Goal: Information Seeking & Learning: Learn about a topic

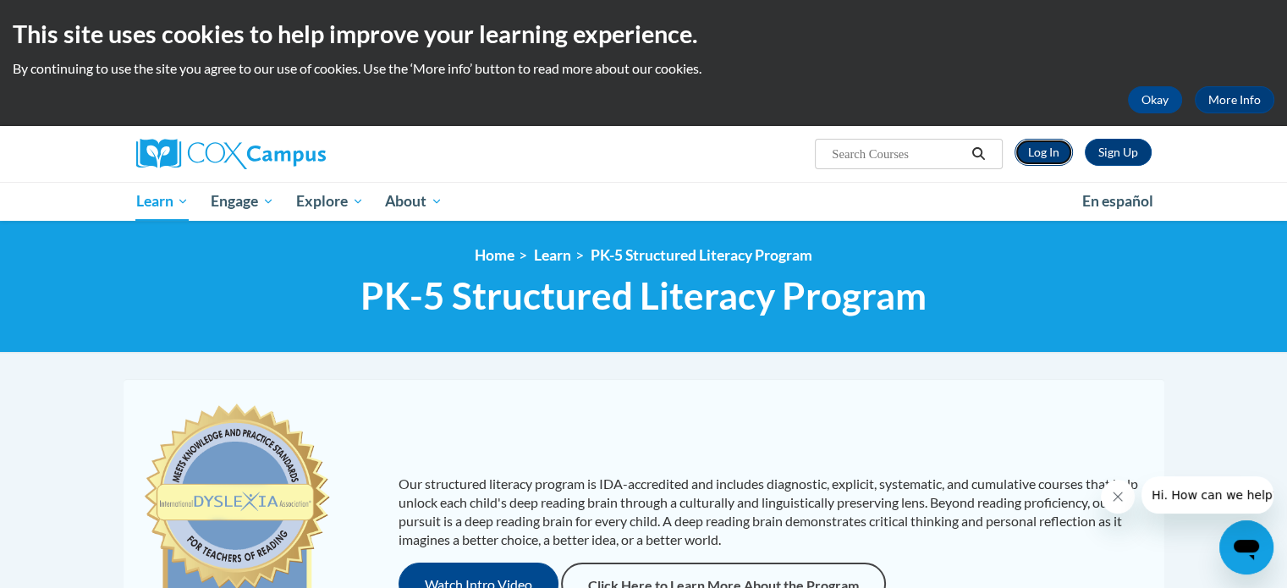
click at [1048, 150] on link "Log In" at bounding box center [1043, 152] width 58 height 27
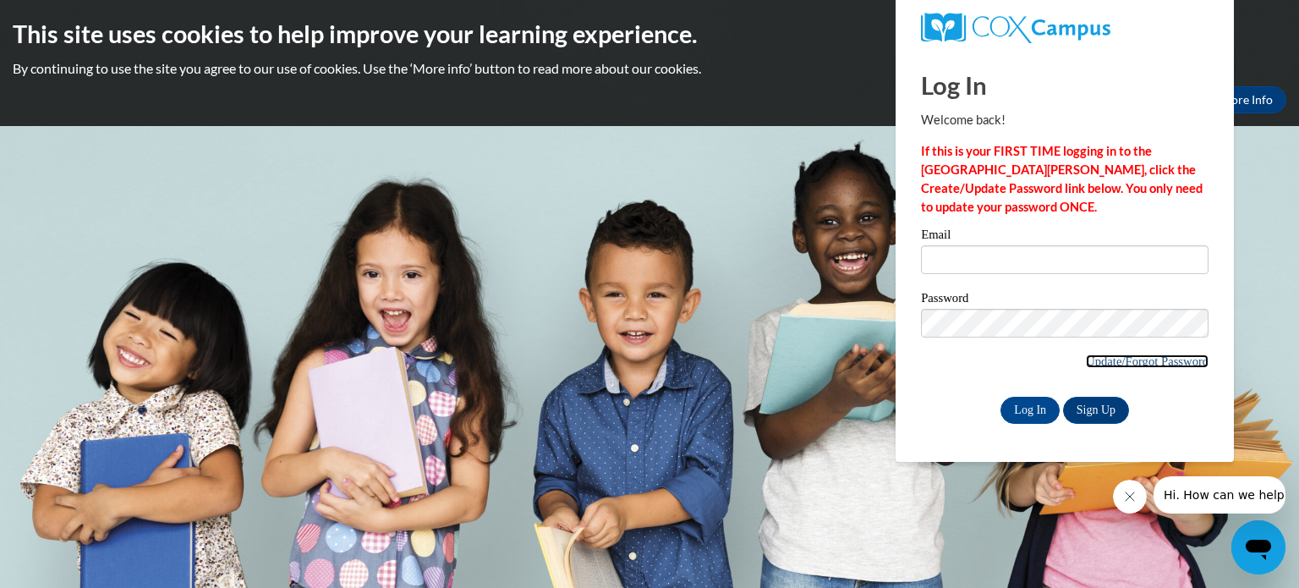
click at [1164, 363] on link "Update/Forgot Password" at bounding box center [1147, 361] width 123 height 14
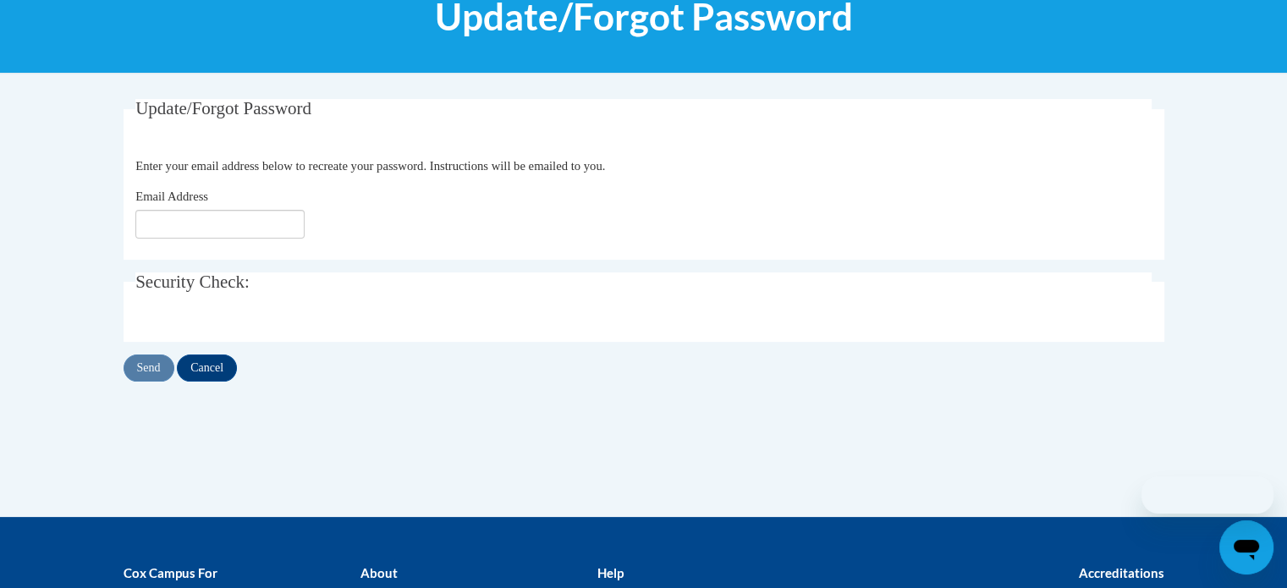
scroll to position [245, 0]
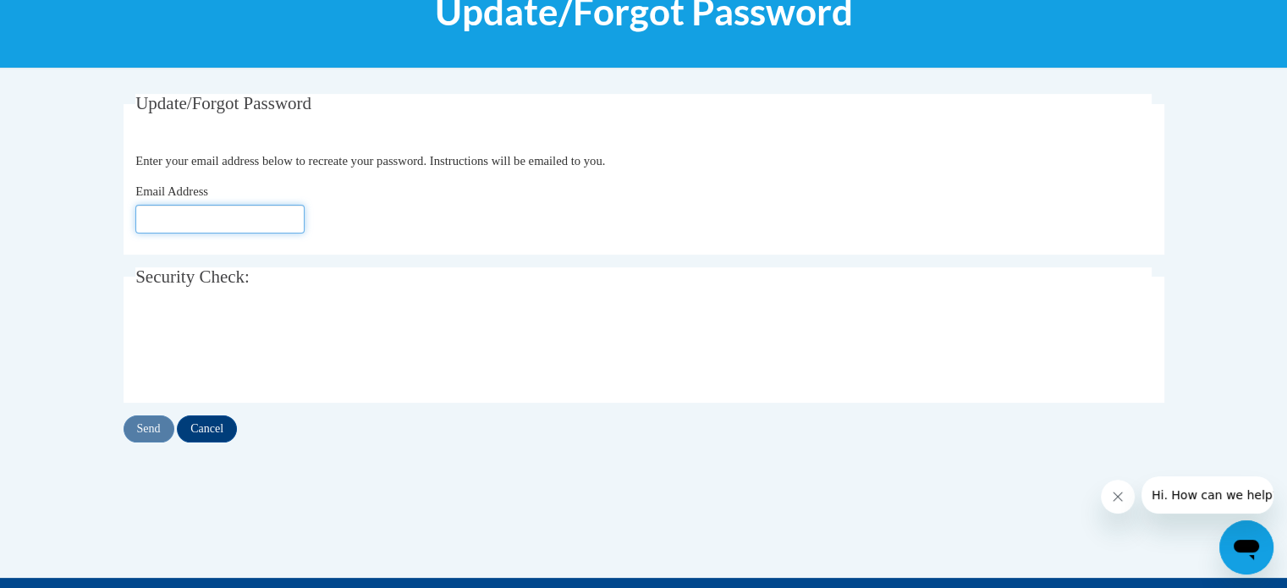
click at [210, 212] on input "Email Address" at bounding box center [219, 219] width 169 height 29
type input "[PERSON_NAME][EMAIL_ADDRESS][PERSON_NAME][PERSON_NAME][DOMAIN_NAME]"
click at [155, 423] on input "Send" at bounding box center [148, 428] width 51 height 27
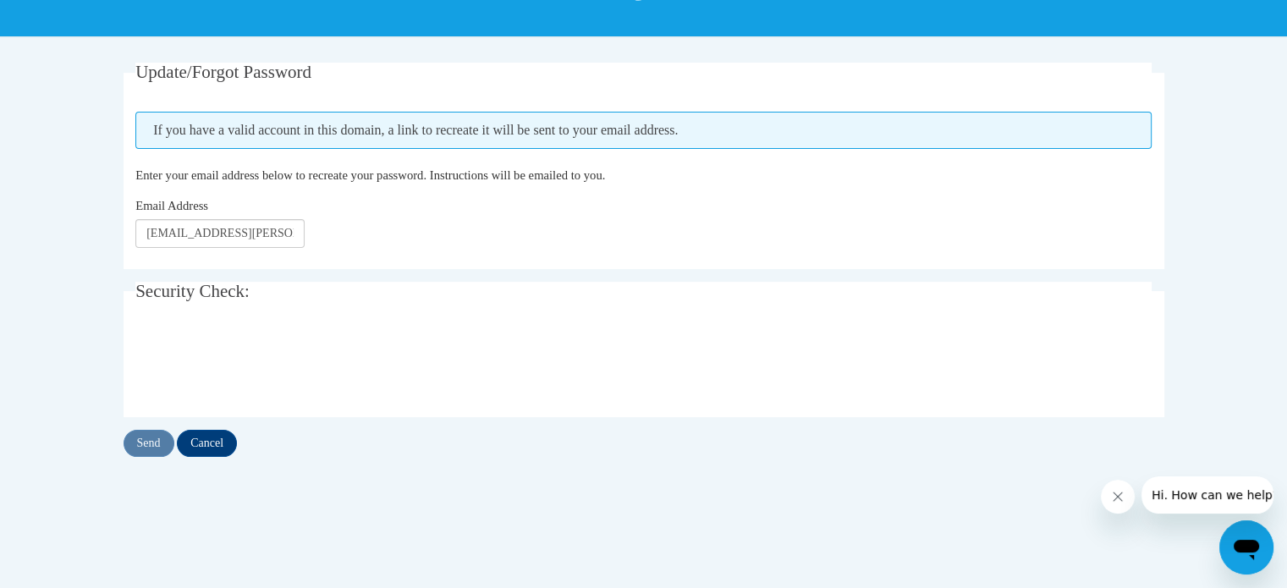
scroll to position [277, 0]
click at [161, 446] on input "Send" at bounding box center [148, 442] width 51 height 27
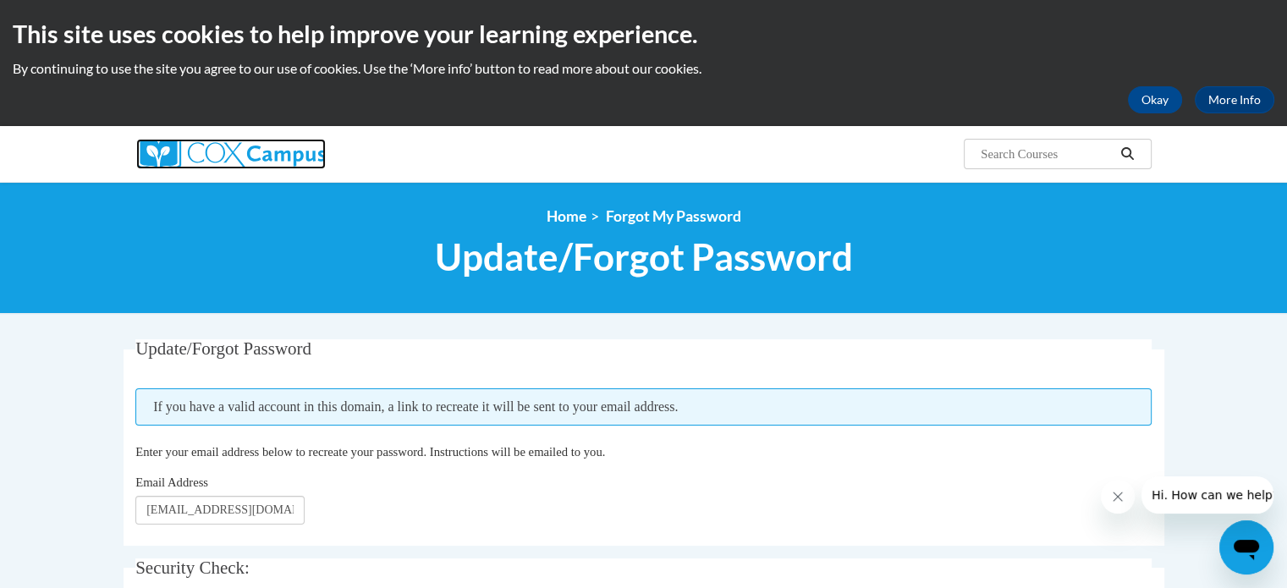
click at [202, 160] on img at bounding box center [230, 154] width 189 height 30
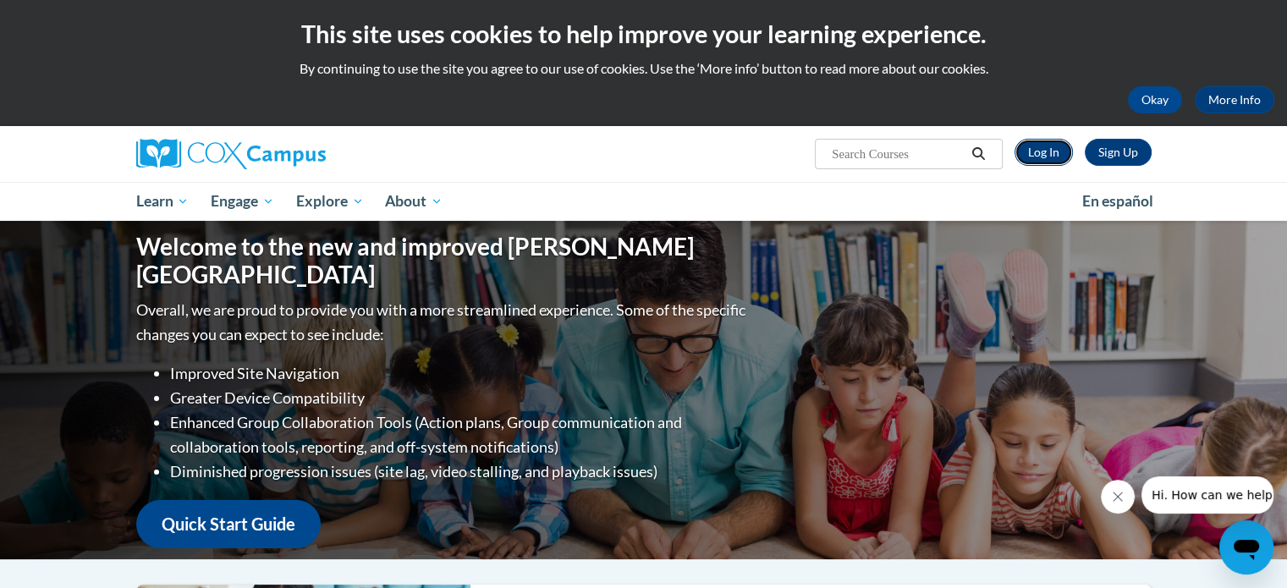
click at [1035, 151] on link "Log In" at bounding box center [1043, 152] width 58 height 27
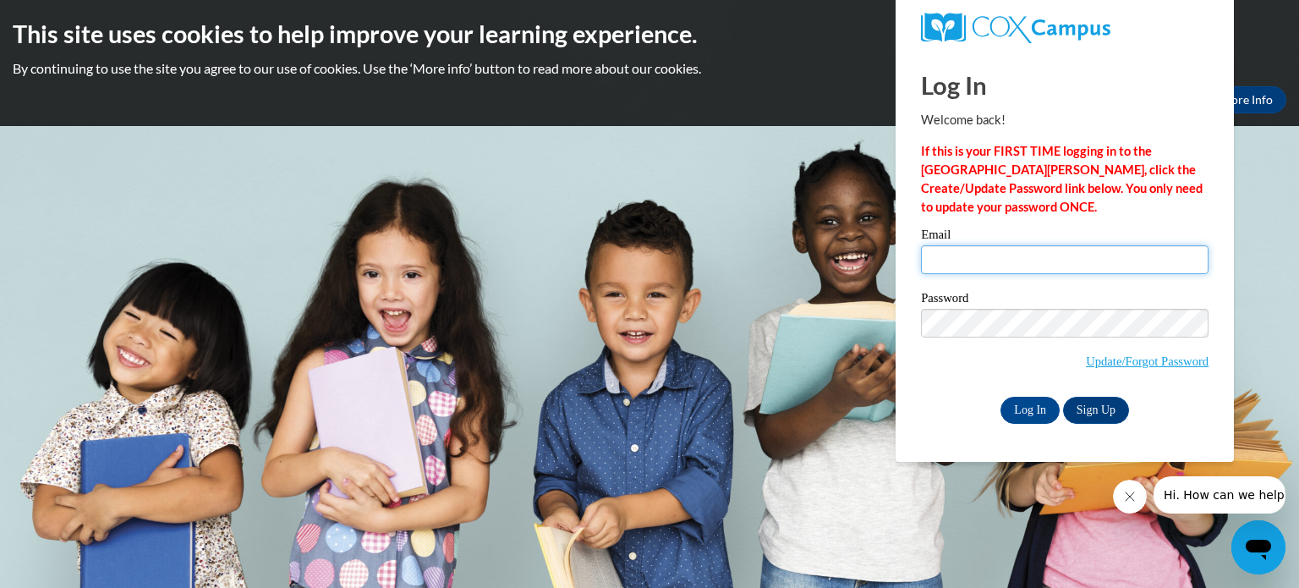
click at [970, 251] on input "Email" at bounding box center [1065, 259] width 288 height 29
type input "[PERSON_NAME][EMAIL_ADDRESS][PERSON_NAME][PERSON_NAME][DOMAIN_NAME]"
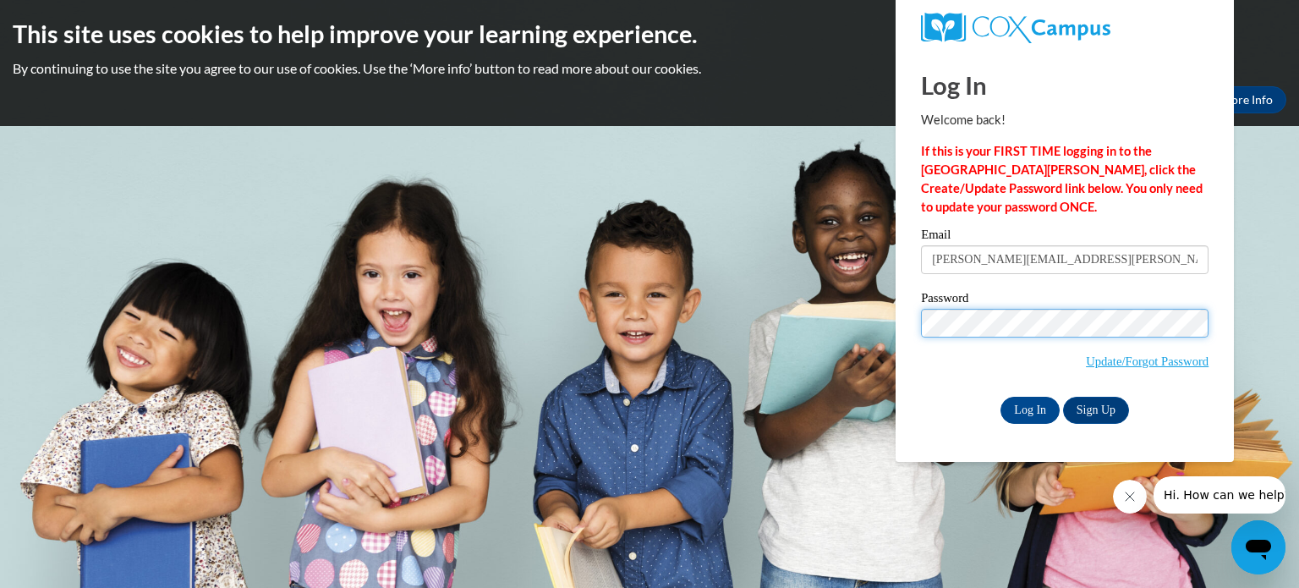
click at [1001, 397] on input "Log In" at bounding box center [1030, 410] width 59 height 27
click at [1034, 414] on input "Log In" at bounding box center [1030, 410] width 59 height 27
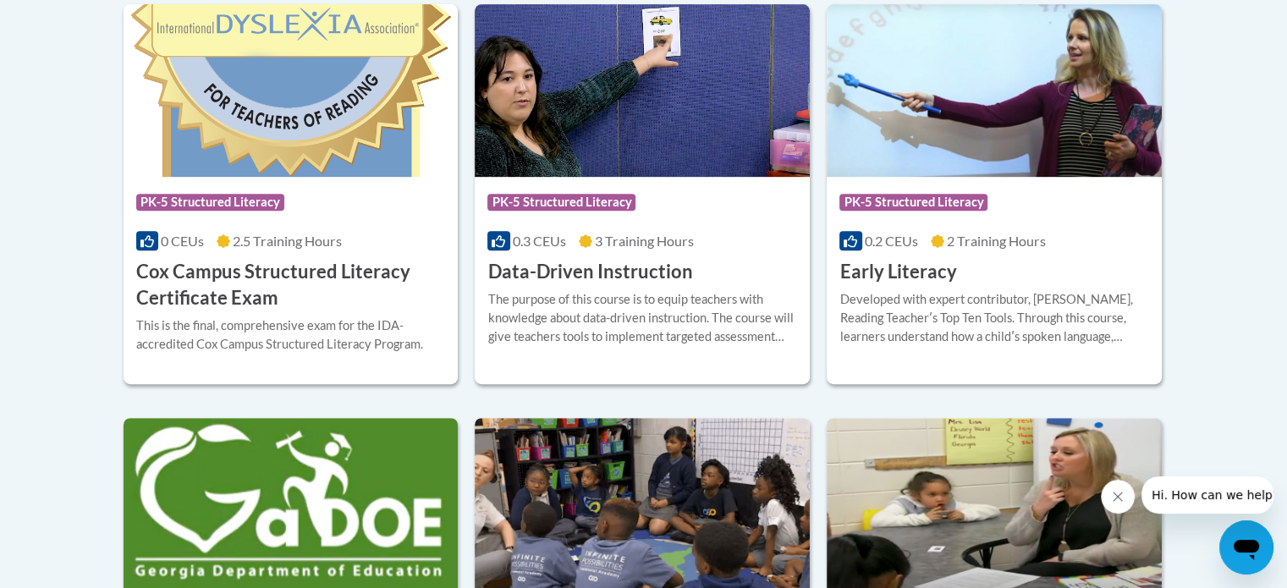
scroll to position [766, 0]
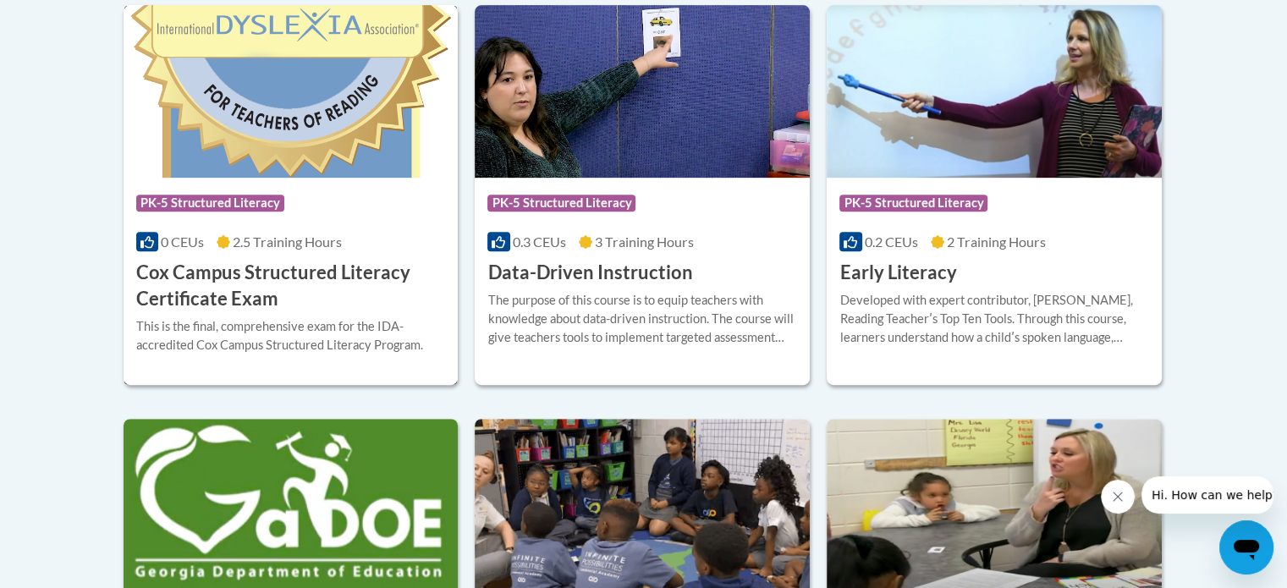
click at [235, 292] on h3 "Cox Campus Structured Literacy Certificate Exam" at bounding box center [291, 286] width 310 height 52
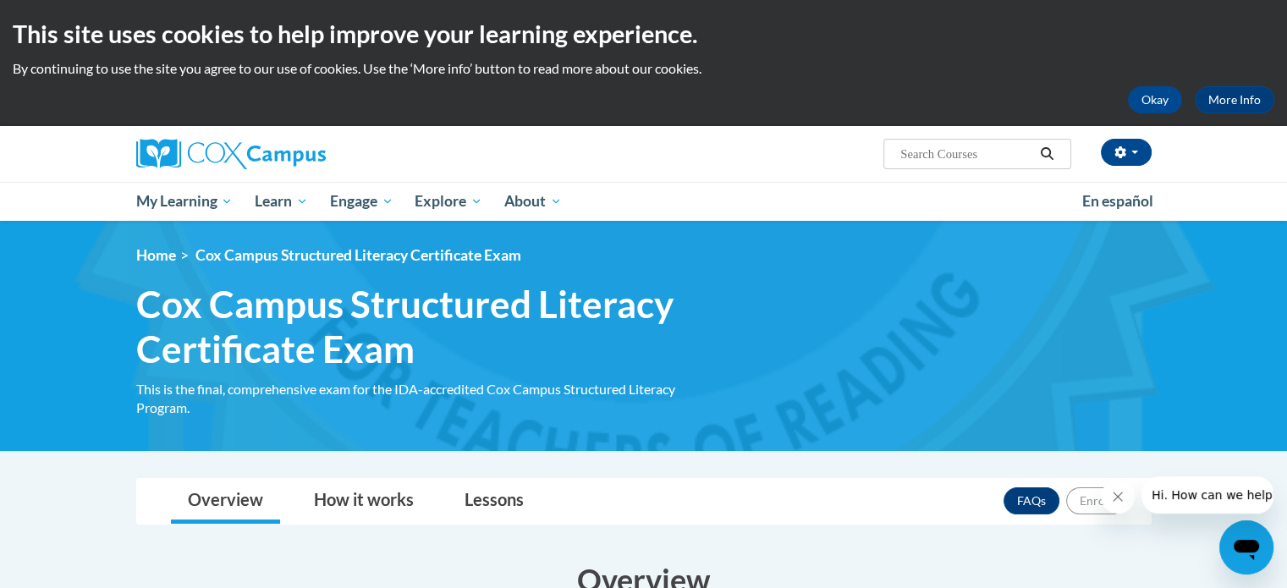
click at [376, 282] on span "Cox Campus Structured Literacy Certificate Exam" at bounding box center [428, 327] width 584 height 90
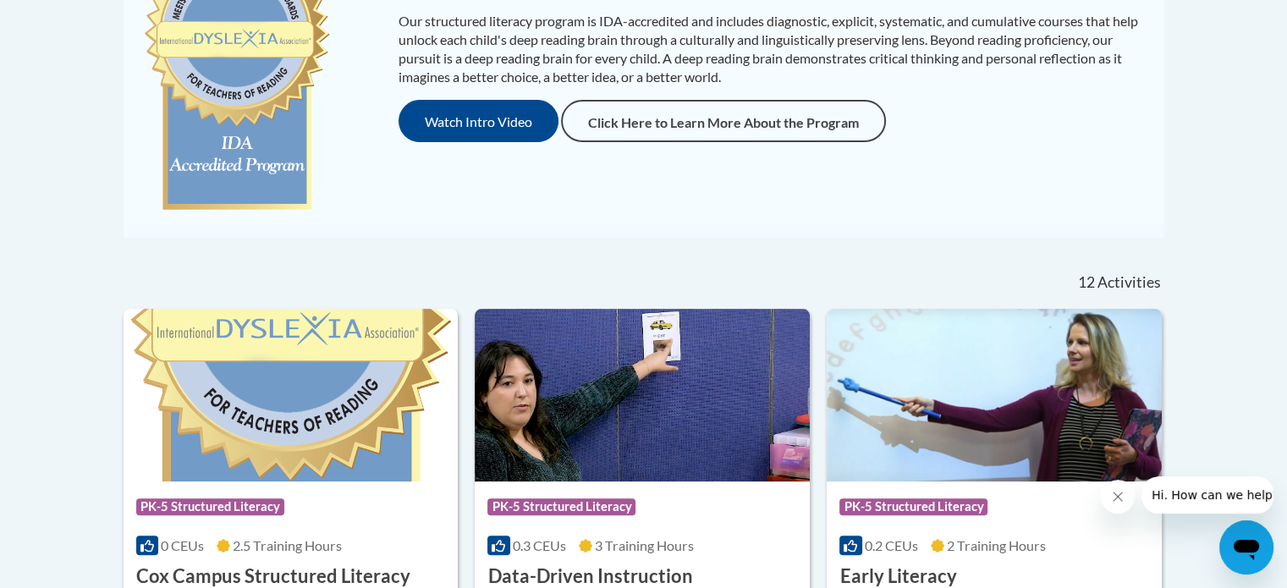
scroll to position [462, 0]
click at [203, 412] on img at bounding box center [290, 396] width 335 height 173
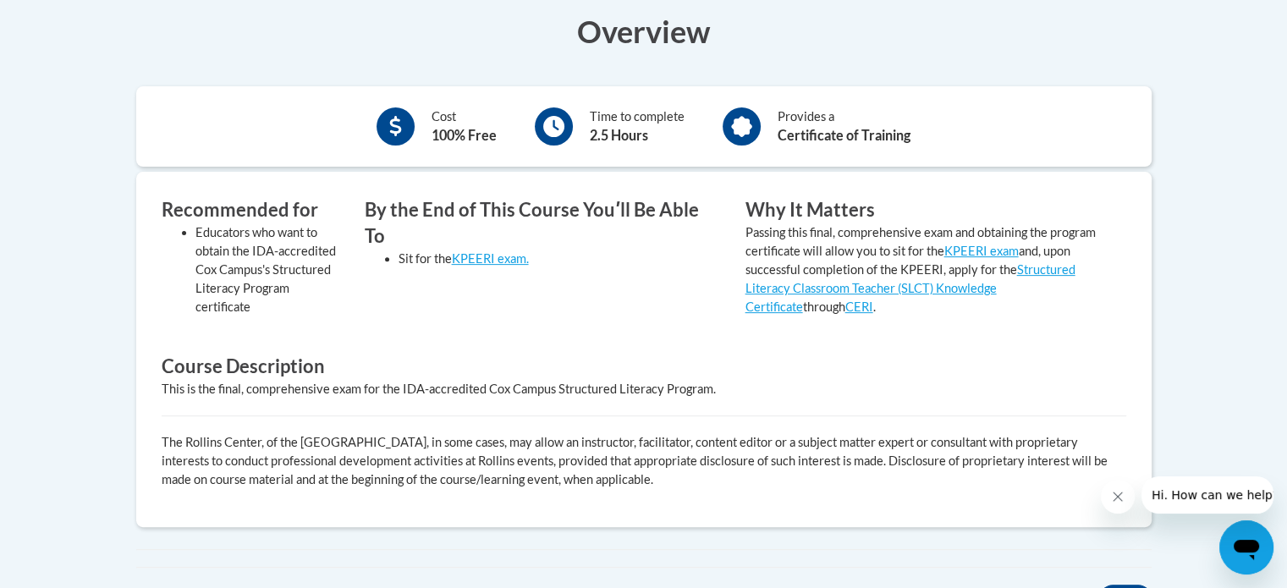
scroll to position [235, 0]
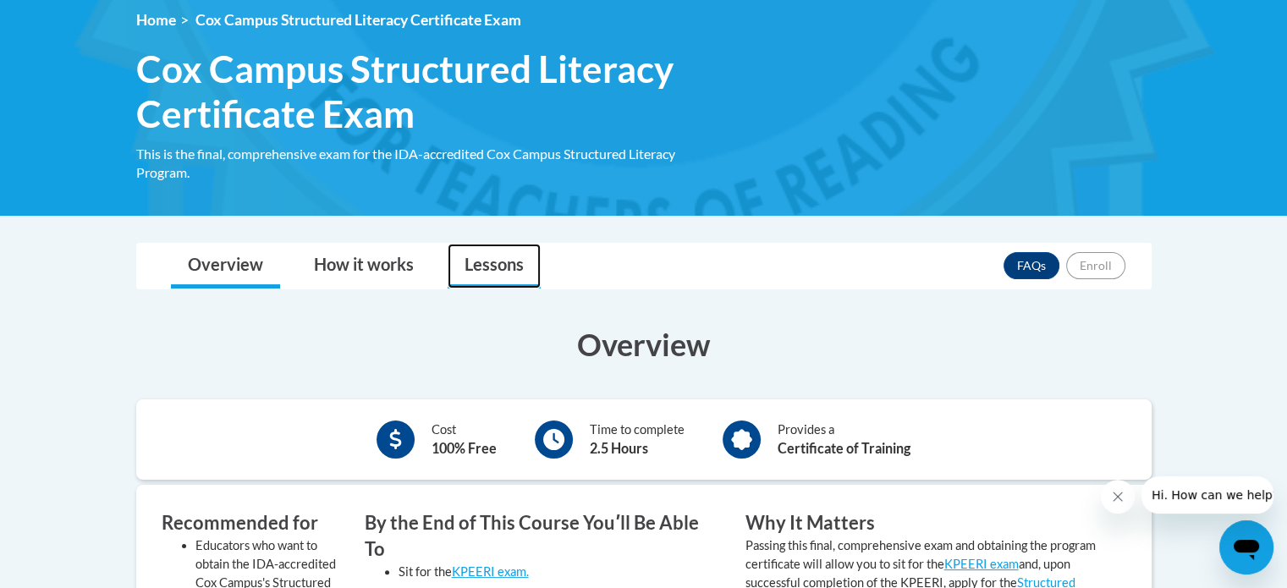
click at [505, 249] on link "Lessons" at bounding box center [493, 266] width 93 height 45
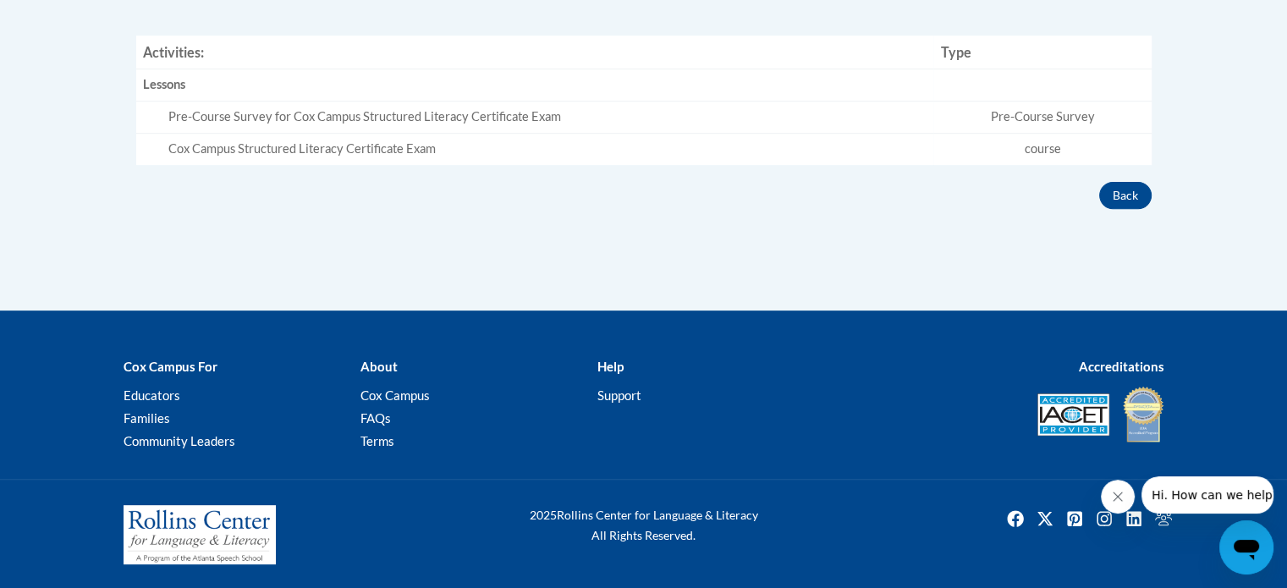
scroll to position [215, 0]
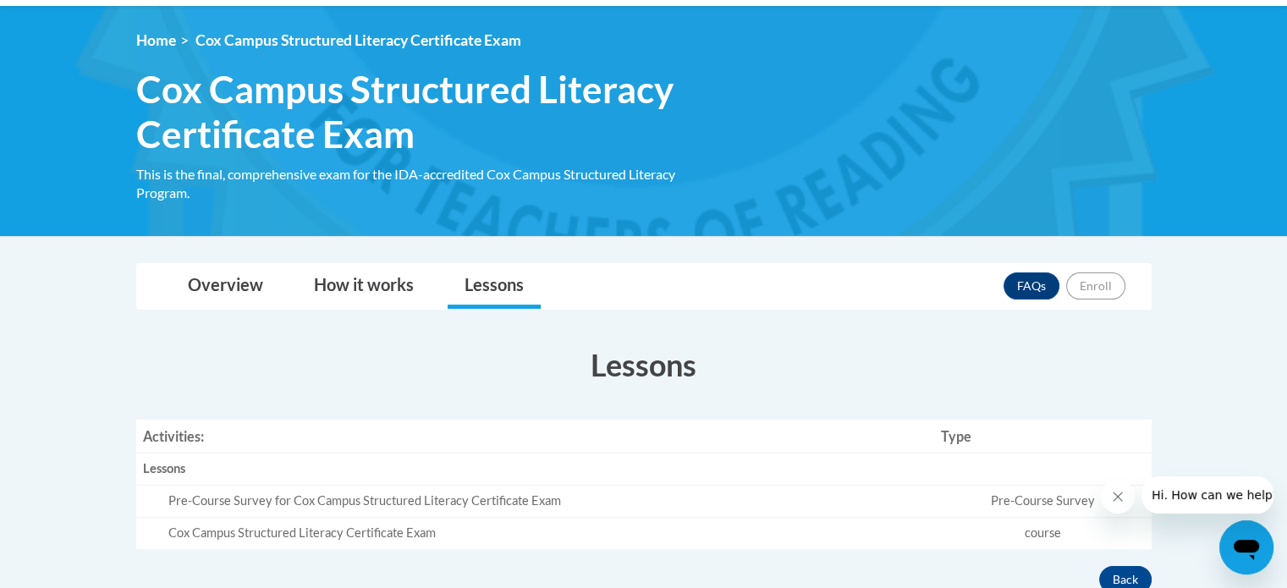
click at [233, 519] on td "Cox Campus Structured Literacy Certificate Exam" at bounding box center [535, 533] width 798 height 31
click at [217, 293] on link "Overview" at bounding box center [225, 286] width 109 height 45
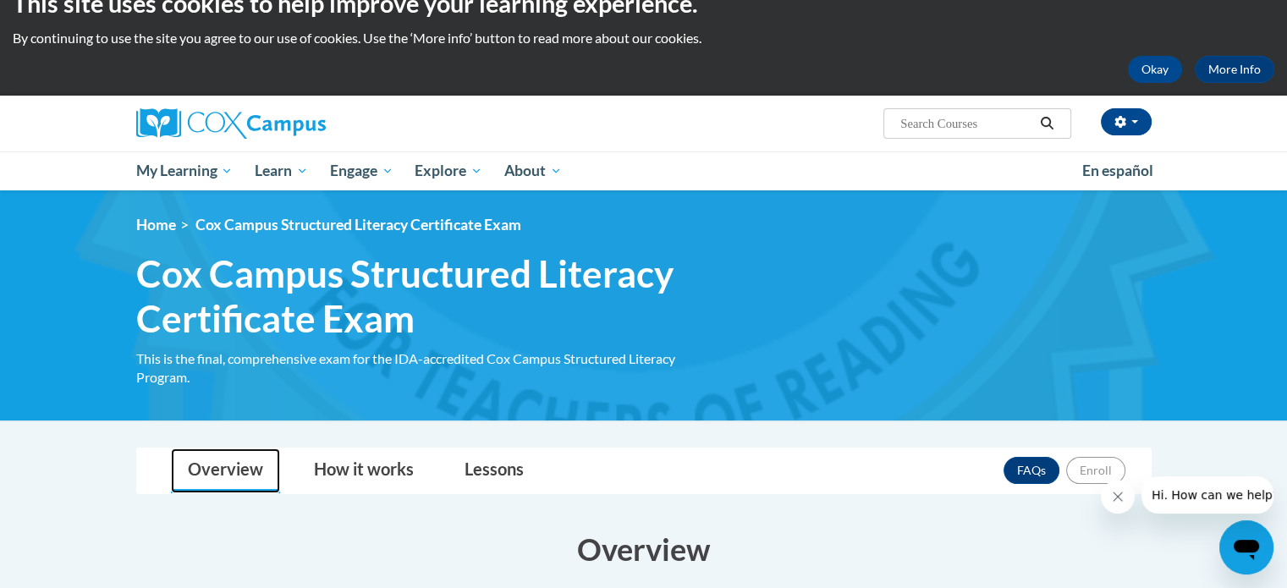
scroll to position [0, 0]
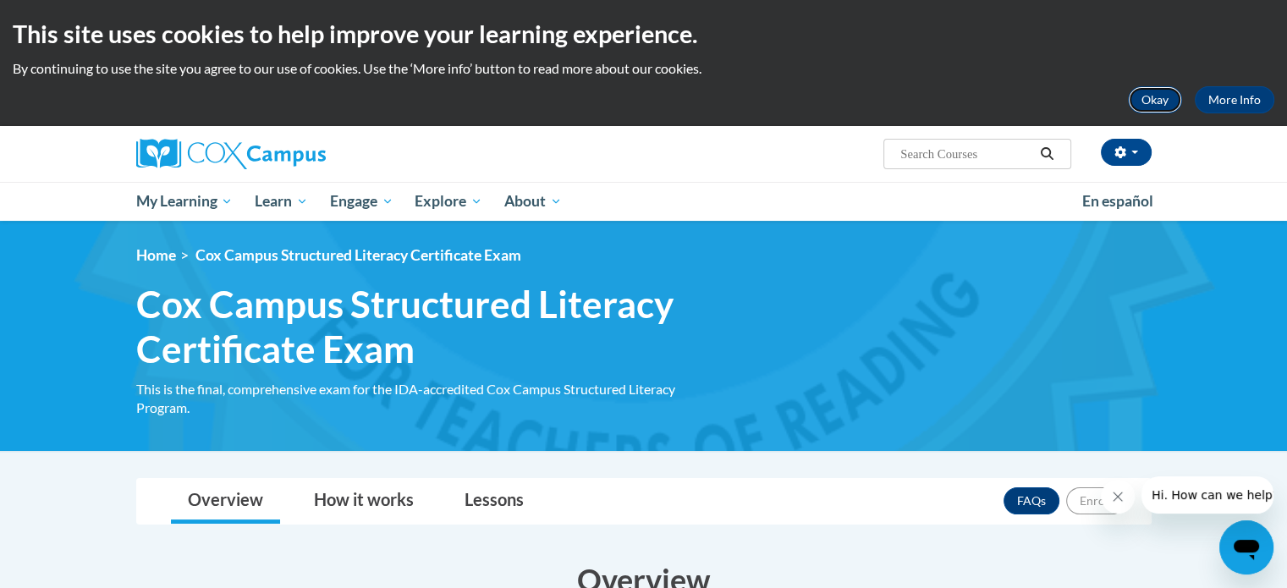
click at [1150, 103] on button "Okay" at bounding box center [1155, 99] width 54 height 27
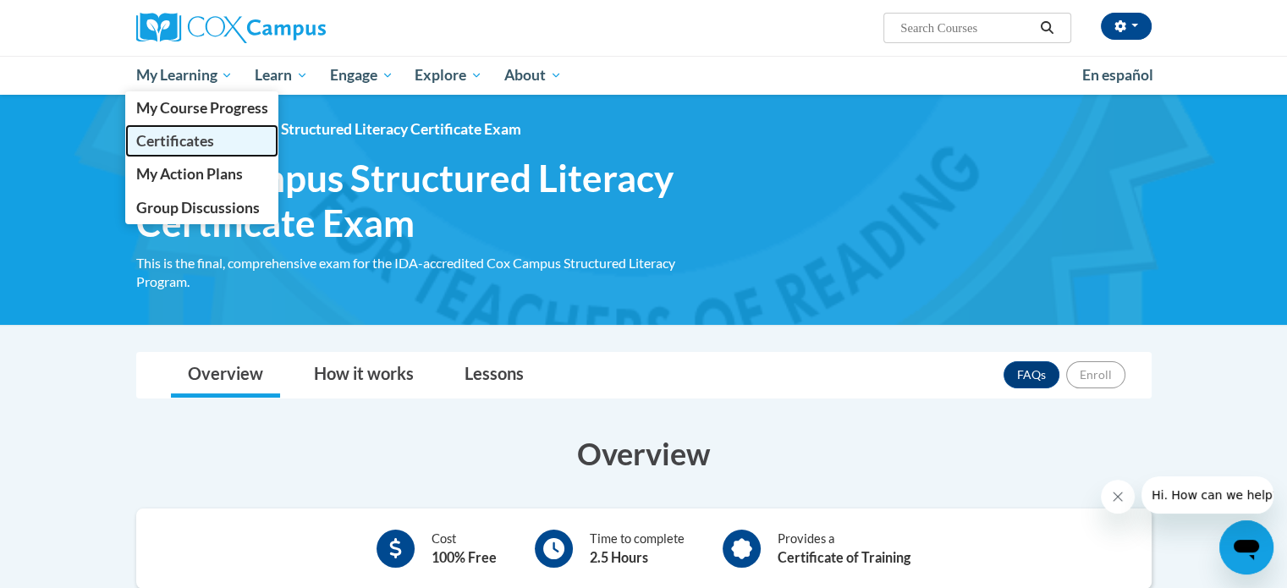
click at [194, 132] on span "Certificates" at bounding box center [174, 141] width 78 height 18
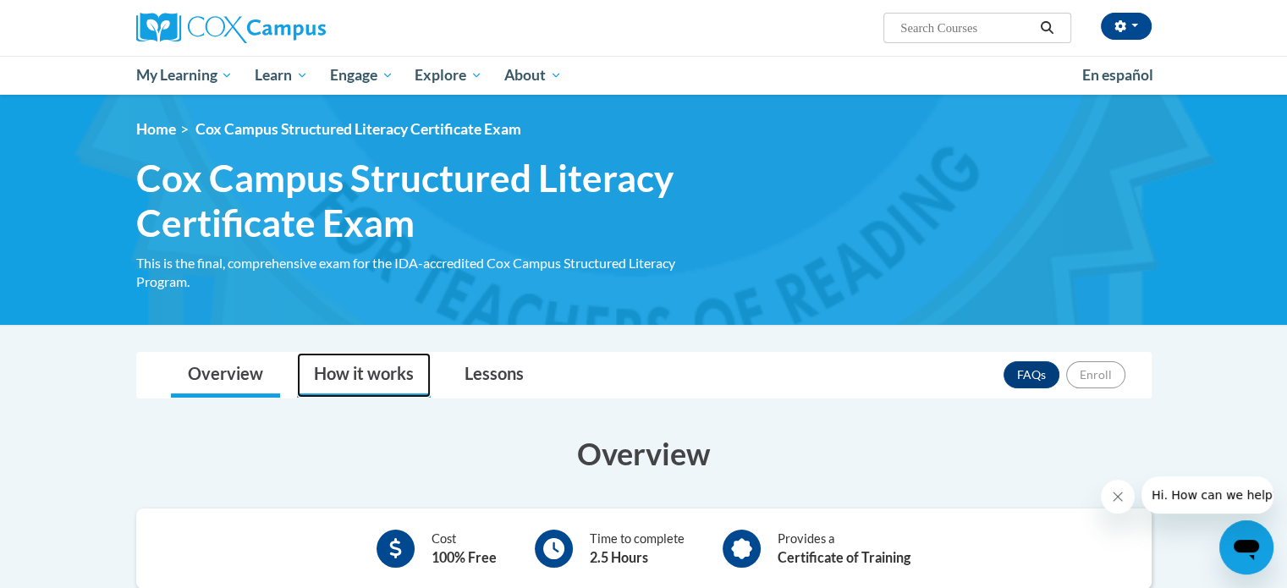
click at [369, 358] on link "How it works" at bounding box center [364, 375] width 134 height 45
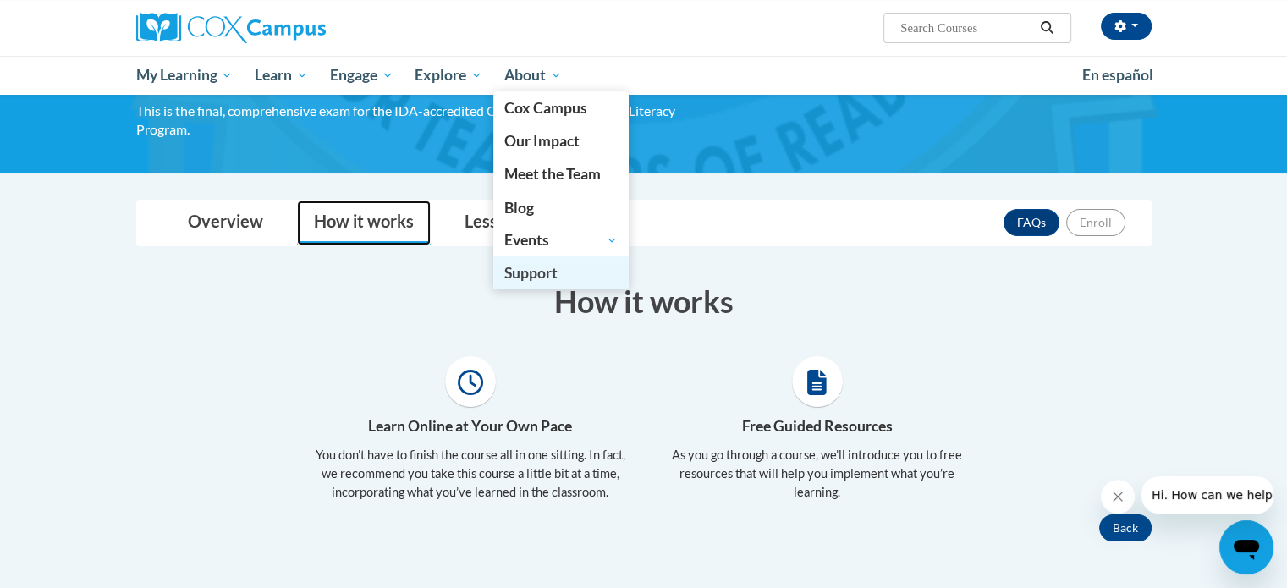
scroll to position [57, 0]
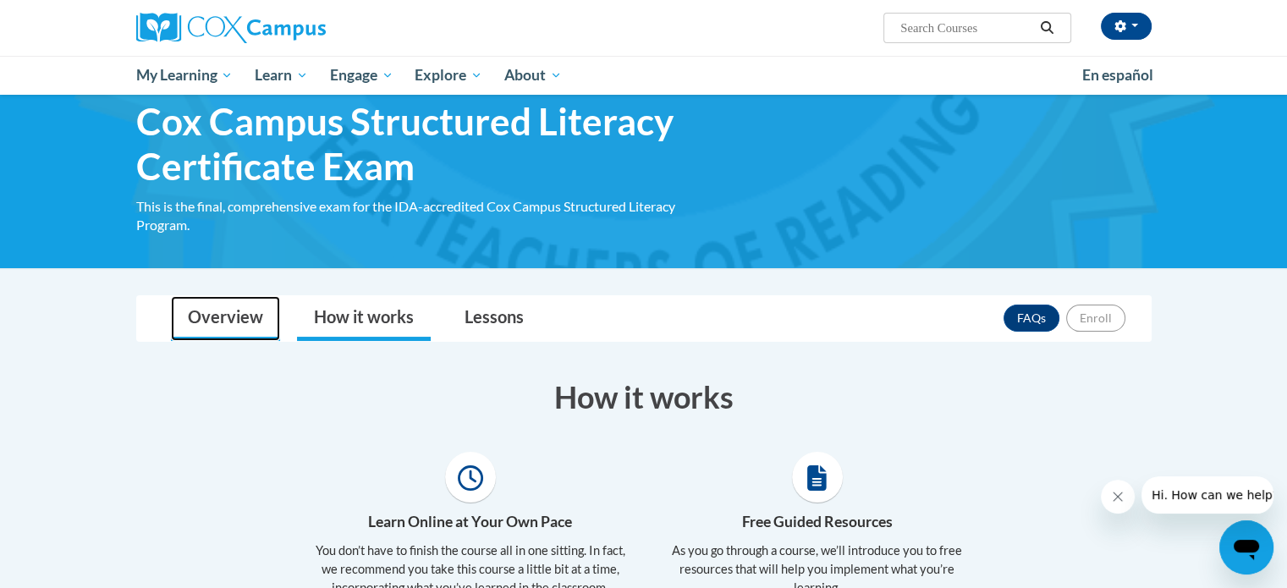
click at [200, 324] on link "Overview" at bounding box center [225, 318] width 109 height 45
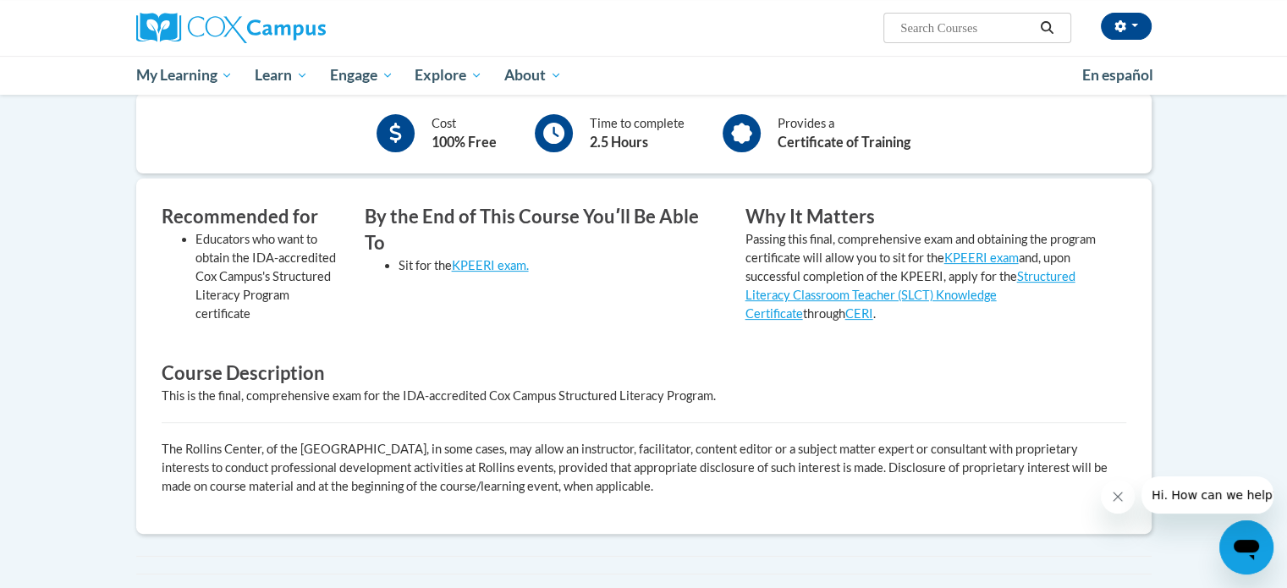
scroll to position [416, 0]
click at [484, 257] on link "KPEERI exam." at bounding box center [490, 264] width 77 height 14
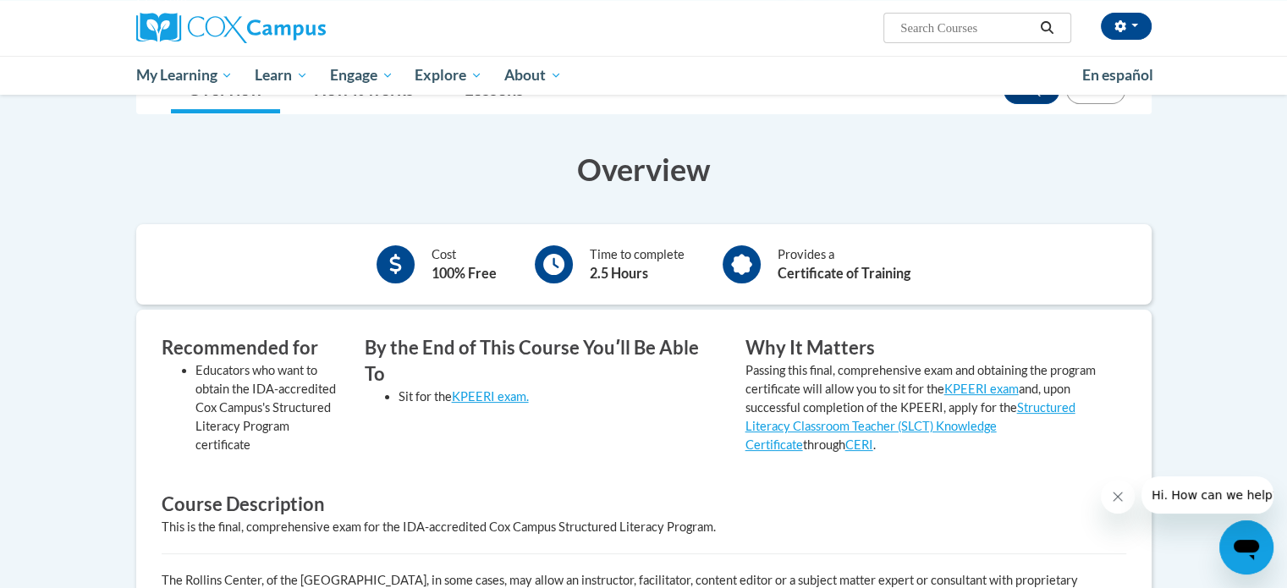
click at [560, 296] on div "Cost 100% Free Time to complete 2.5 Hours Provides a Certificate of Training" at bounding box center [643, 264] width 1015 height 80
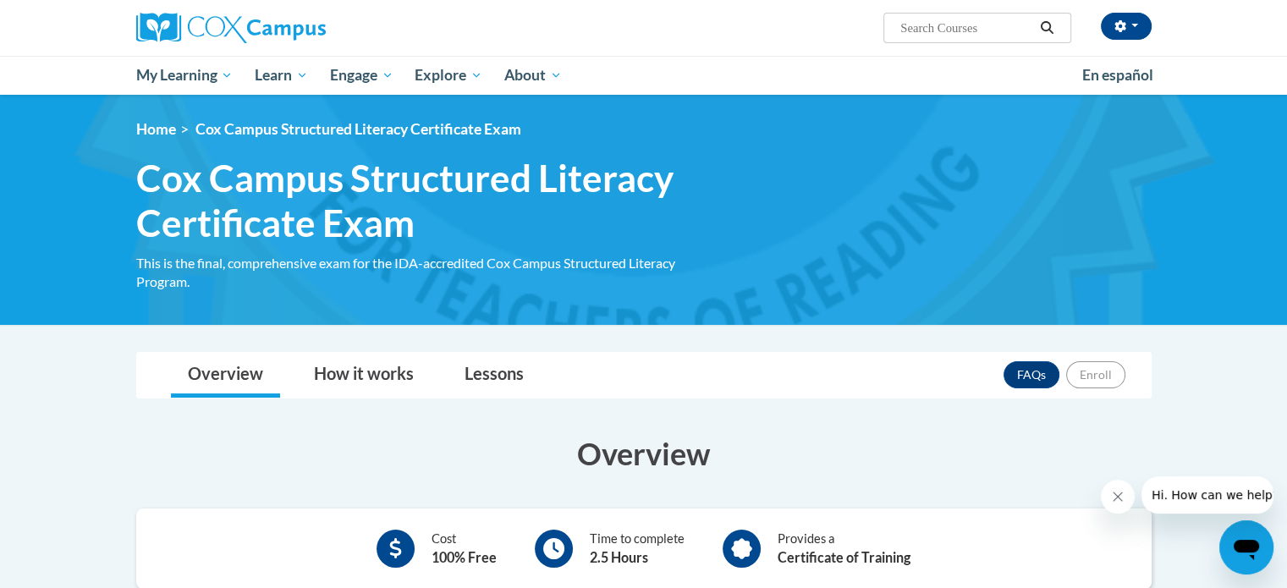
scroll to position [2, 0]
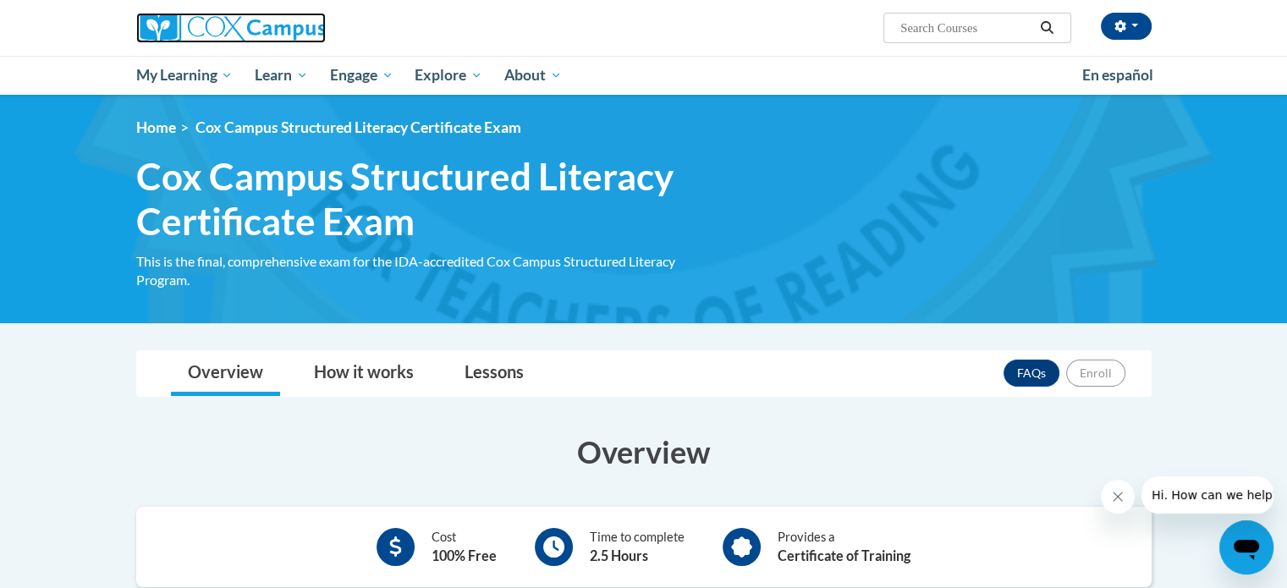
click at [284, 25] on img at bounding box center [230, 28] width 189 height 30
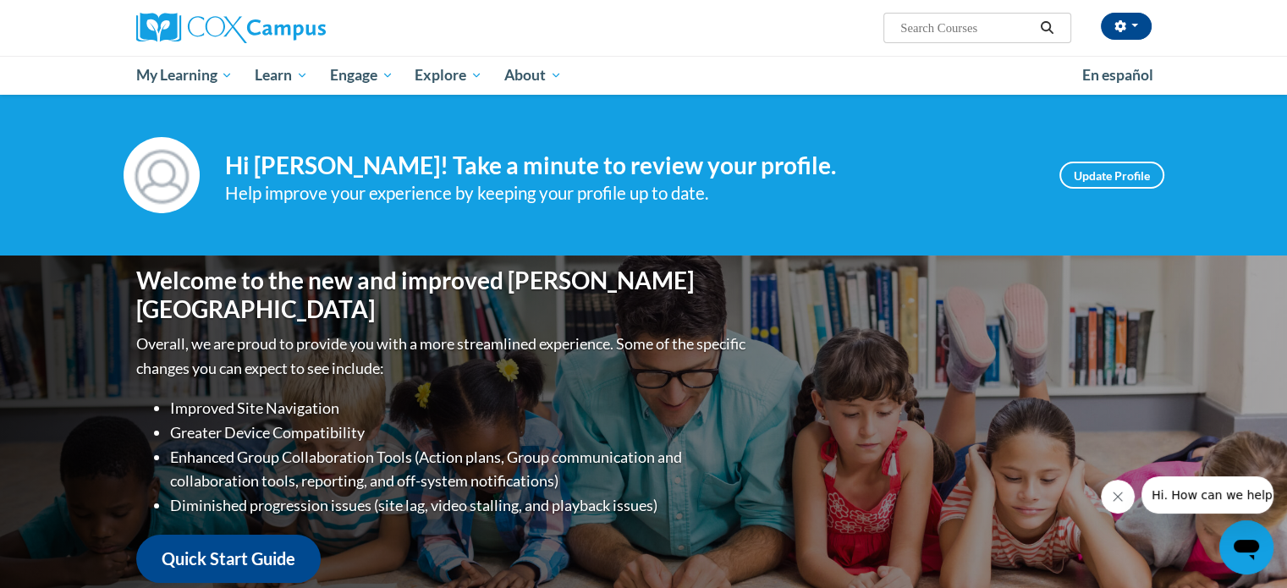
click at [993, 19] on input "Search..." at bounding box center [965, 28] width 135 height 20
type input "dislexia"
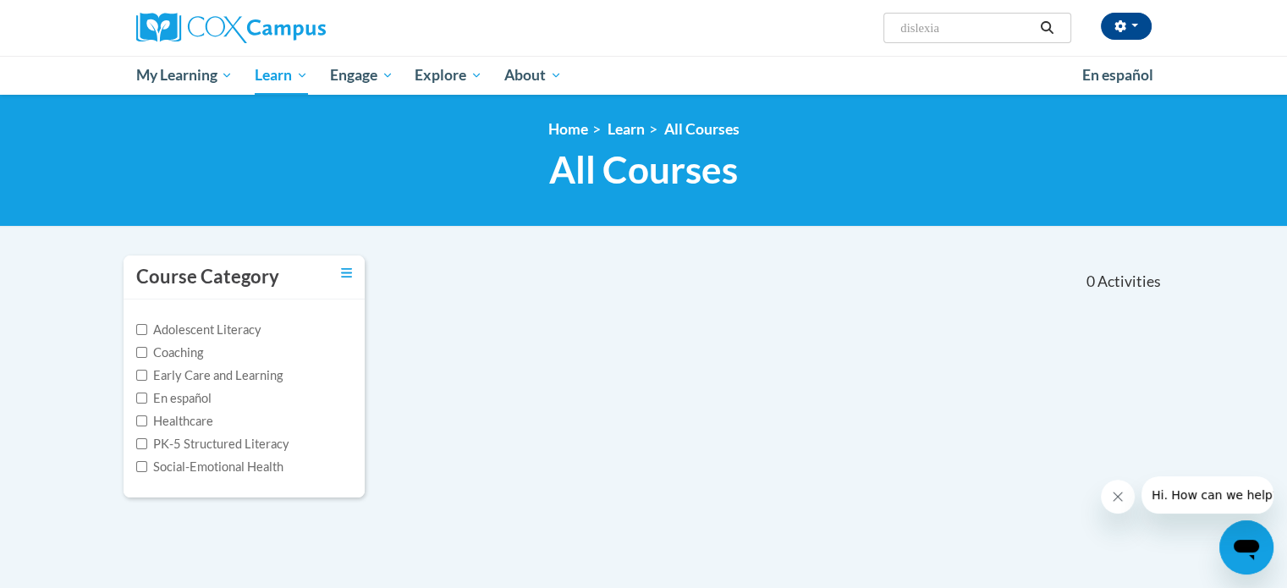
click at [948, 26] on input "dislexia" at bounding box center [965, 28] width 135 height 20
click at [910, 24] on input "dislexia" at bounding box center [965, 28] width 135 height 20
type input "[MEDICAL_DATA]"
click at [1048, 26] on icon "Search" at bounding box center [1046, 27] width 15 height 13
type input "[MEDICAL_DATA]"
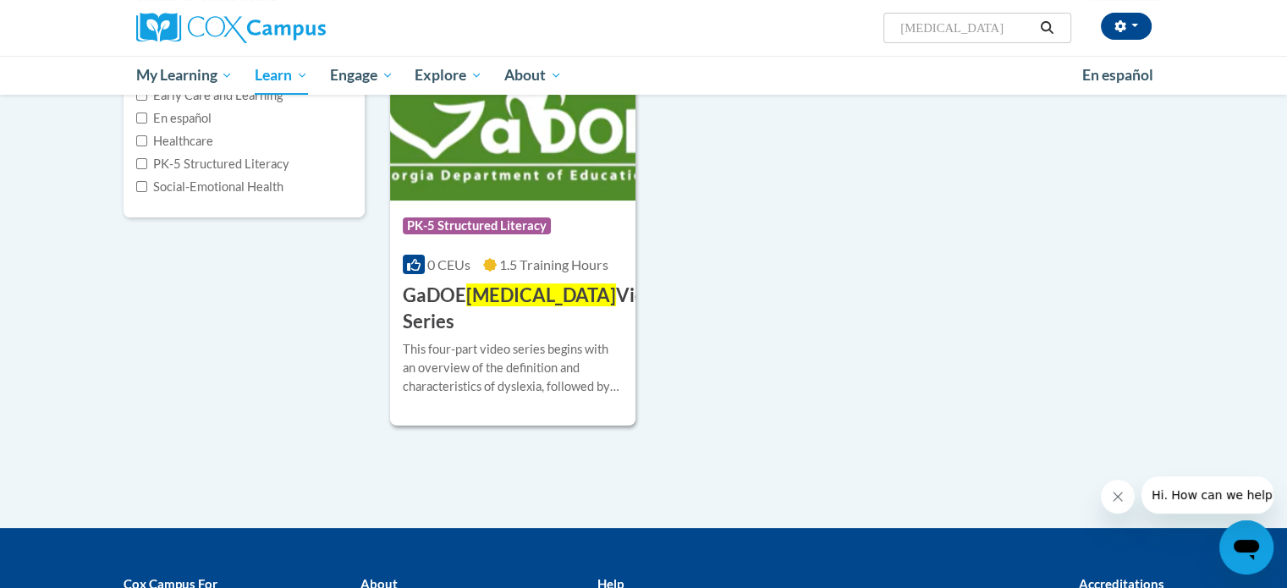
scroll to position [281, 0]
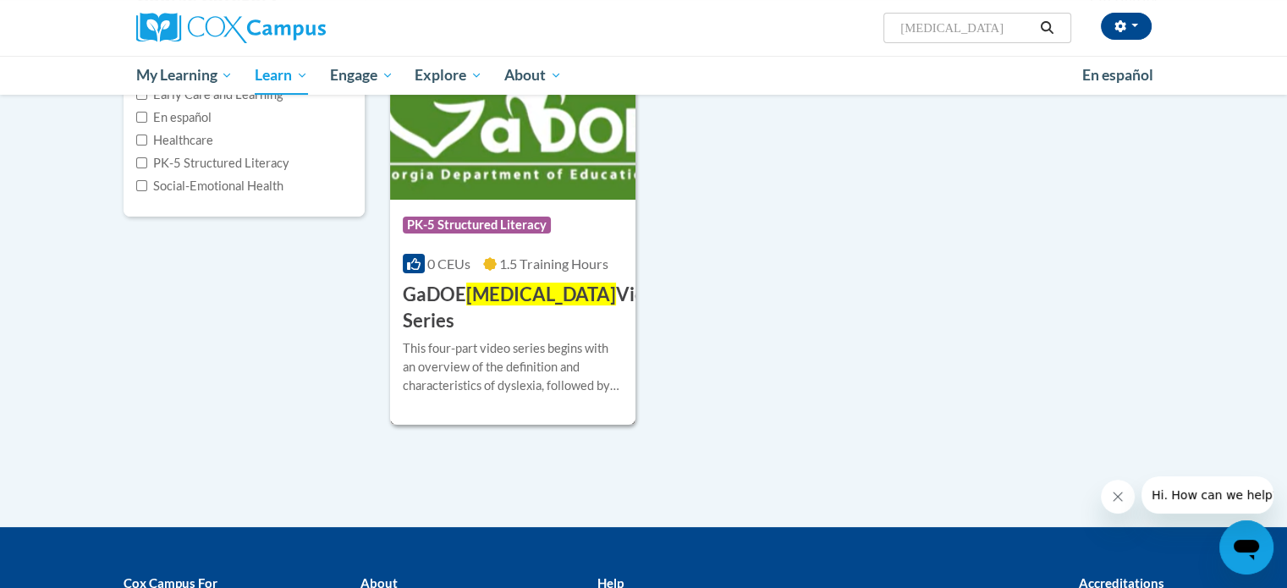
click at [519, 293] on span "Dyslexia" at bounding box center [541, 294] width 150 height 23
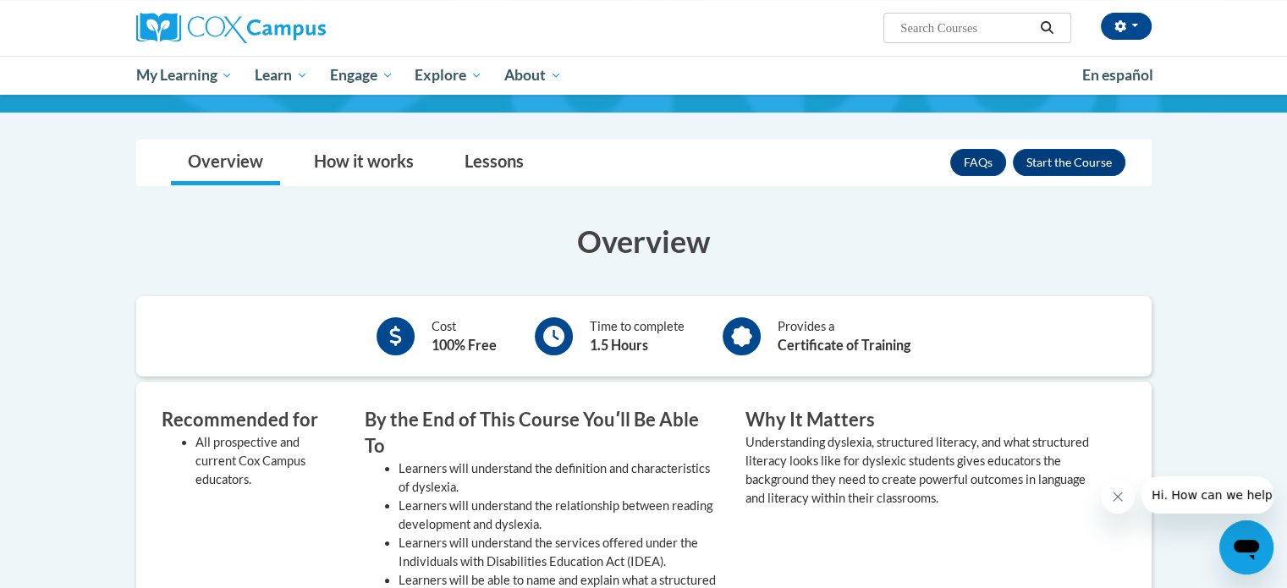
scroll to position [223, 0]
click at [262, 30] on img at bounding box center [230, 28] width 189 height 30
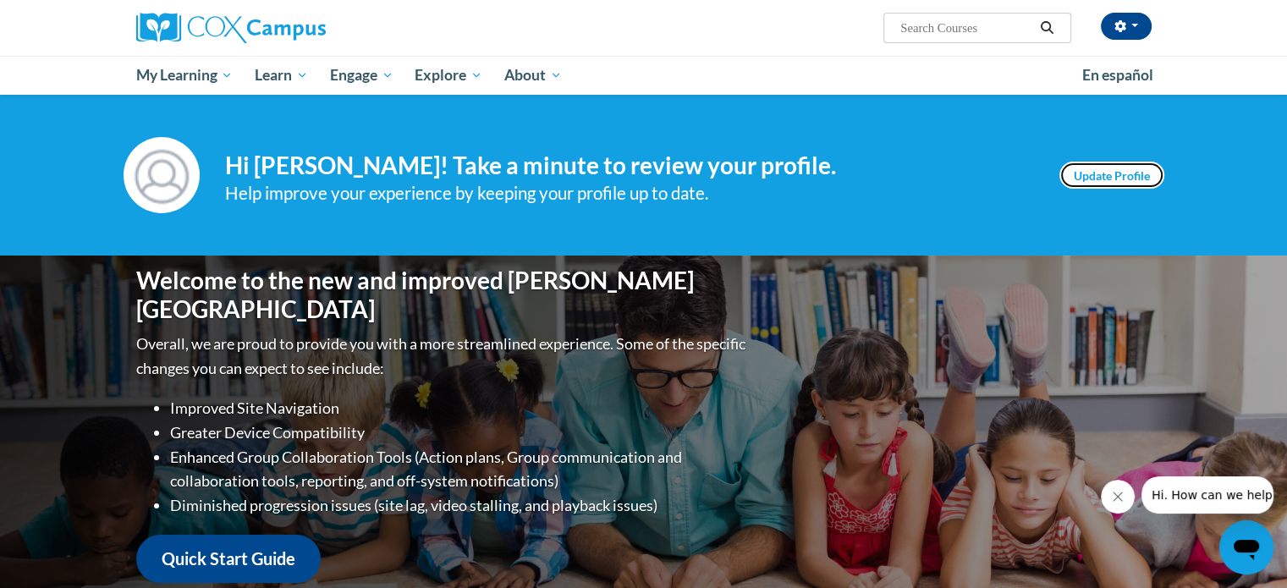
click at [1126, 165] on link "Update Profile" at bounding box center [1111, 175] width 105 height 27
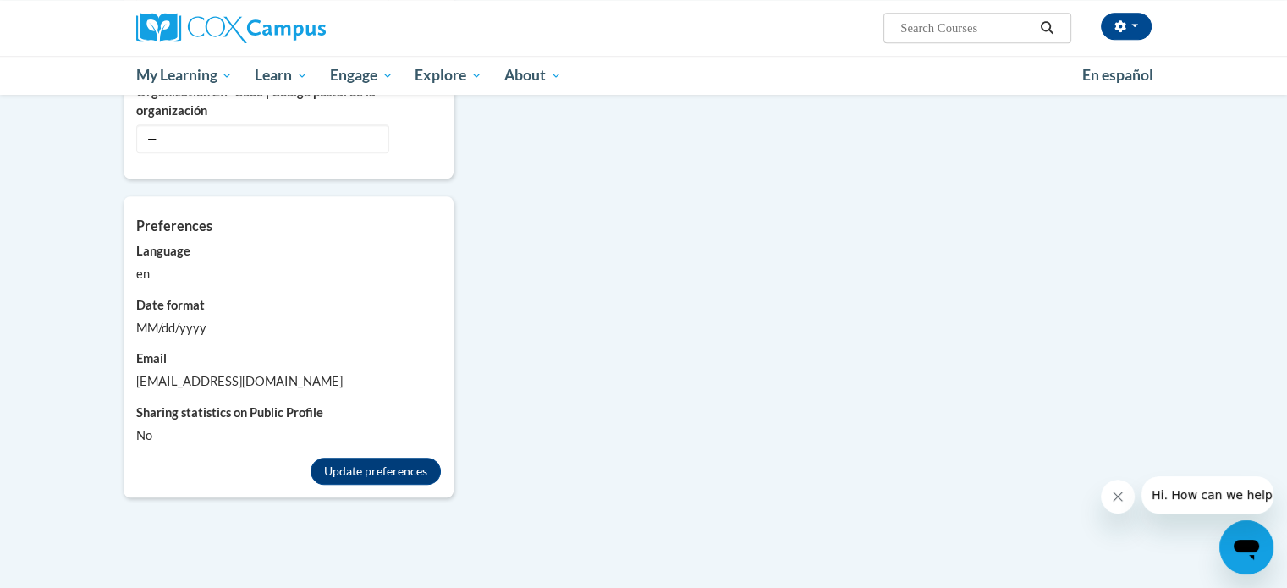
scroll to position [1676, 0]
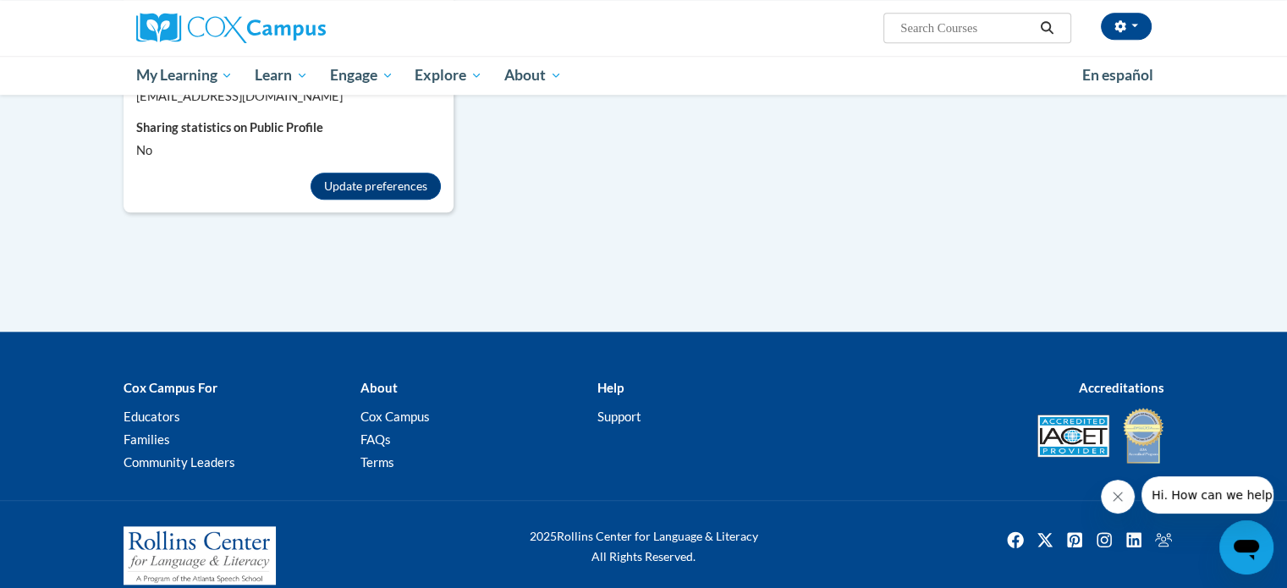
click at [921, 19] on input "Search..." at bounding box center [965, 28] width 135 height 20
type input "[MEDICAL_DATA]"
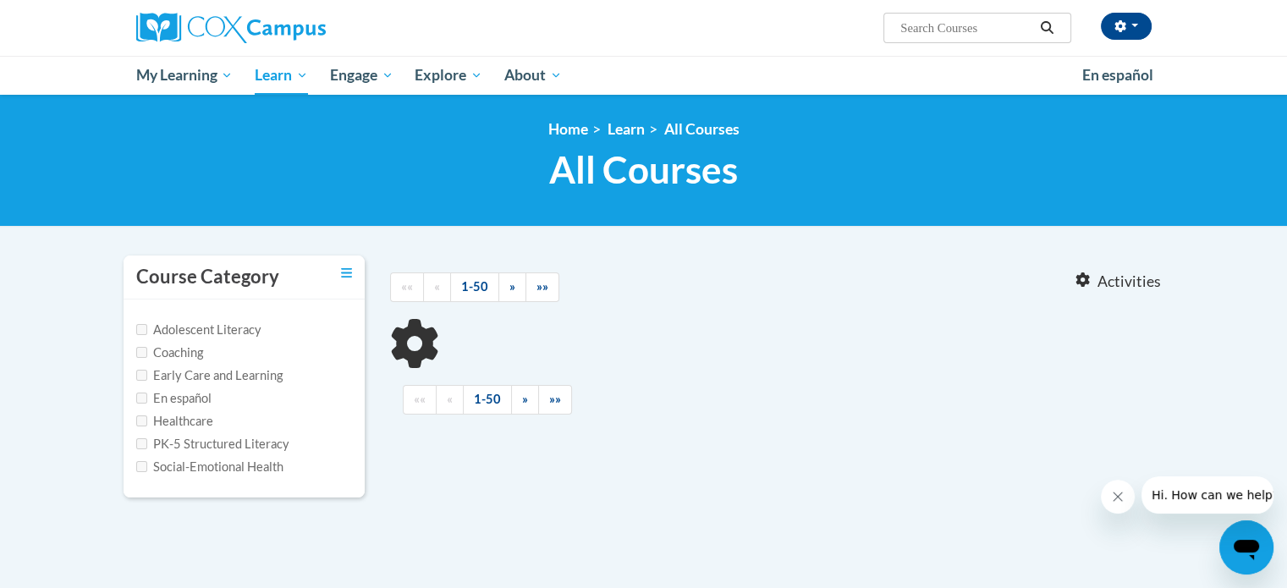
type input "[MEDICAL_DATA]"
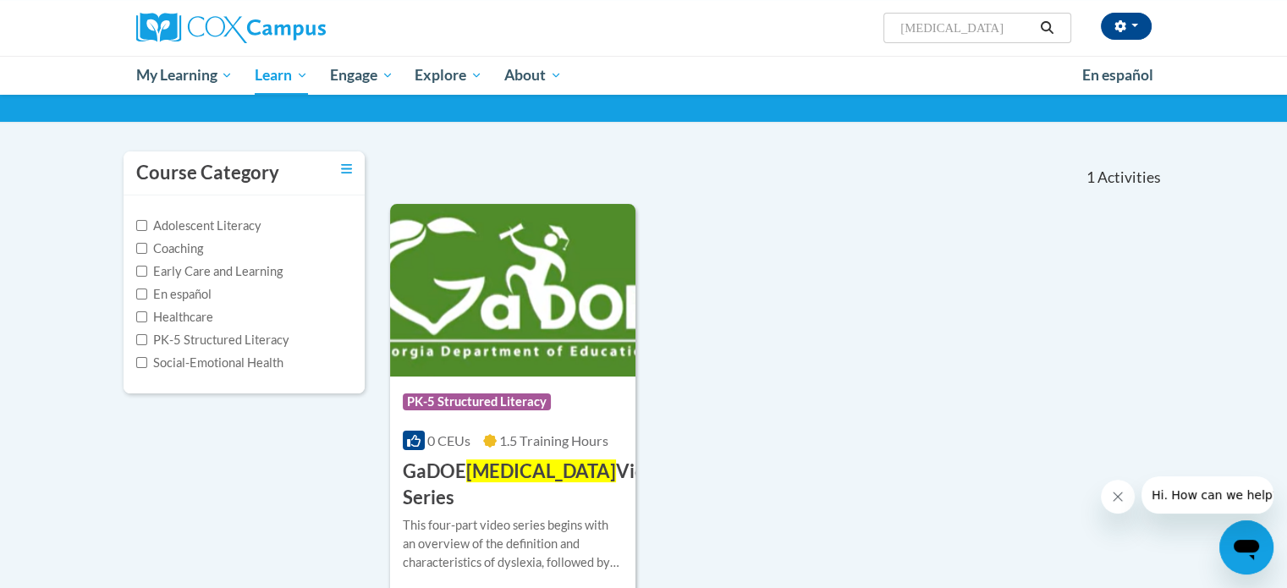
scroll to position [105, 0]
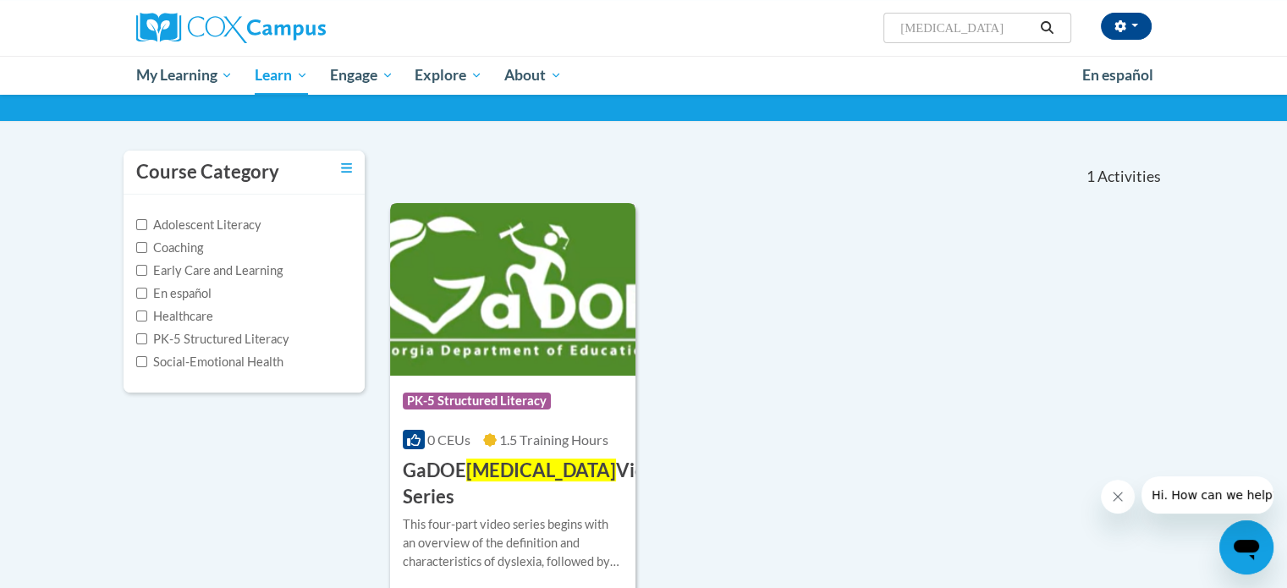
click at [510, 420] on div "Course Category: PK-5 Structured Literacy" at bounding box center [513, 403] width 221 height 38
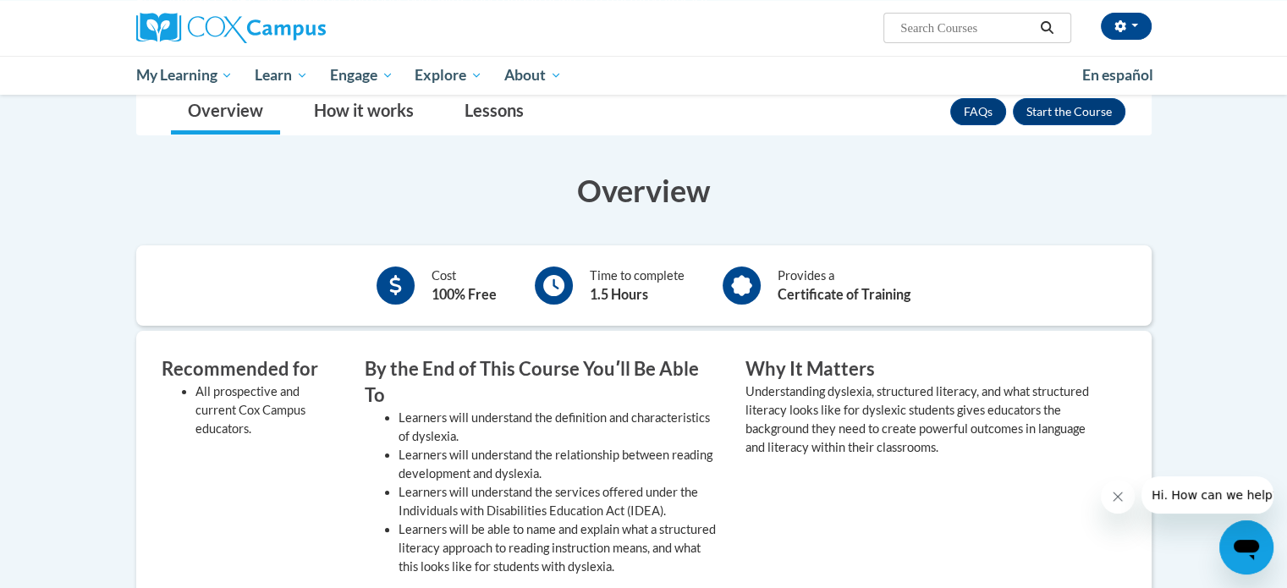
scroll to position [209, 0]
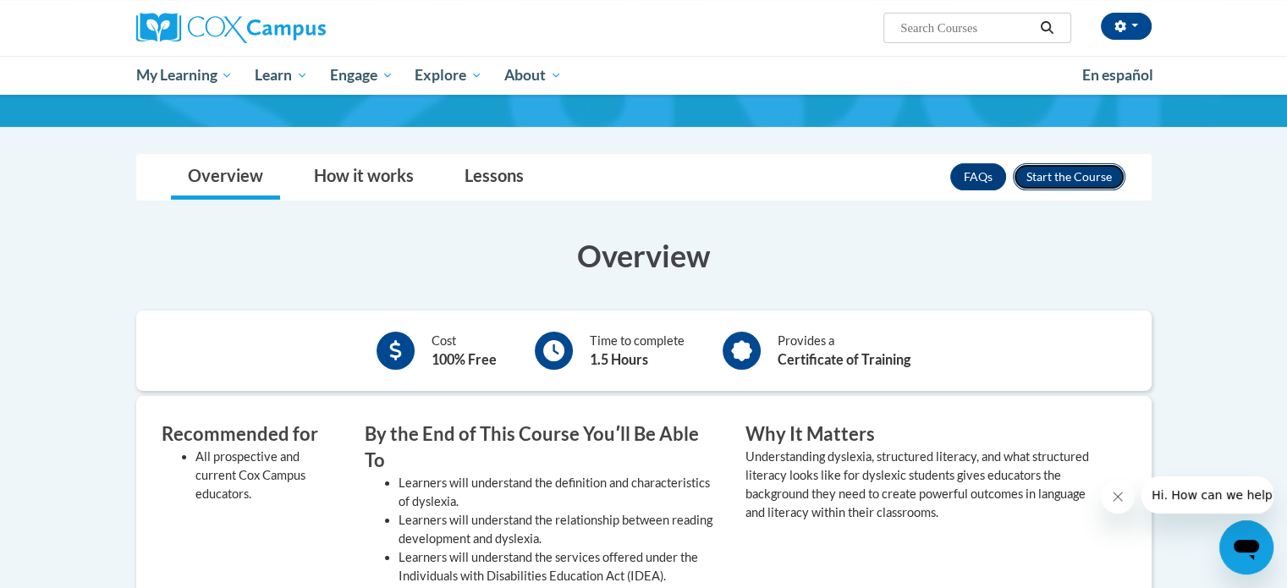
click at [1051, 175] on button "Enroll" at bounding box center [1068, 176] width 112 height 27
click at [1042, 243] on h3 "Overview" at bounding box center [643, 255] width 1015 height 42
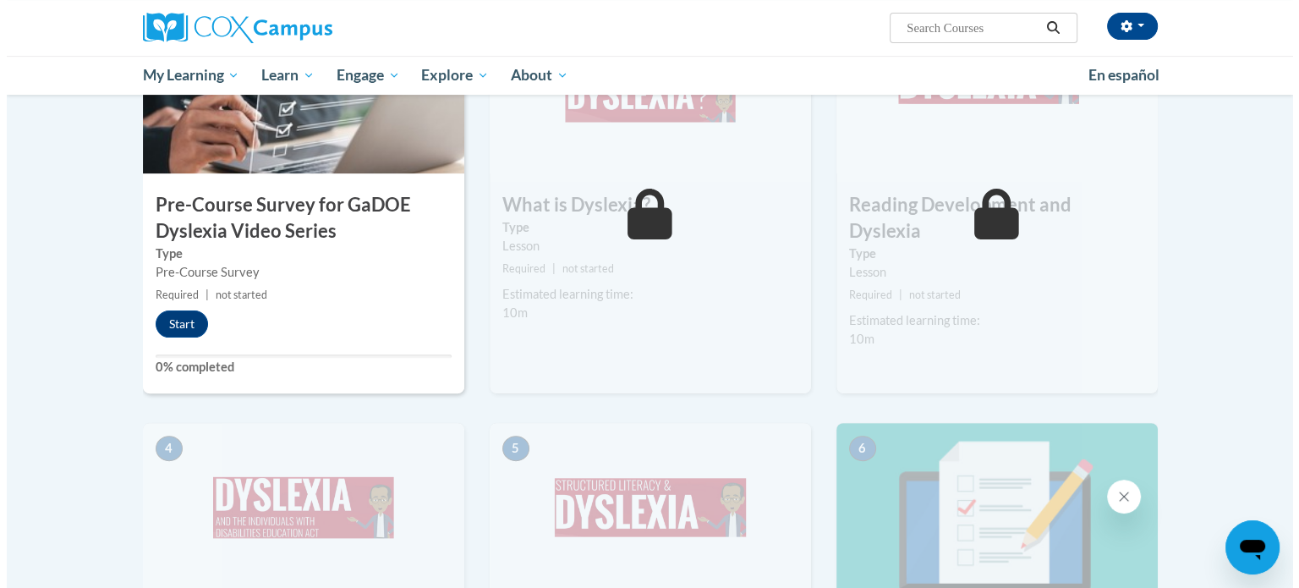
scroll to position [457, 0]
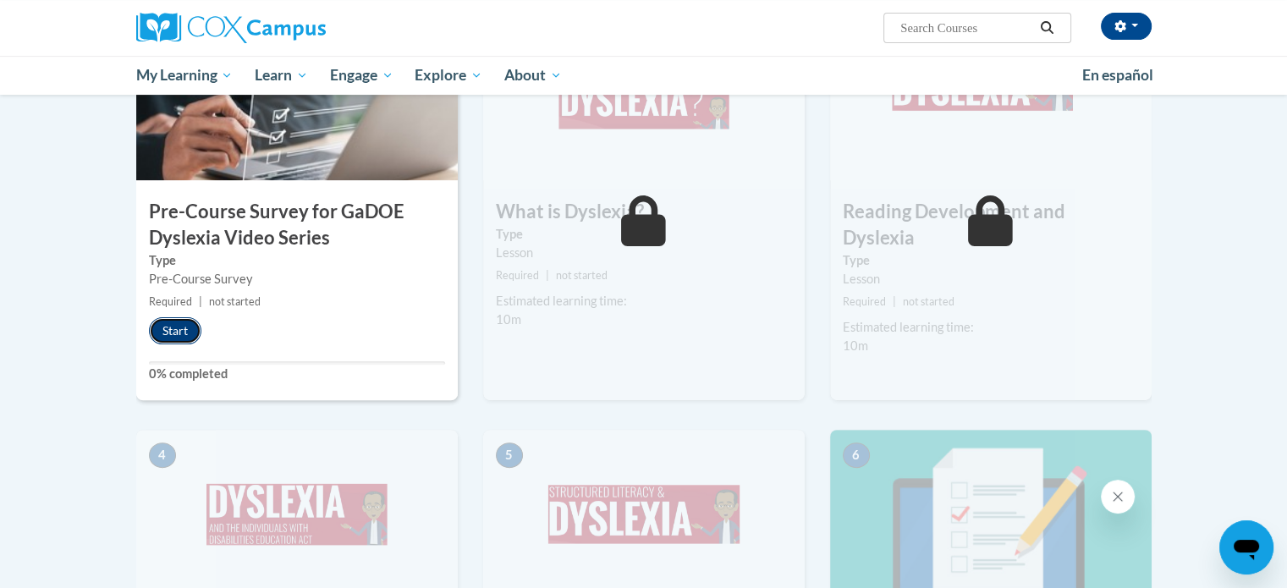
click at [175, 334] on button "Start" at bounding box center [175, 330] width 52 height 27
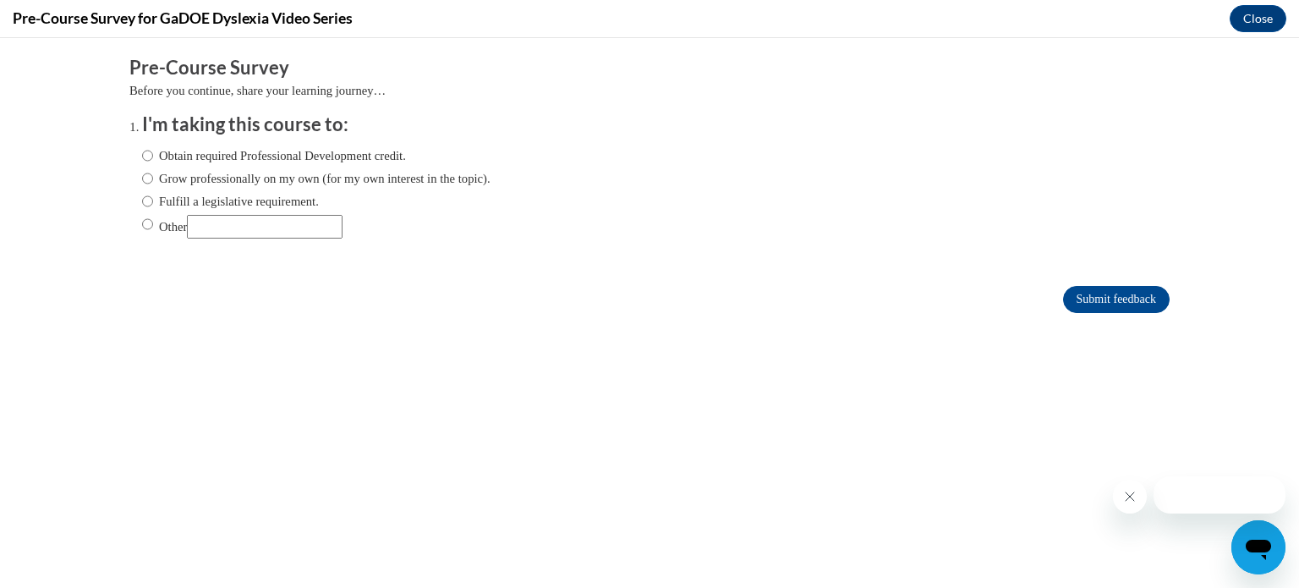
scroll to position [0, 0]
click at [142, 158] on input "Obtain required Professional Development credit." at bounding box center [147, 155] width 11 height 19
radio input "true"
click at [1104, 298] on input "Submit feedback" at bounding box center [1116, 299] width 107 height 27
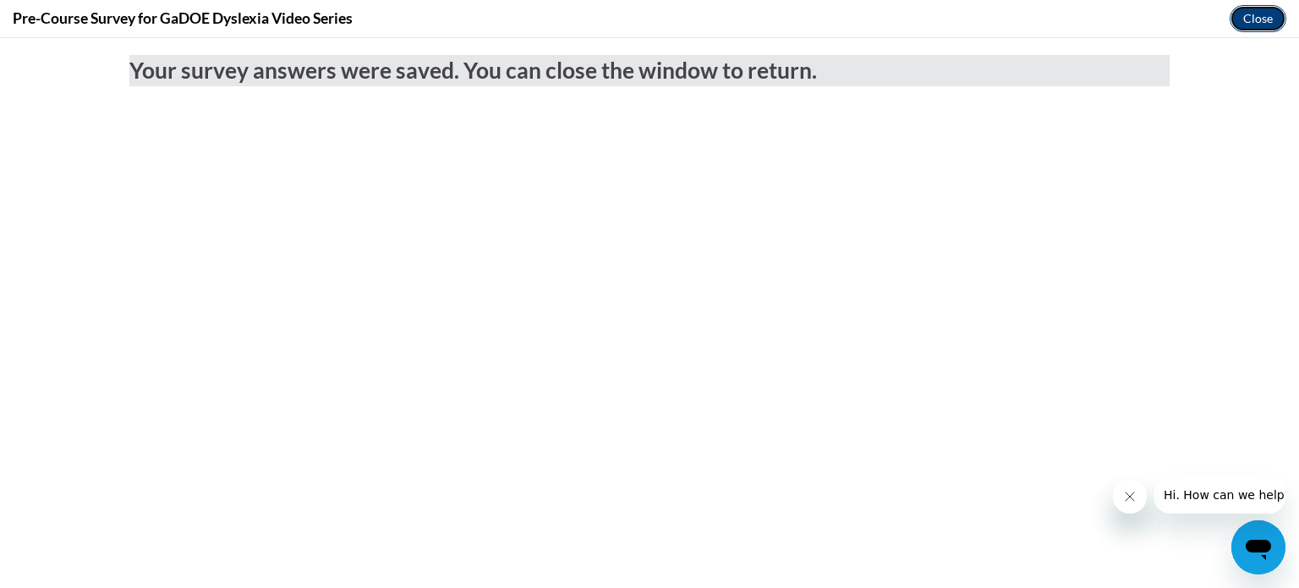
click at [1263, 9] on button "Close" at bounding box center [1258, 18] width 57 height 27
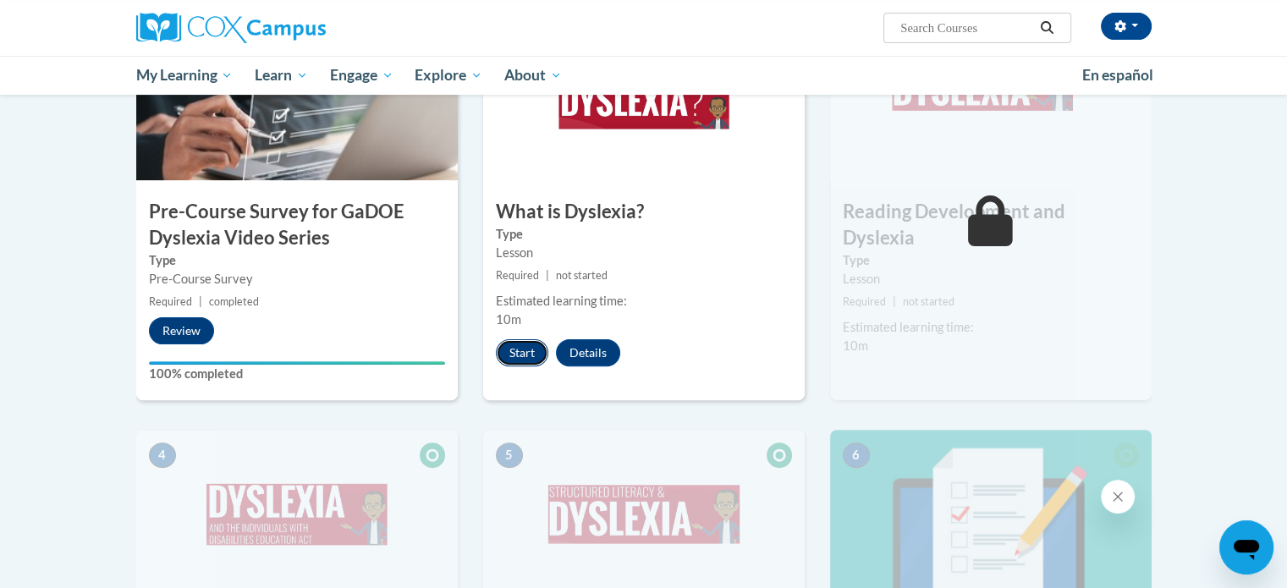
click at [531, 352] on button "Start" at bounding box center [522, 352] width 52 height 27
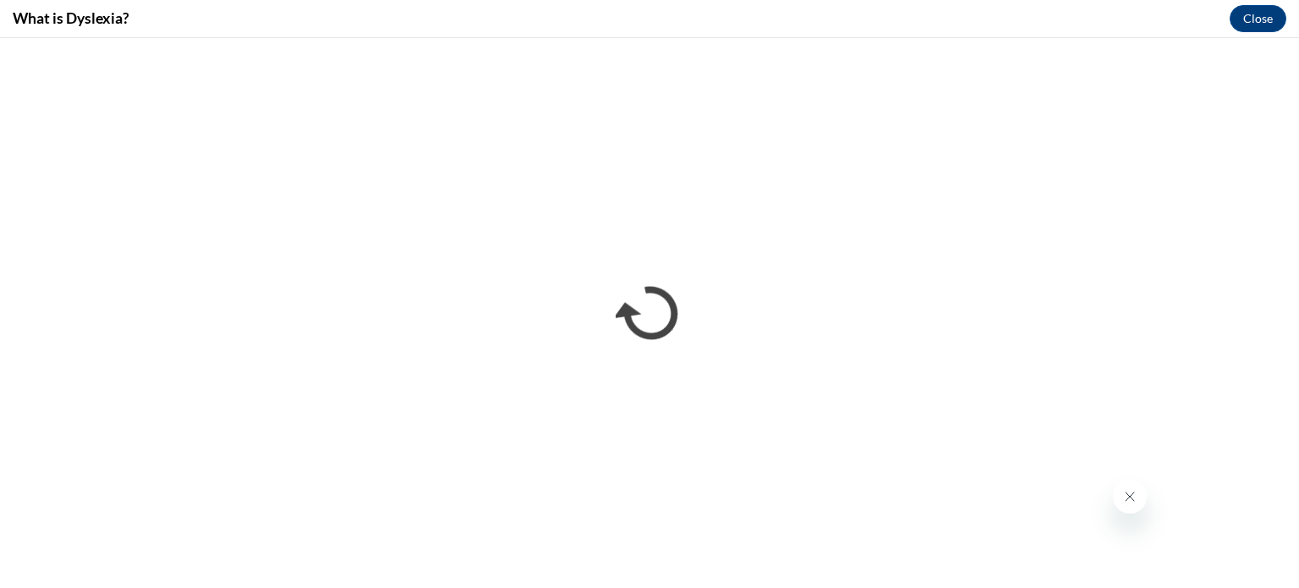
click at [1130, 501] on icon "Close message from company" at bounding box center [1129, 497] width 14 height 14
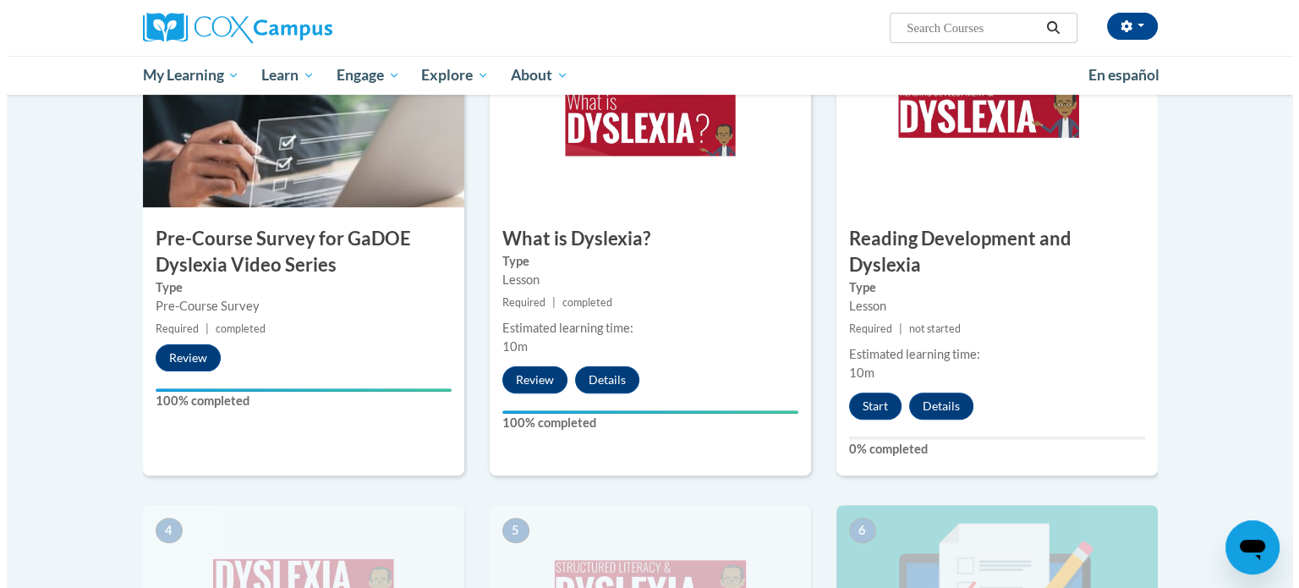
scroll to position [433, 0]
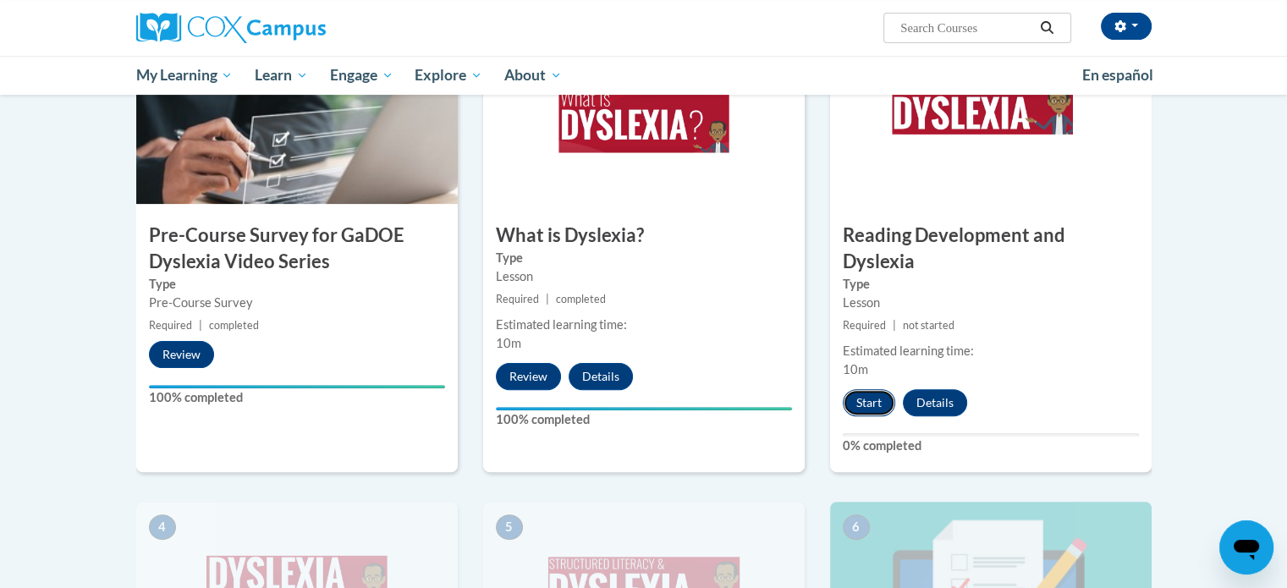
click at [876, 389] on button "Start" at bounding box center [868, 402] width 52 height 27
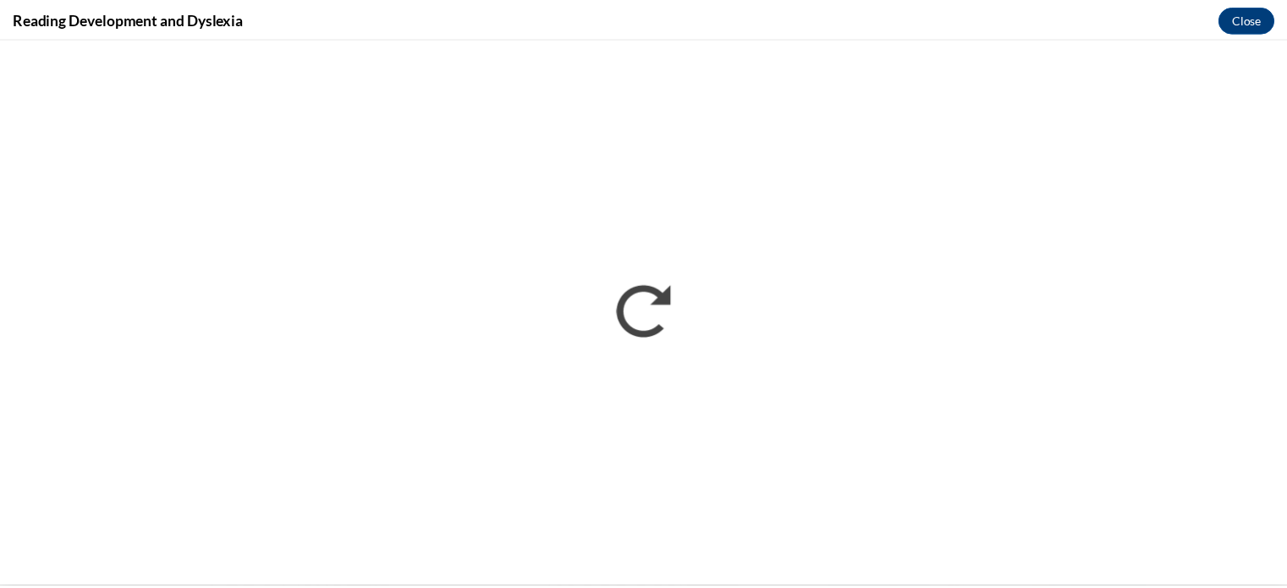
scroll to position [0, 0]
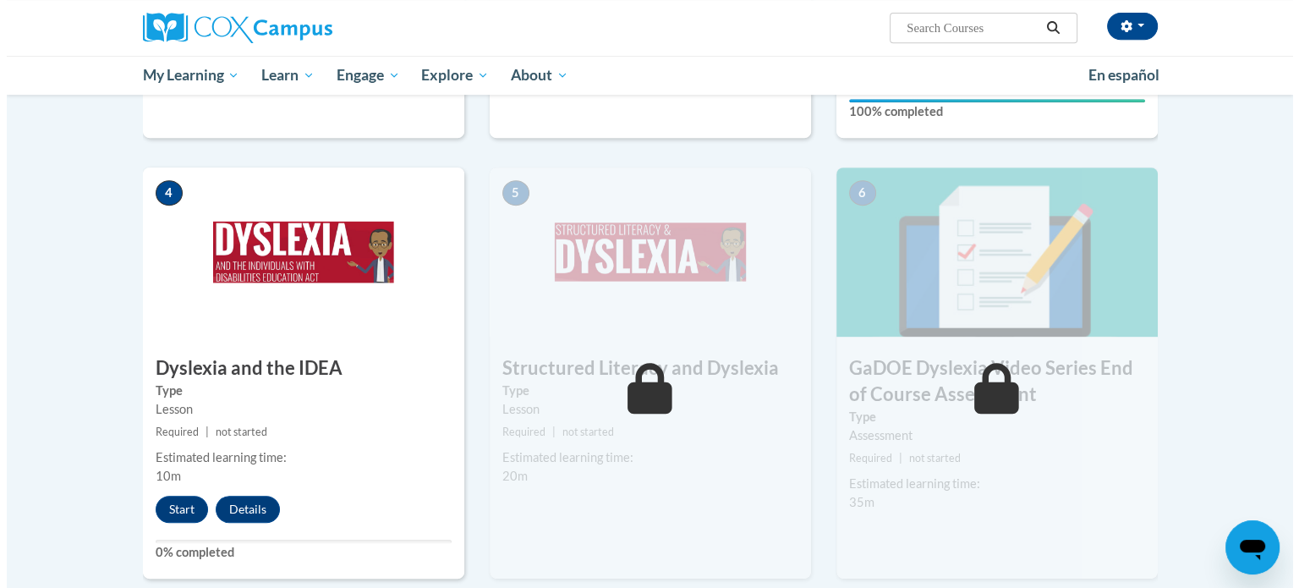
scroll to position [770, 0]
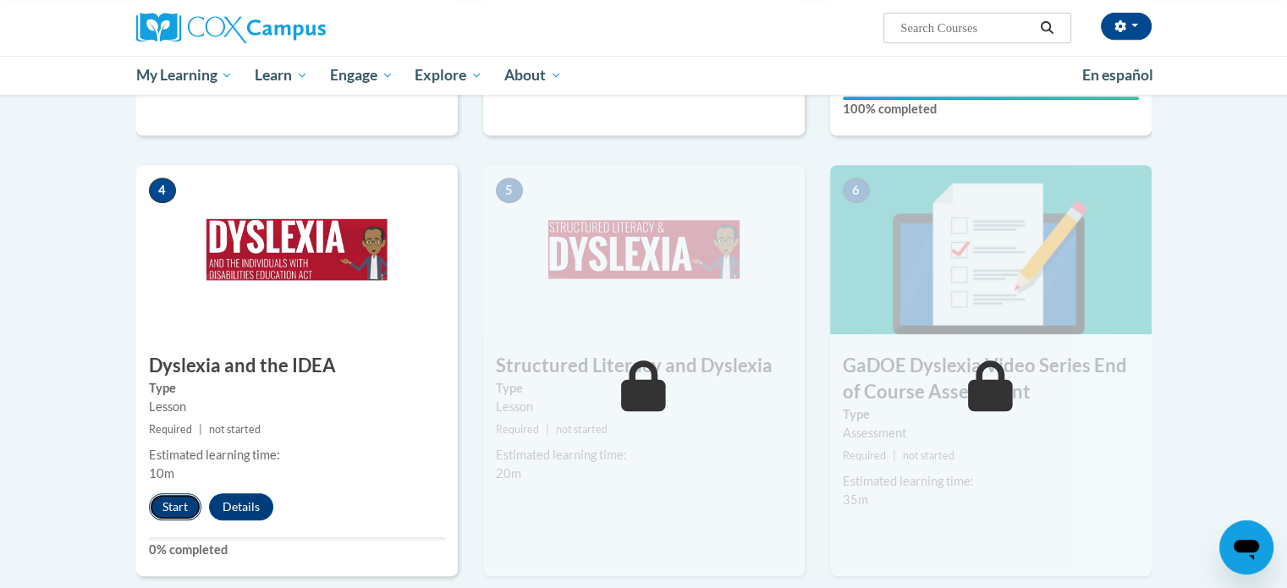
click at [160, 493] on button "Start" at bounding box center [175, 506] width 52 height 27
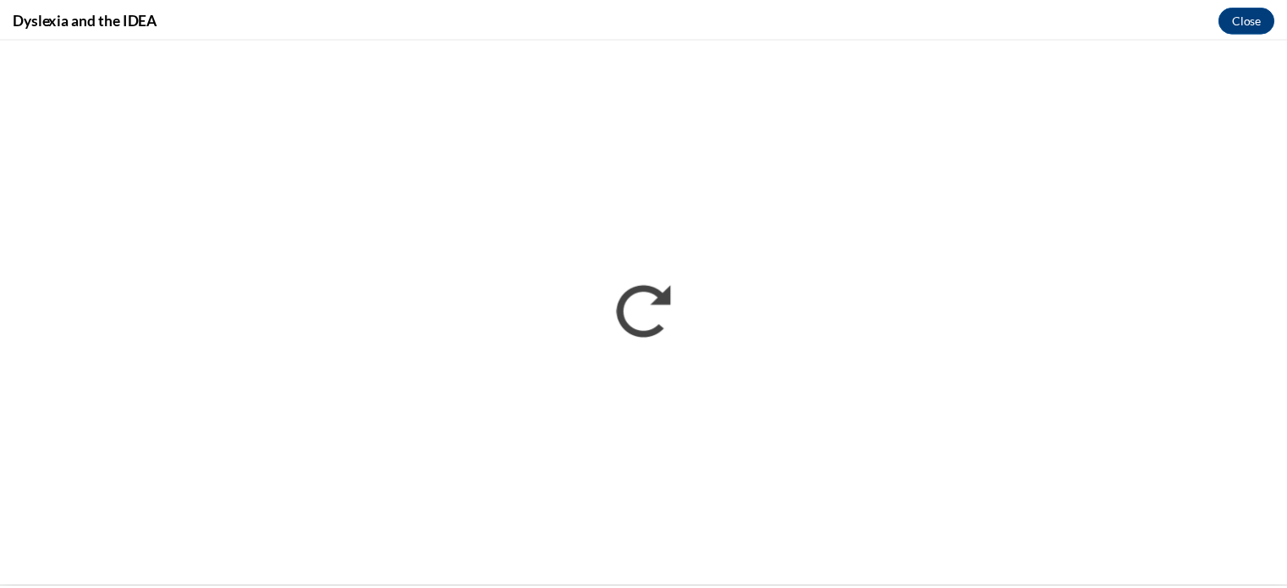
scroll to position [0, 0]
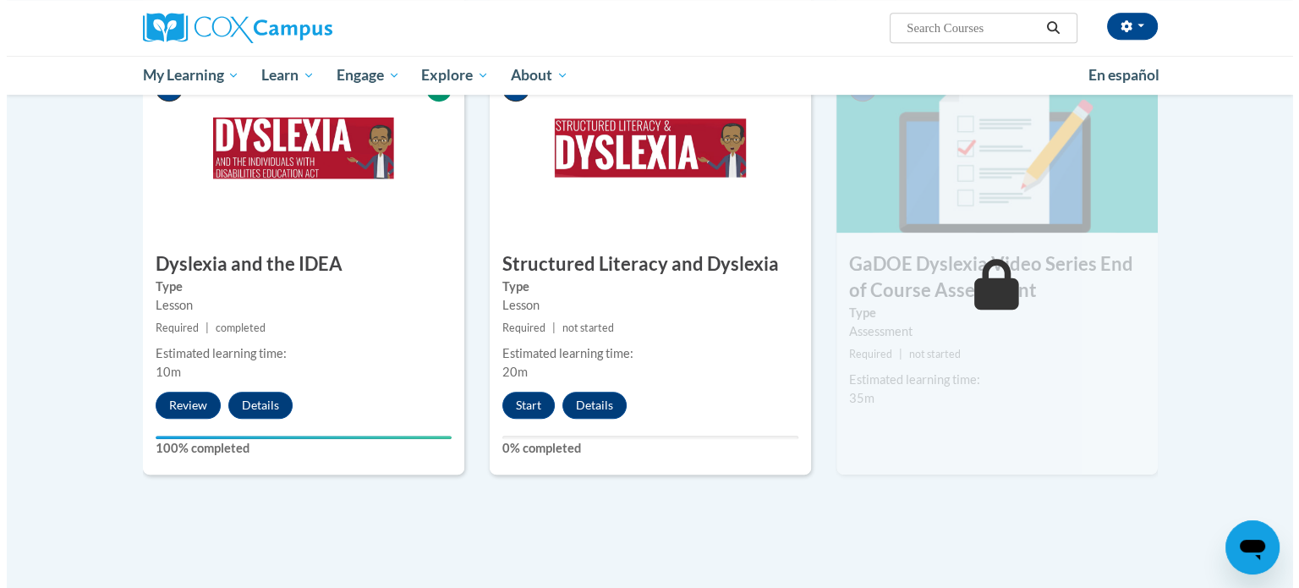
scroll to position [889, 0]
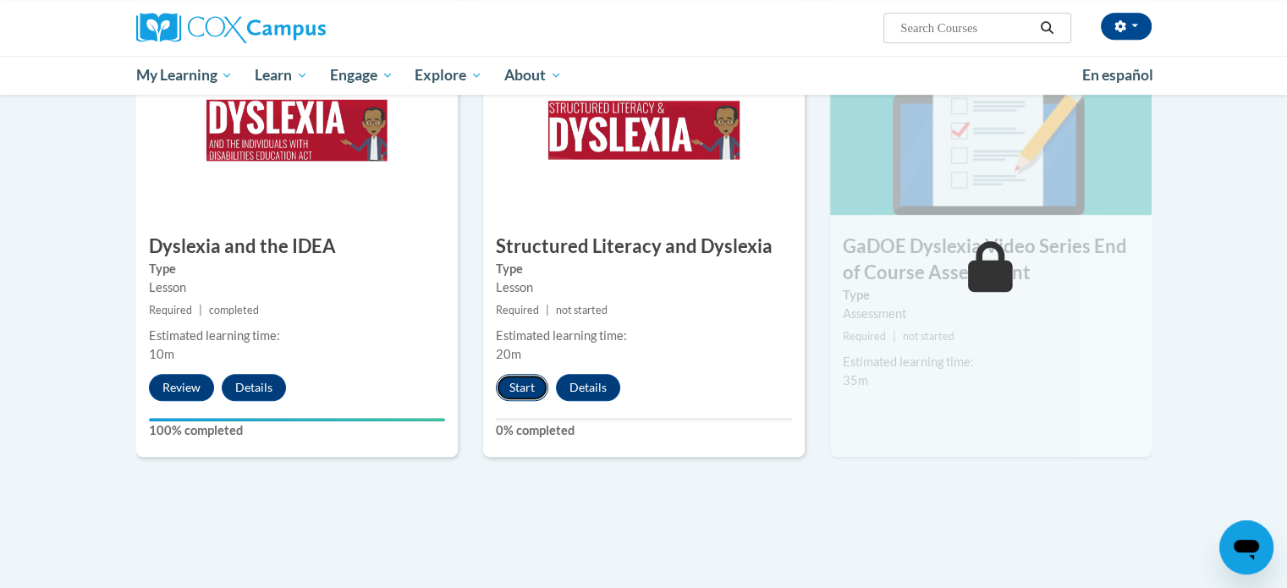
click at [538, 374] on button "Start" at bounding box center [522, 387] width 52 height 27
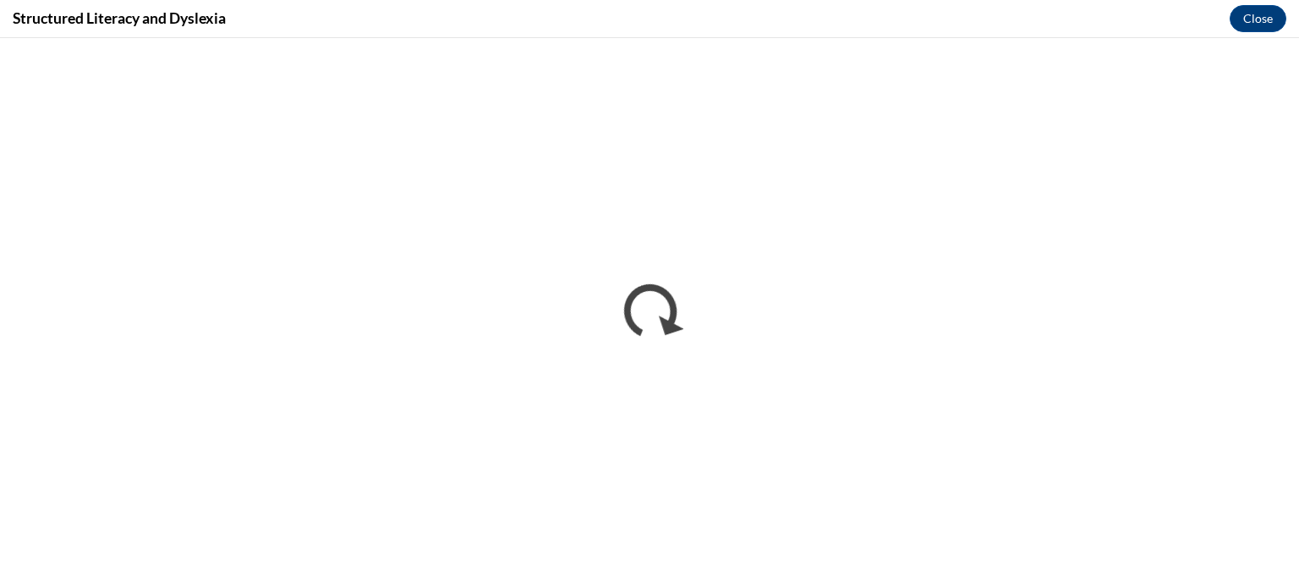
scroll to position [0, 0]
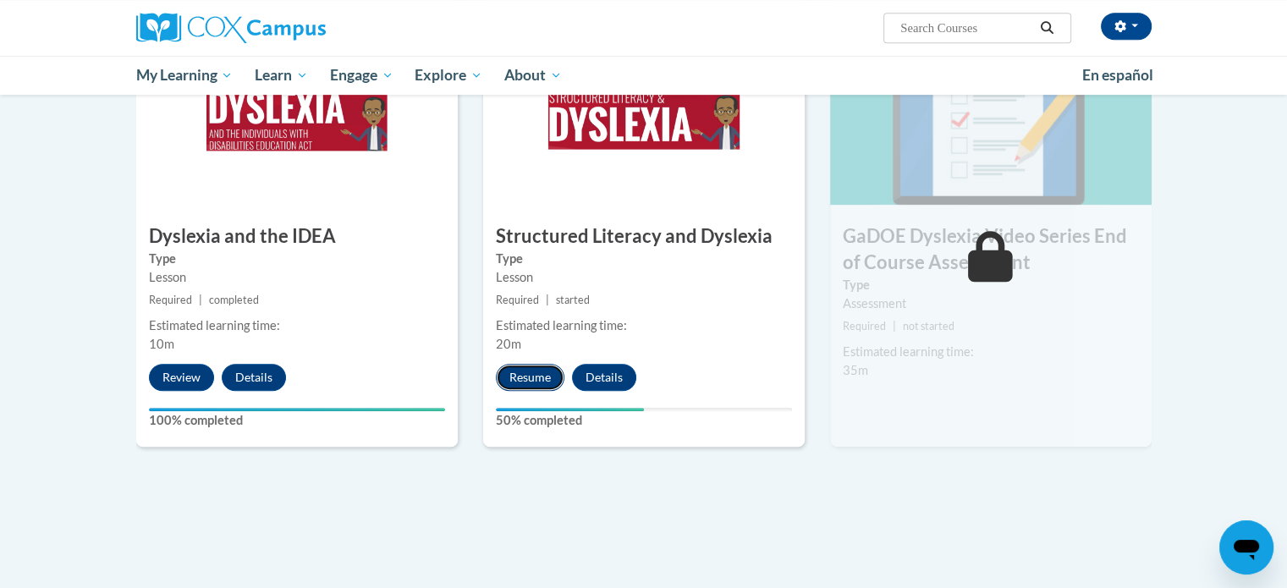
click at [540, 364] on button "Resume" at bounding box center [530, 377] width 69 height 27
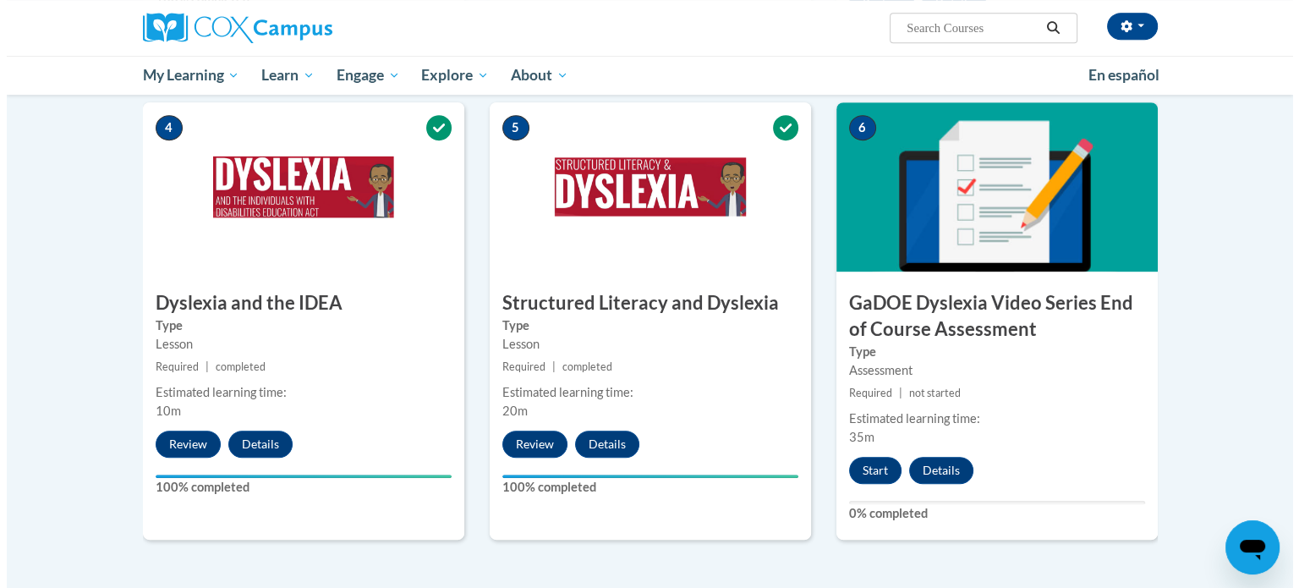
scroll to position [833, 0]
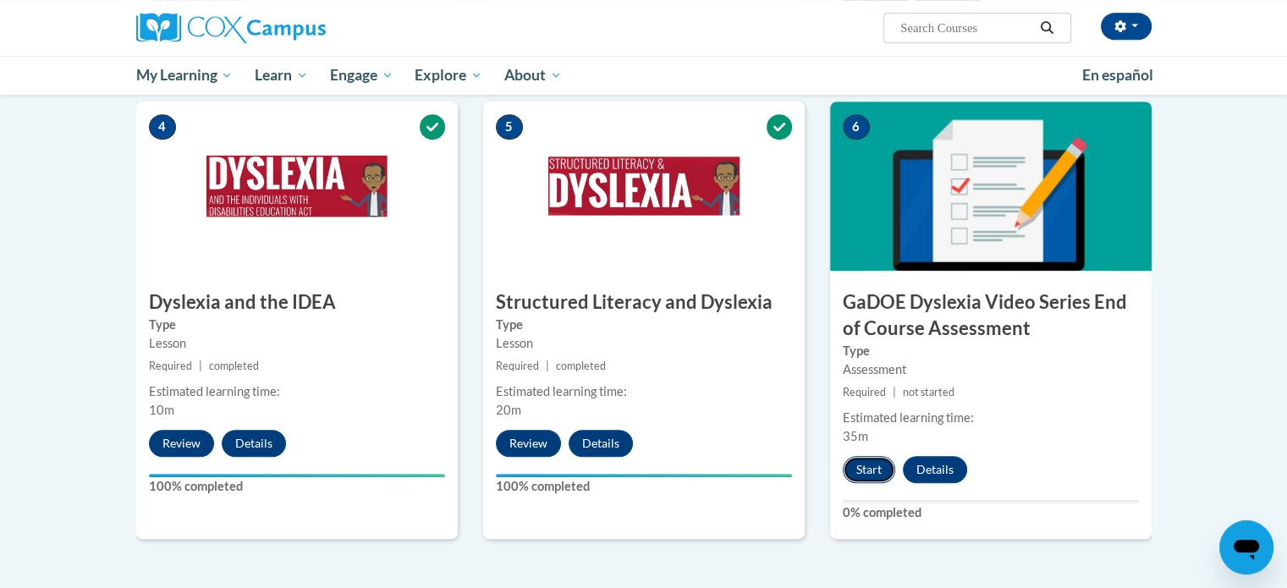
click at [853, 456] on button "Start" at bounding box center [868, 469] width 52 height 27
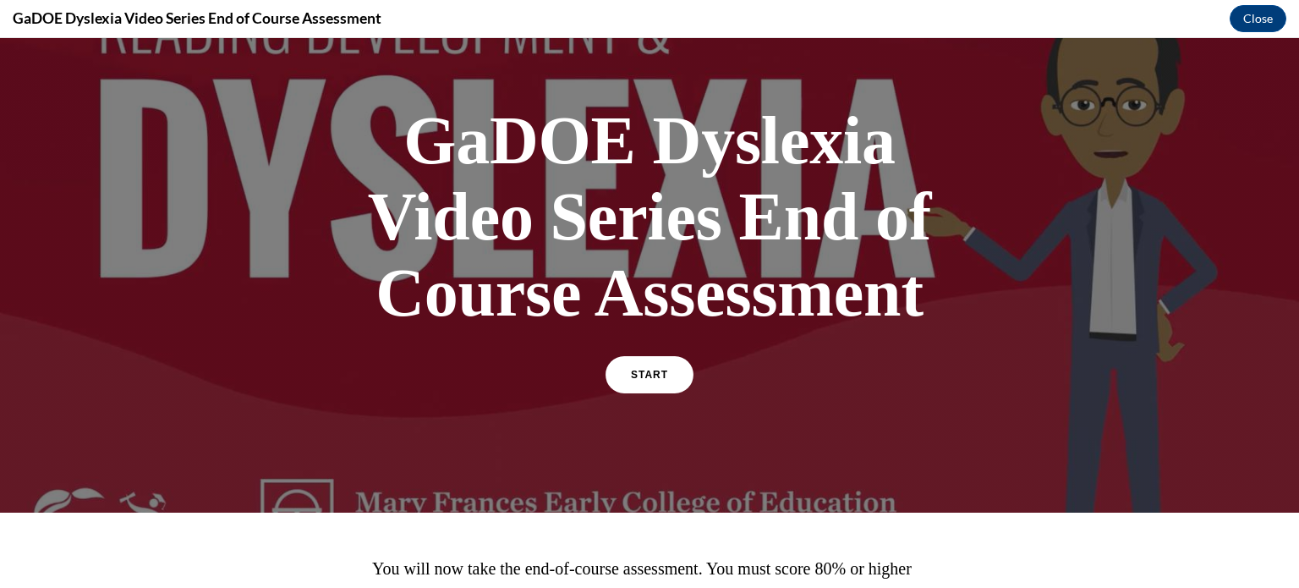
scroll to position [52, 0]
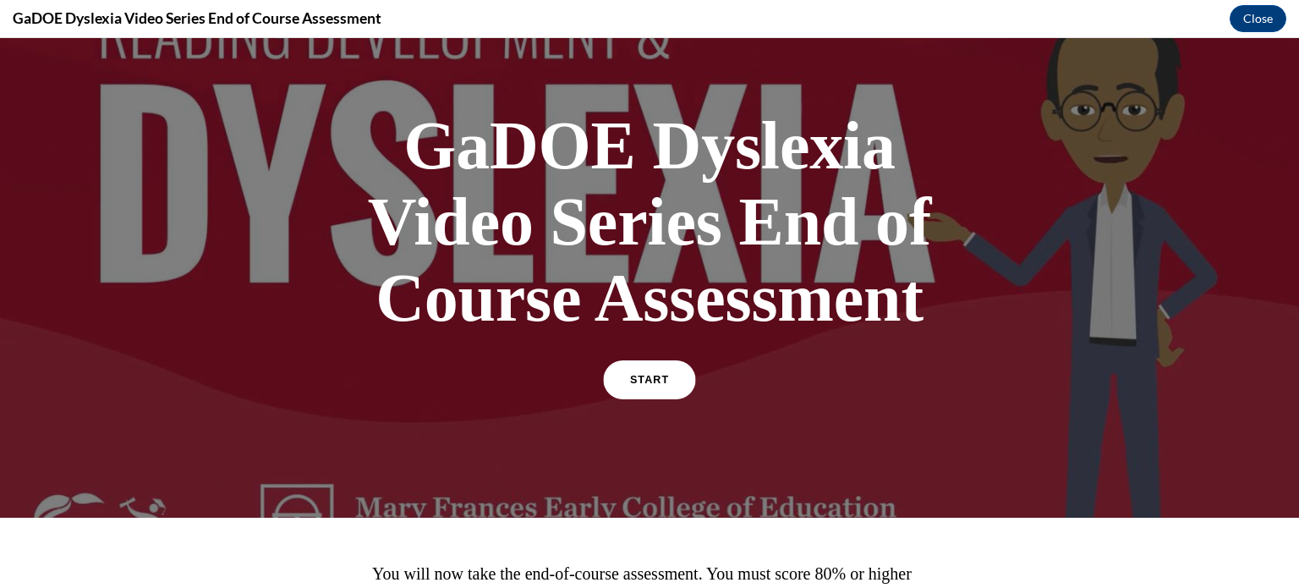
click at [633, 376] on span "START" at bounding box center [649, 380] width 39 height 13
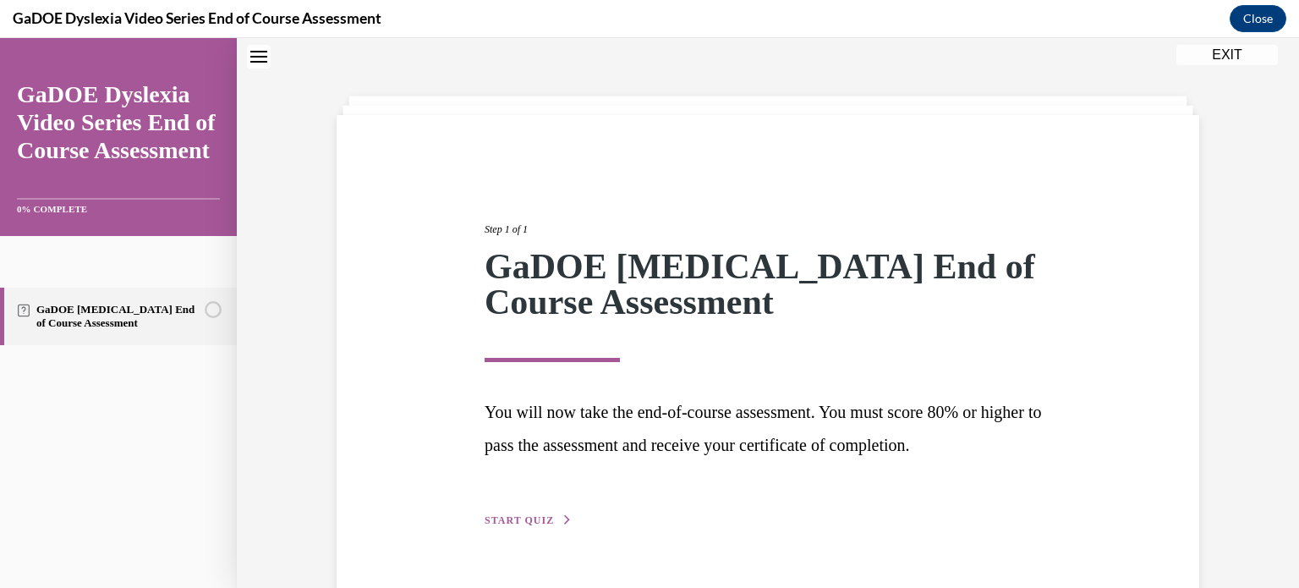
scroll to position [94, 0]
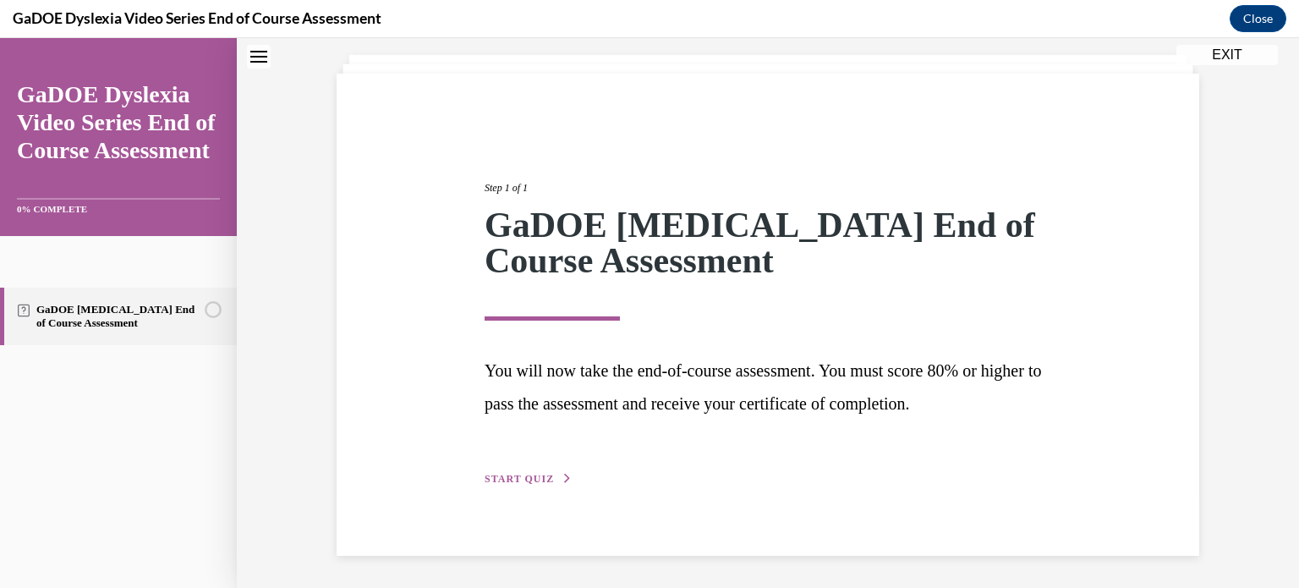
click at [531, 476] on span "START QUIZ" at bounding box center [519, 479] width 69 height 12
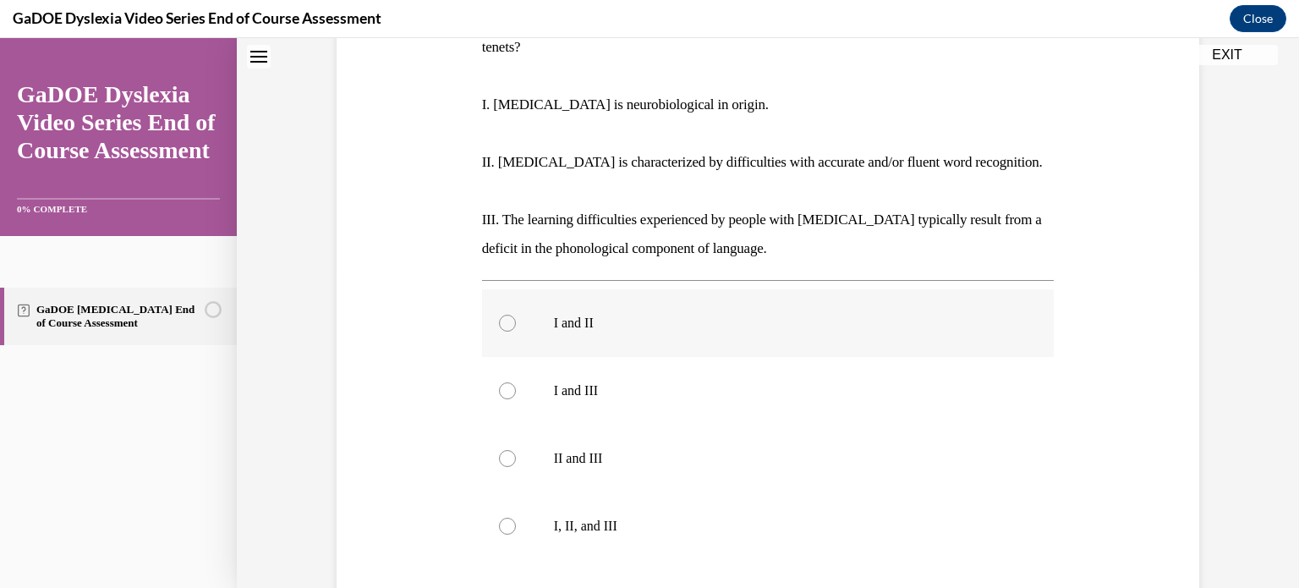
scroll to position [389, 0]
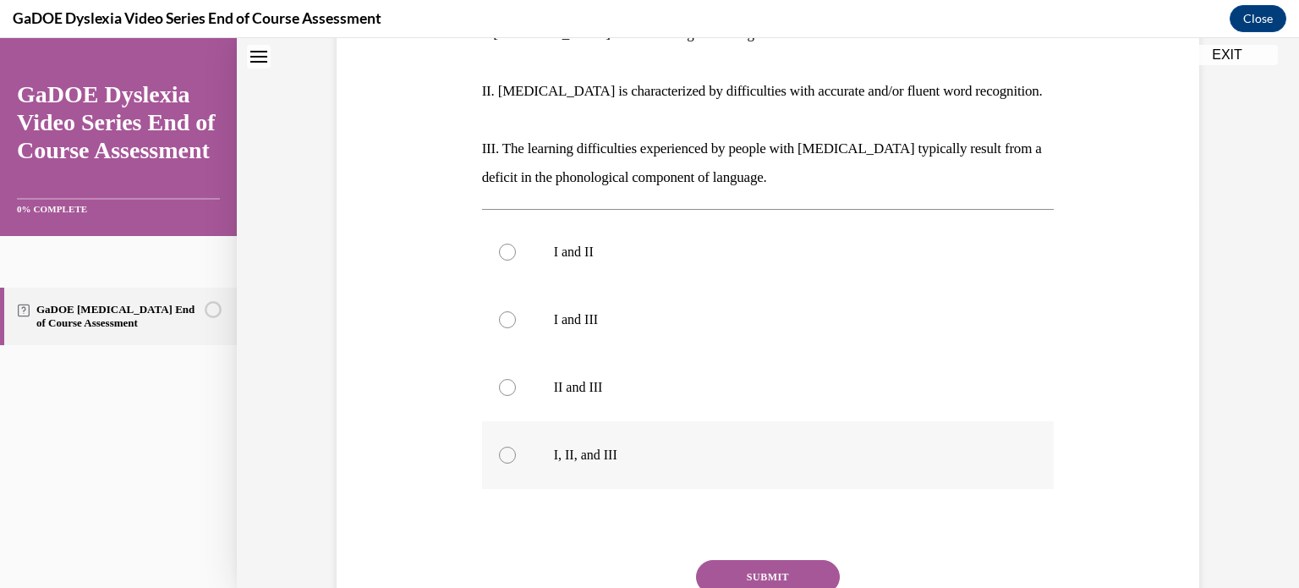
click at [502, 447] on div at bounding box center [507, 455] width 17 height 17
click at [502, 447] on input "I, II, and III" at bounding box center [507, 455] width 17 height 17
radio input "true"
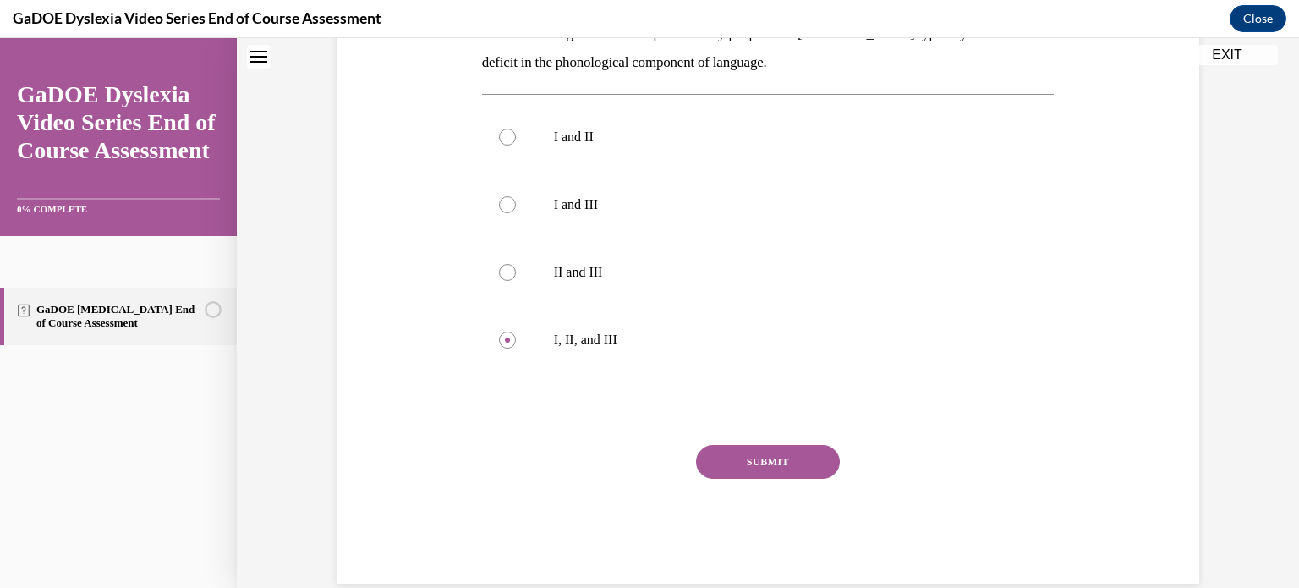
click at [762, 445] on button "SUBMIT" at bounding box center [768, 462] width 144 height 34
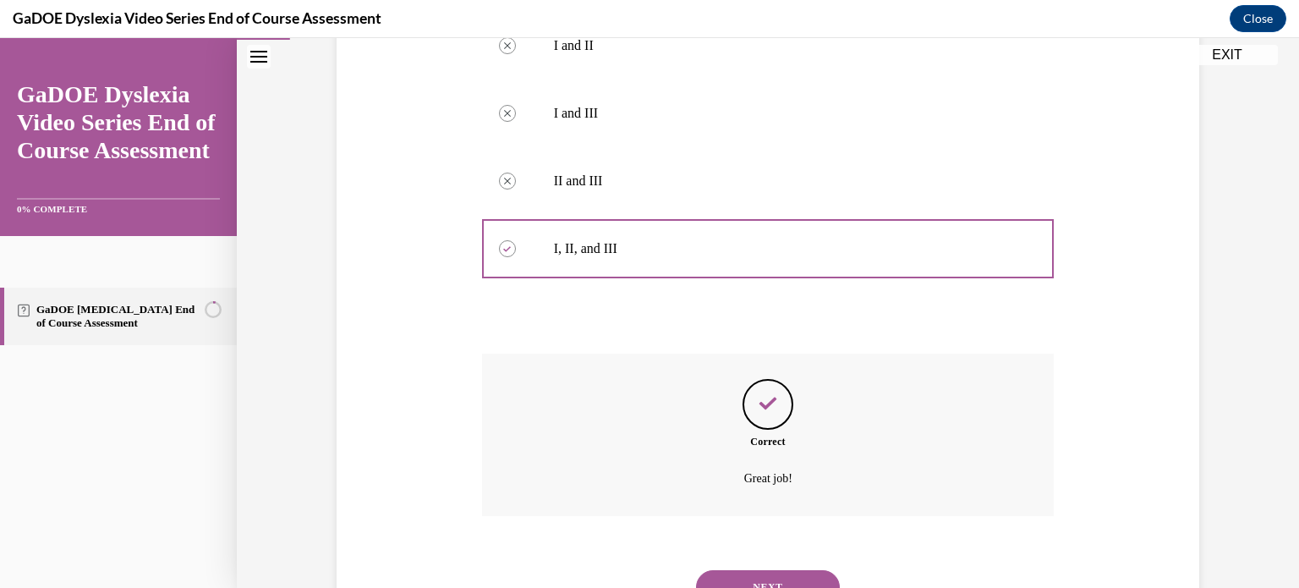
scroll to position [641, 0]
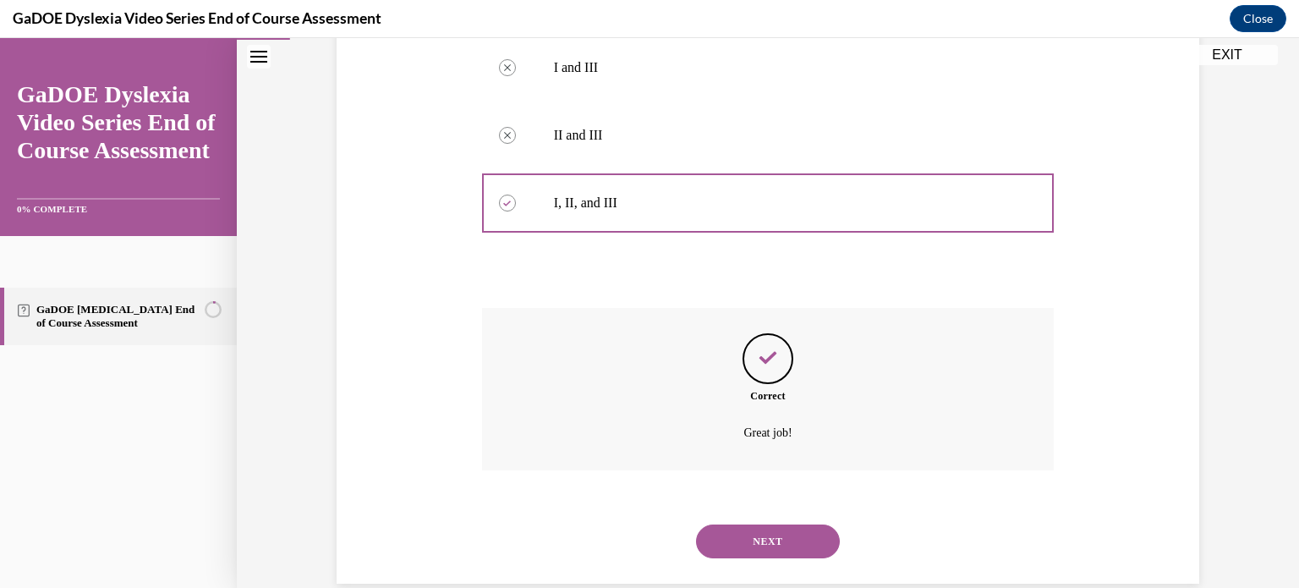
click at [798, 524] on button "NEXT" at bounding box center [768, 541] width 144 height 34
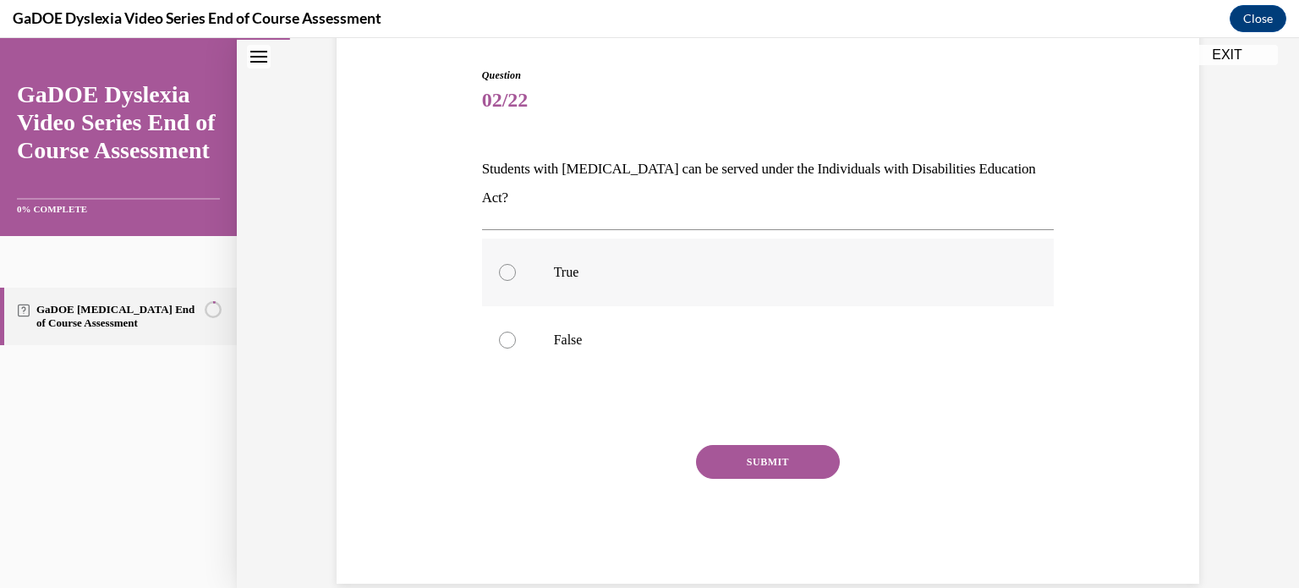
click at [508, 264] on div at bounding box center [507, 272] width 17 height 17
click at [508, 264] on input "True" at bounding box center [507, 272] width 17 height 17
radio input "true"
click at [773, 445] on button "SUBMIT" at bounding box center [768, 462] width 144 height 34
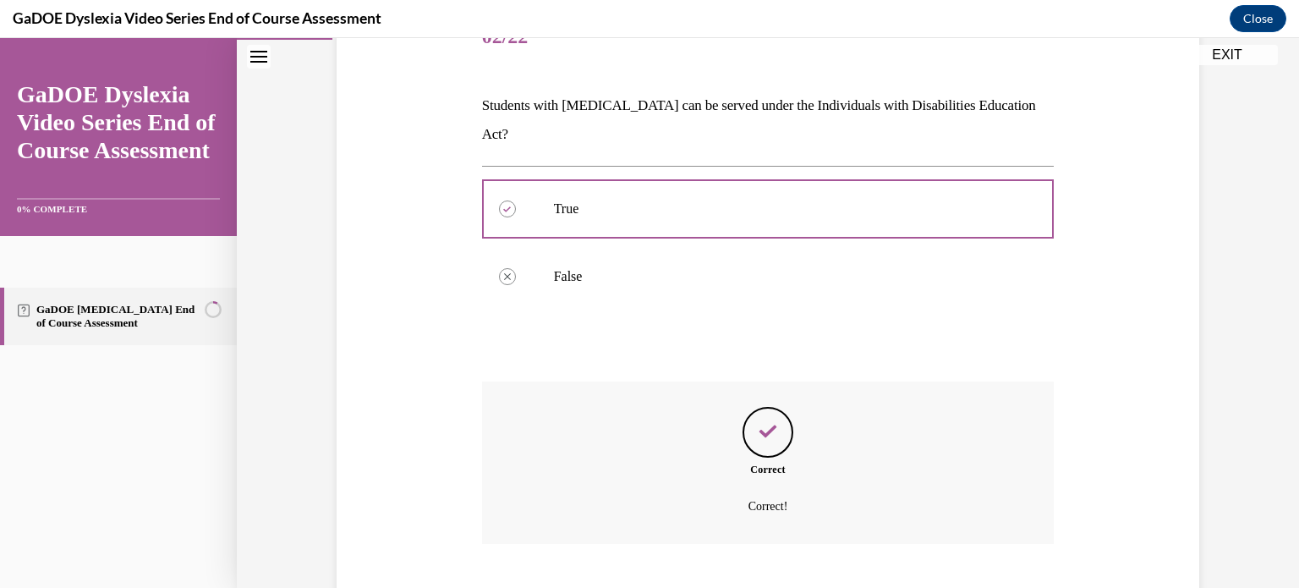
scroll to position [305, 0]
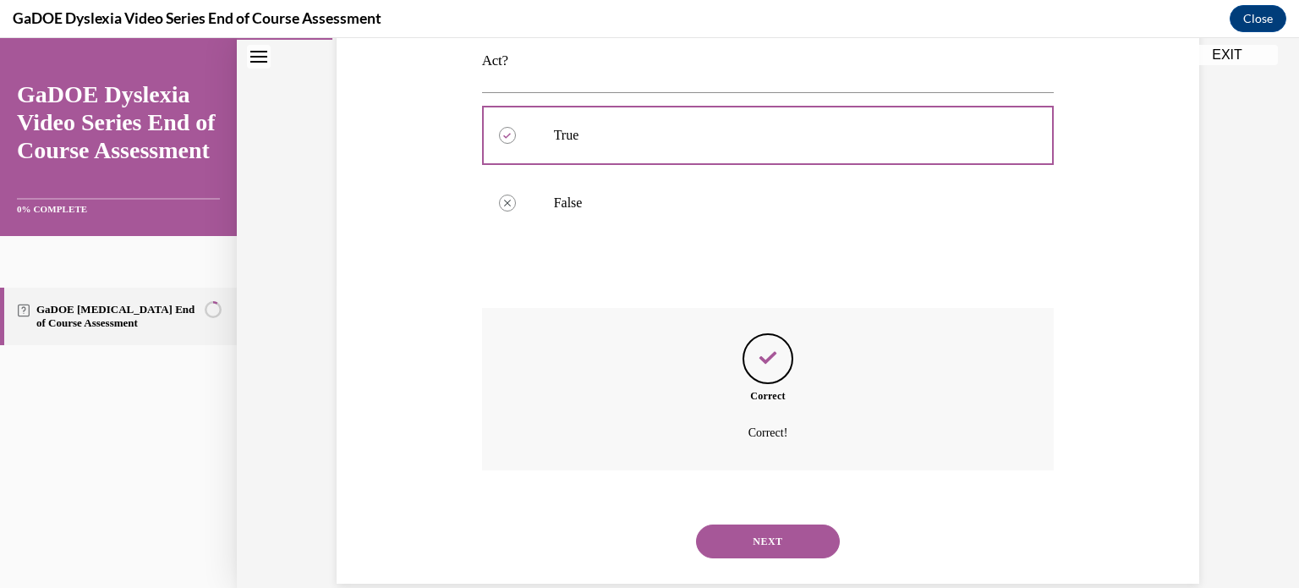
click at [771, 524] on button "NEXT" at bounding box center [768, 541] width 144 height 34
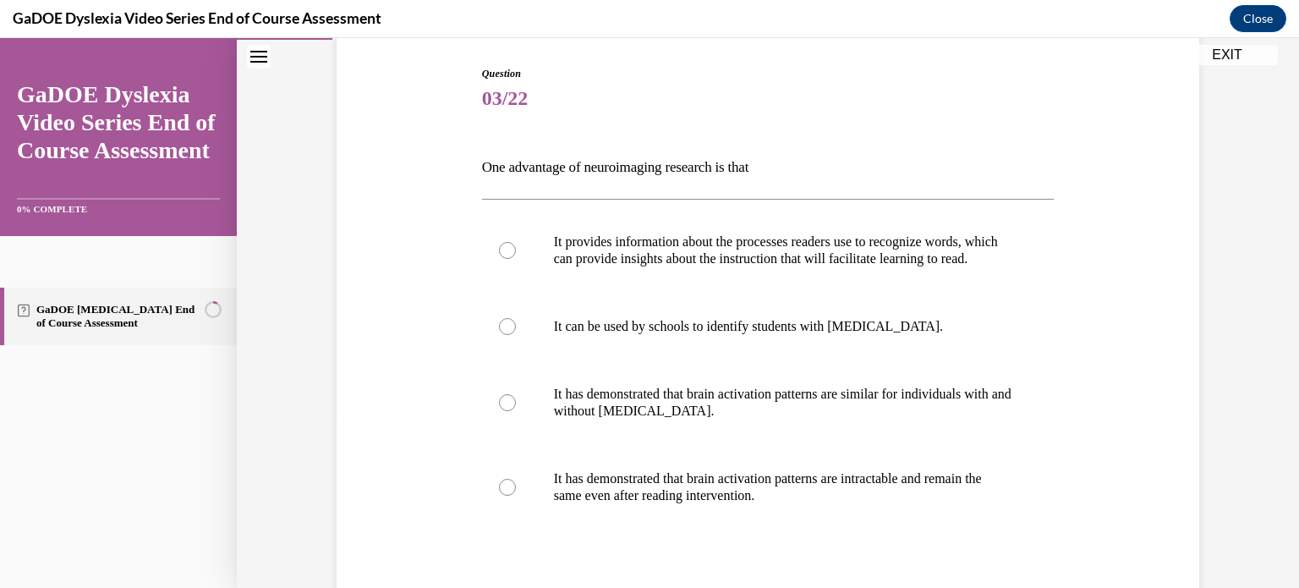
scroll to position [171, 0]
click at [506, 255] on div at bounding box center [507, 248] width 17 height 17
click at [506, 255] on input "It provides information about the processes readers use to recognize words, whi…" at bounding box center [507, 248] width 17 height 17
radio input "true"
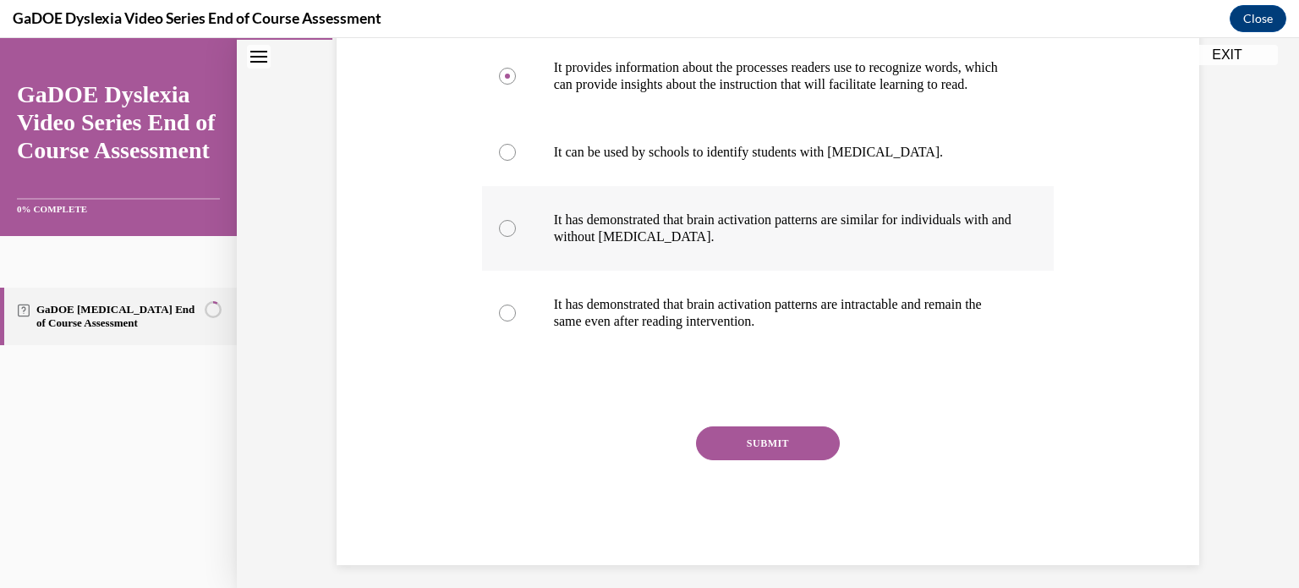
scroll to position [344, 0]
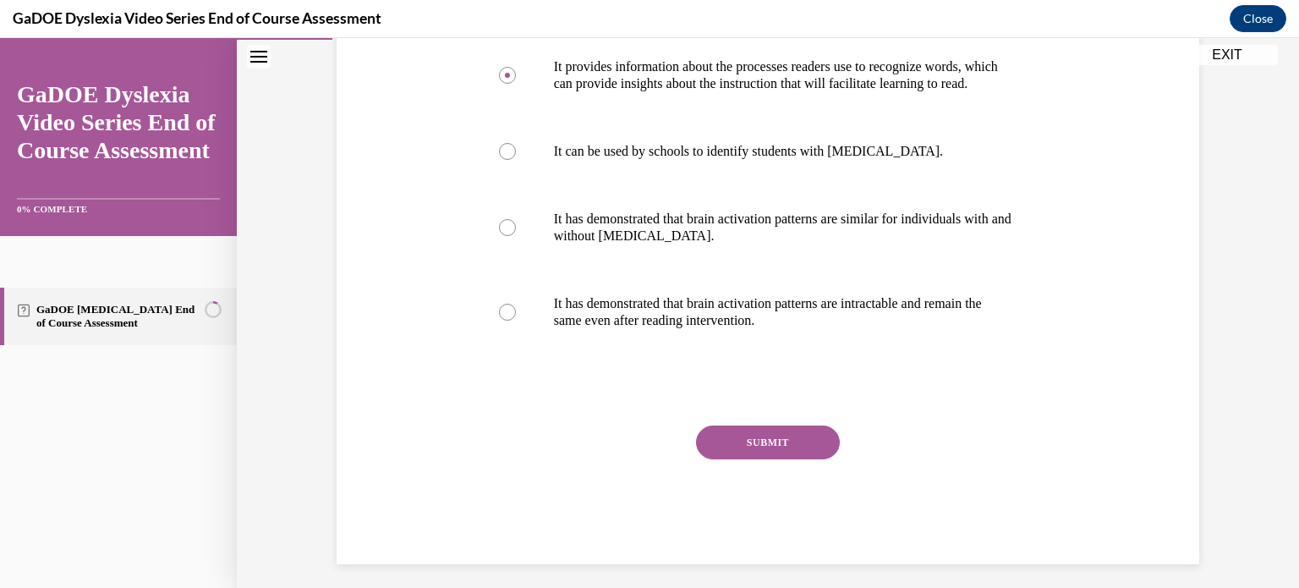
click at [768, 476] on div "SUBMIT" at bounding box center [768, 467] width 573 height 85
click at [771, 459] on button "SUBMIT" at bounding box center [768, 442] width 144 height 34
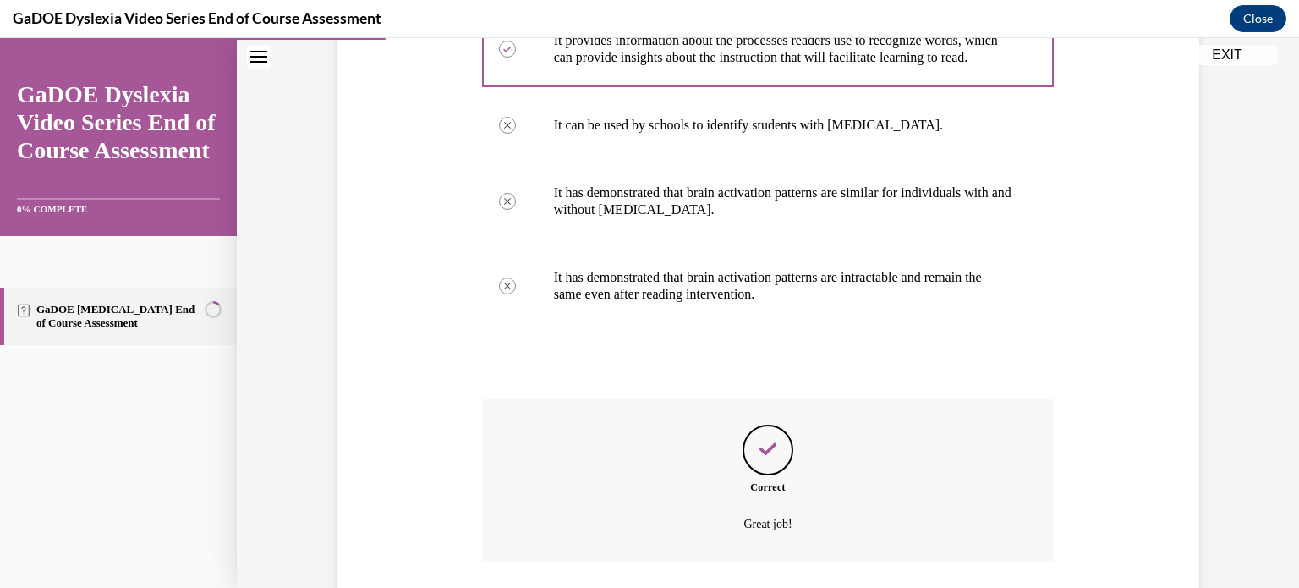
scroll to position [508, 0]
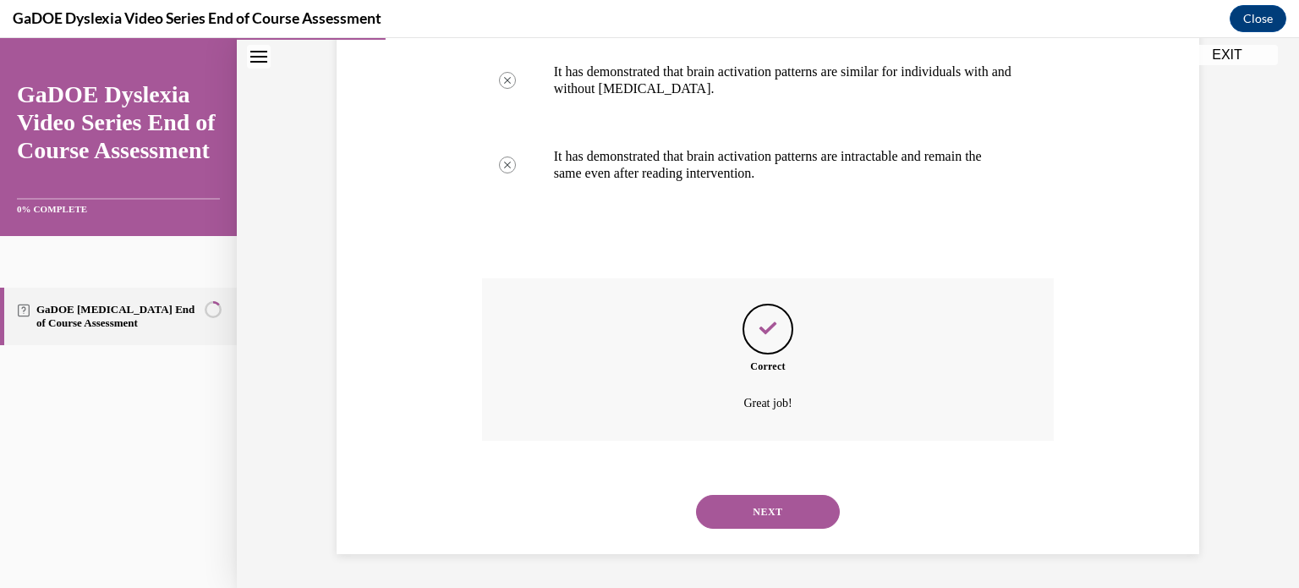
click at [771, 516] on button "NEXT" at bounding box center [768, 512] width 144 height 34
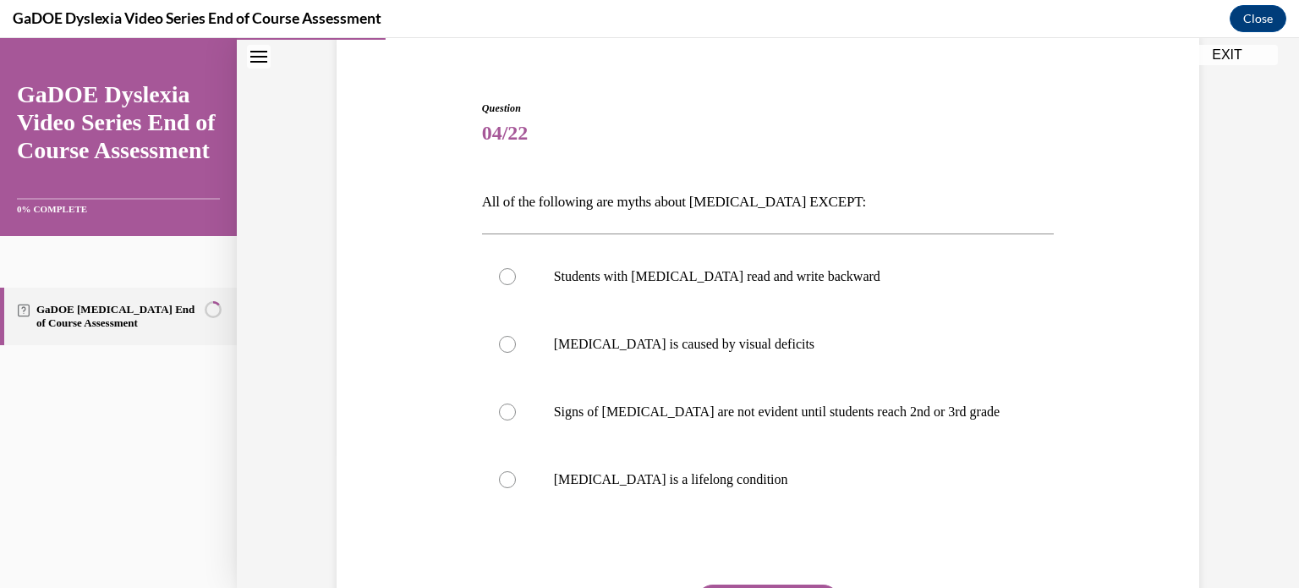
scroll to position [135, 0]
click at [499, 478] on div at bounding box center [507, 478] width 17 height 17
click at [499, 478] on input "[MEDICAL_DATA] is a lifelong condition" at bounding box center [507, 478] width 17 height 17
radio input "true"
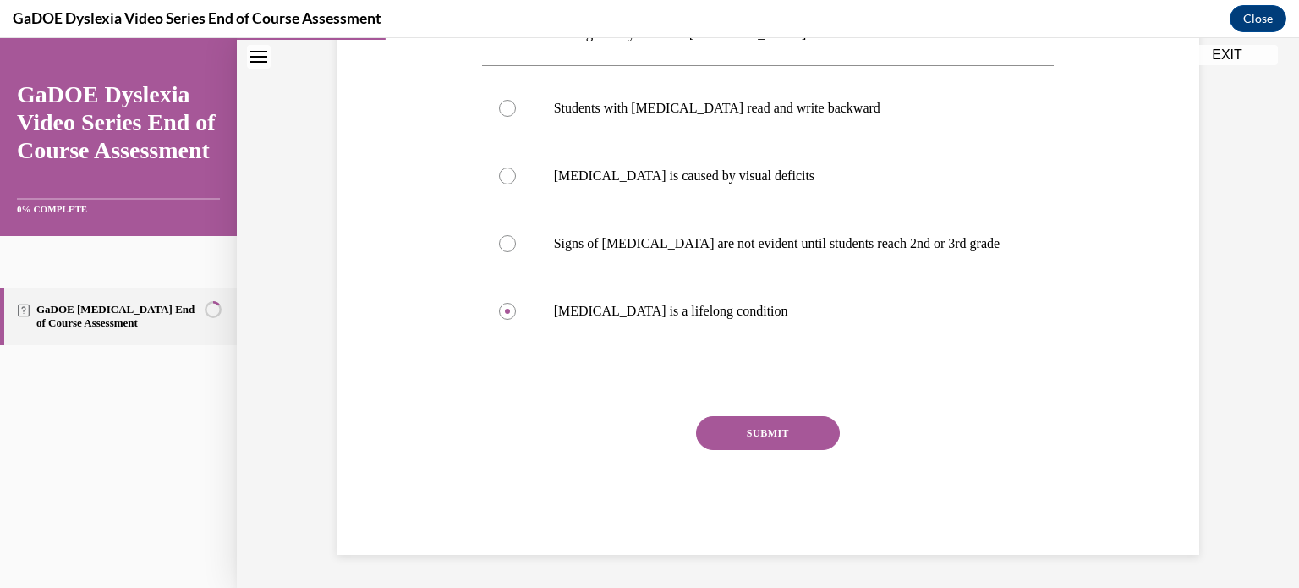
click at [747, 439] on button "SUBMIT" at bounding box center [768, 433] width 144 height 34
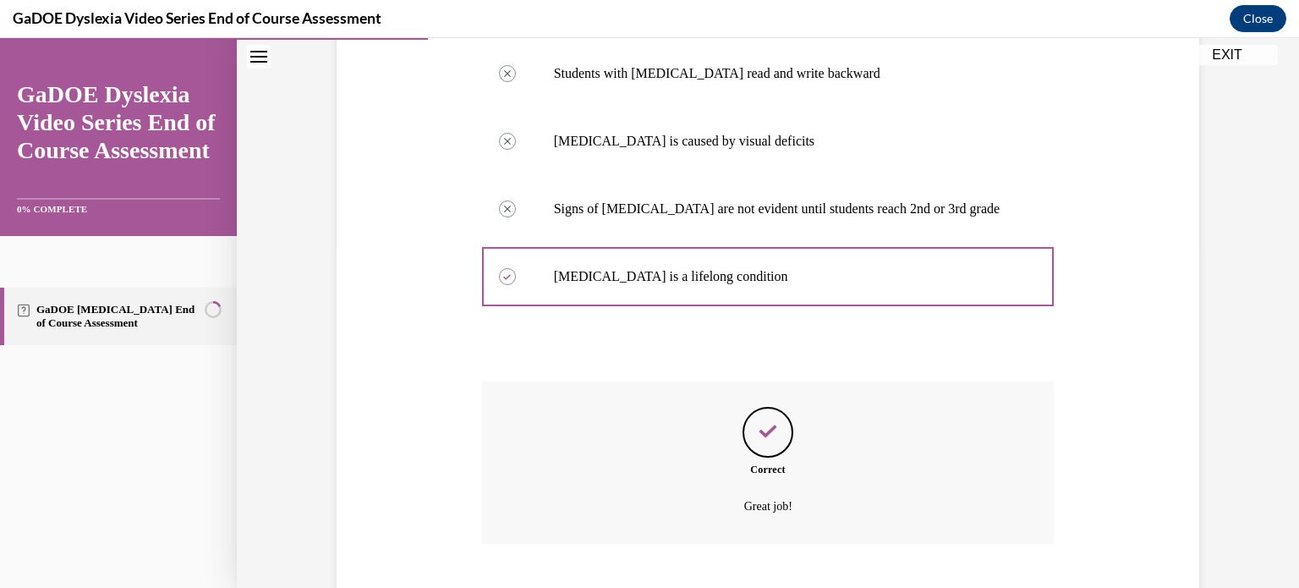
scroll to position [440, 0]
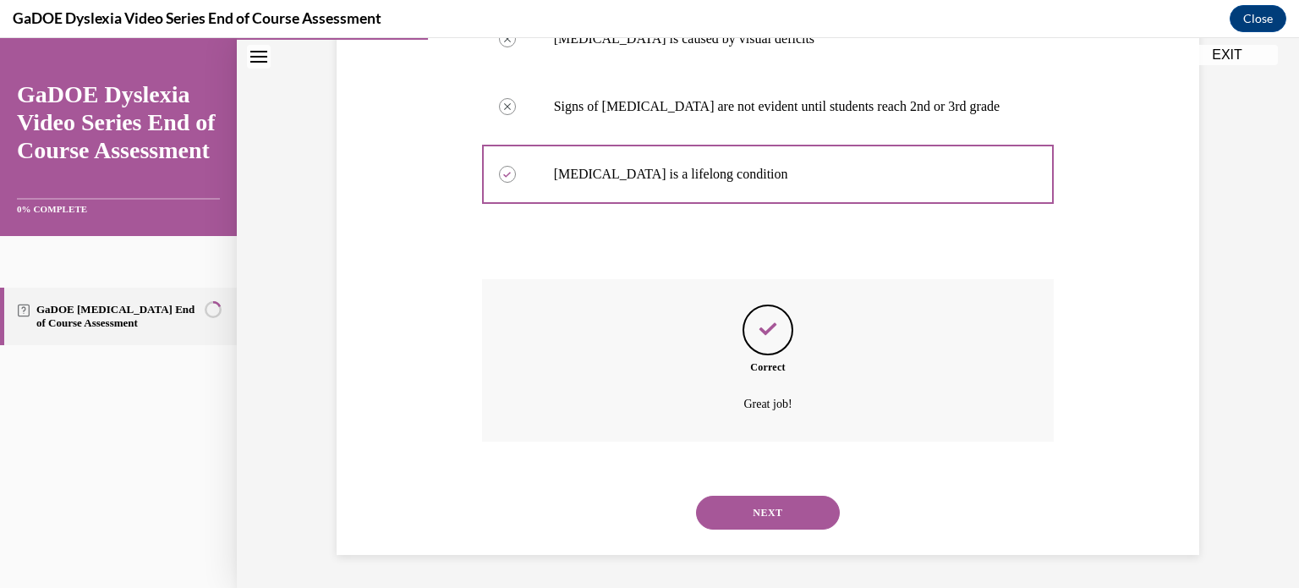
click at [765, 502] on button "NEXT" at bounding box center [768, 513] width 144 height 34
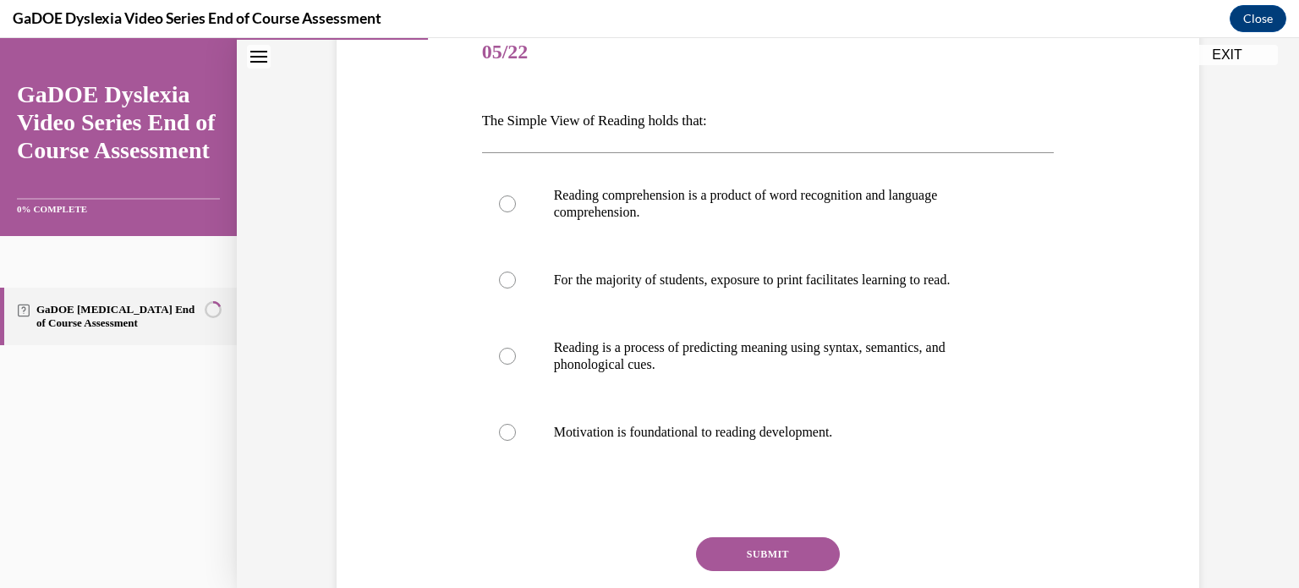
scroll to position [217, 0]
click at [507, 200] on div at bounding box center [507, 203] width 17 height 17
click at [507, 200] on input "Reading comprehension is a product of word recognition and language comprehensi…" at bounding box center [507, 203] width 17 height 17
radio input "true"
click at [754, 544] on button "SUBMIT" at bounding box center [768, 553] width 144 height 34
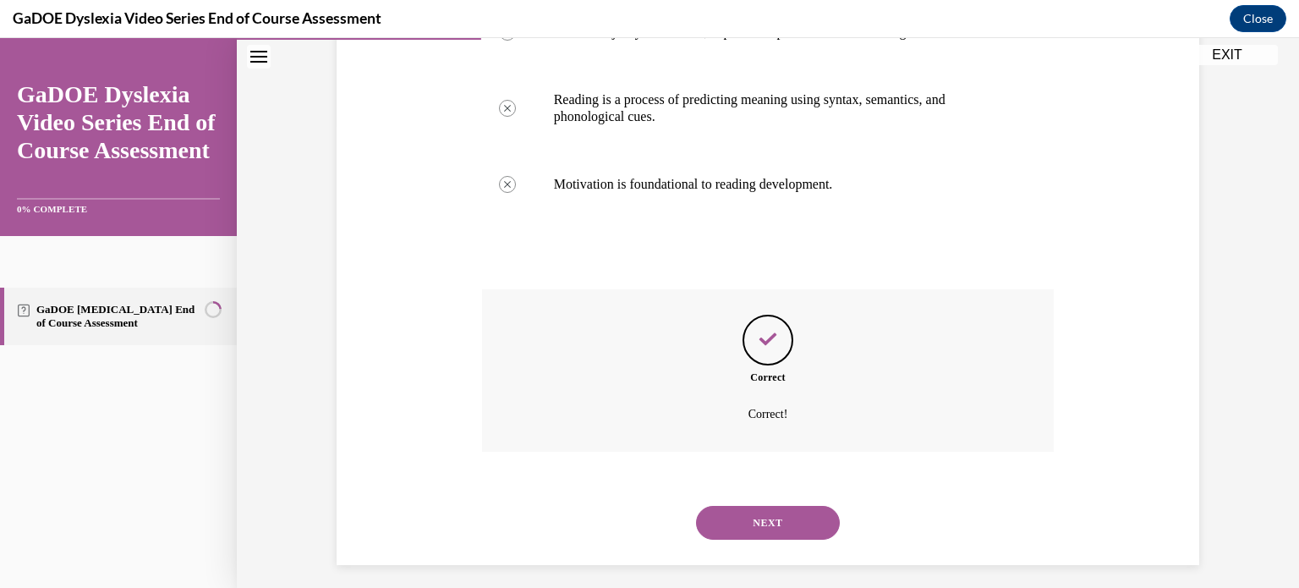
scroll to position [474, 0]
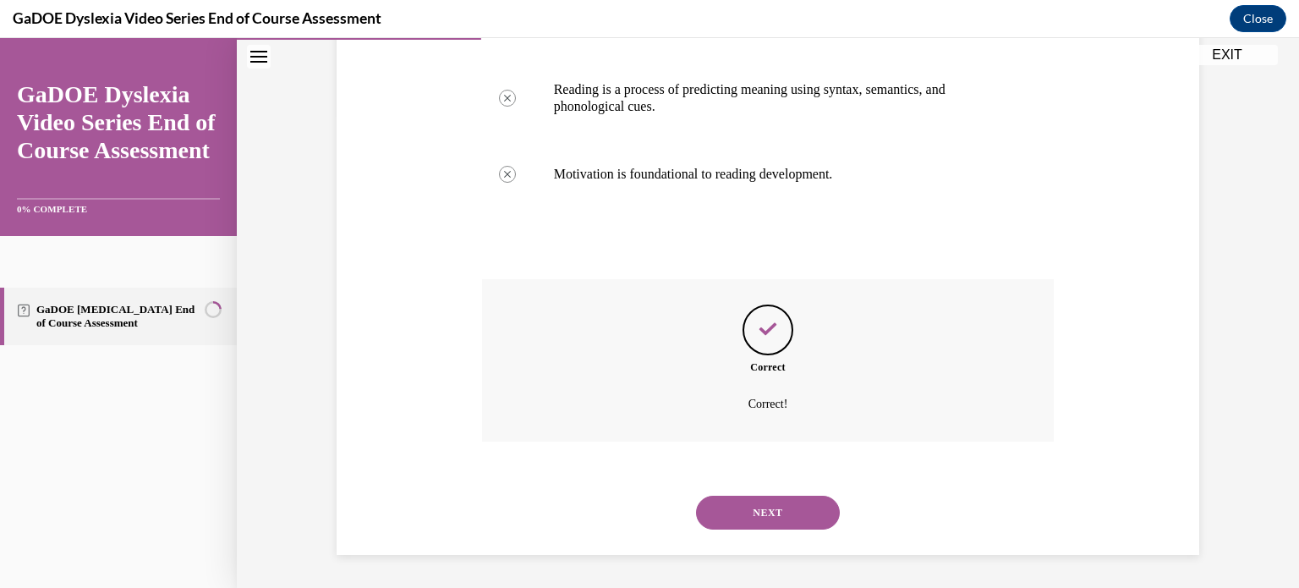
click at [807, 520] on button "NEXT" at bounding box center [768, 513] width 144 height 34
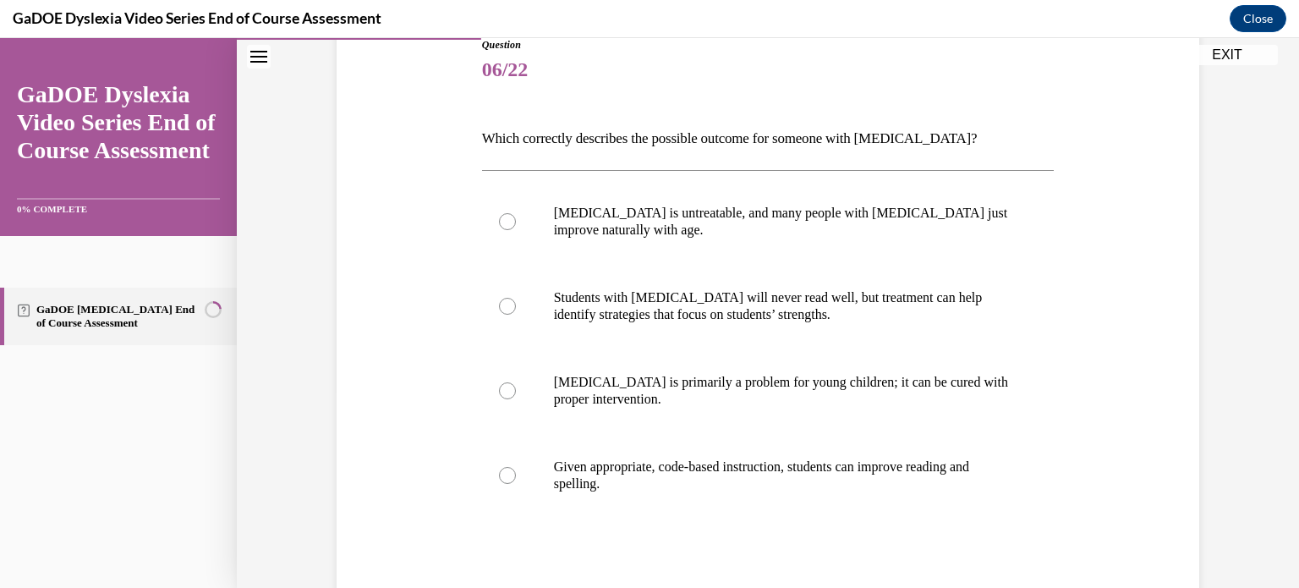
scroll to position [199, 0]
click at [502, 472] on div at bounding box center [507, 474] width 17 height 17
click at [502, 472] on input "Given appropriate, code-based instruction, students can improve reading and spe…" at bounding box center [507, 474] width 17 height 17
radio input "true"
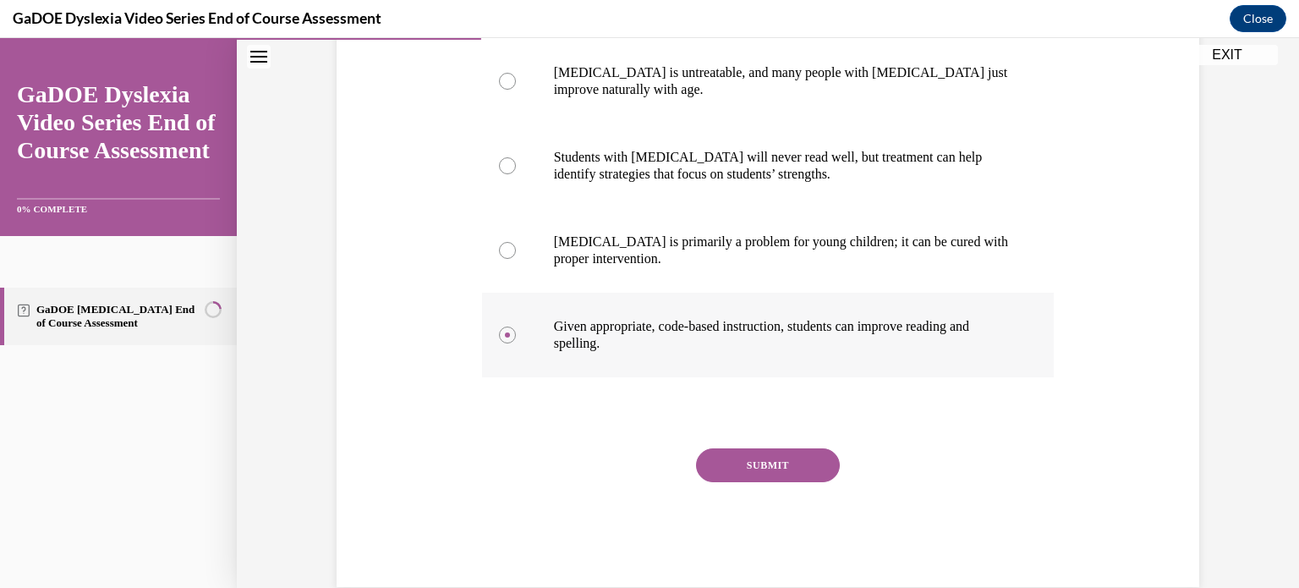
click at [739, 470] on button "SUBMIT" at bounding box center [768, 465] width 144 height 34
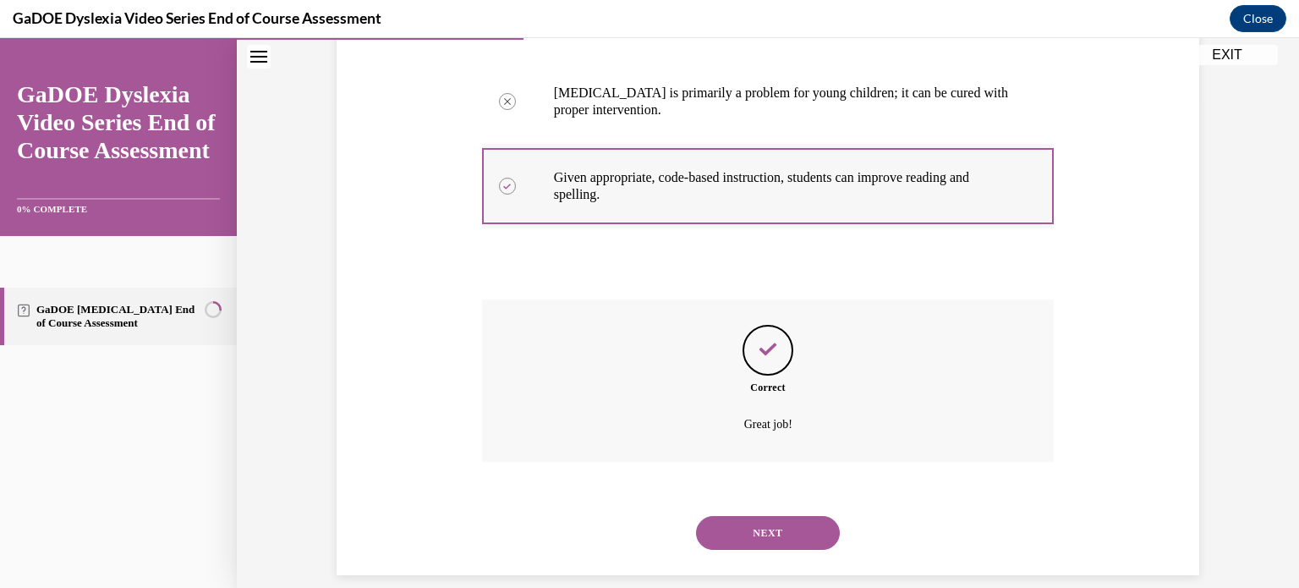
scroll to position [508, 0]
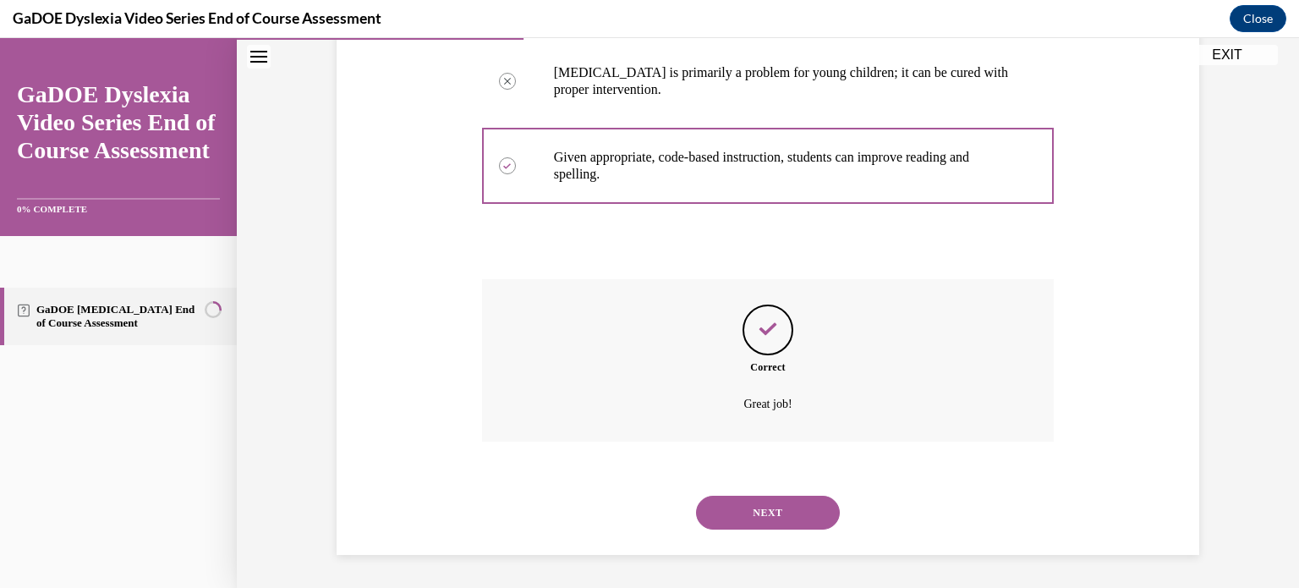
click at [754, 517] on button "NEXT" at bounding box center [768, 513] width 144 height 34
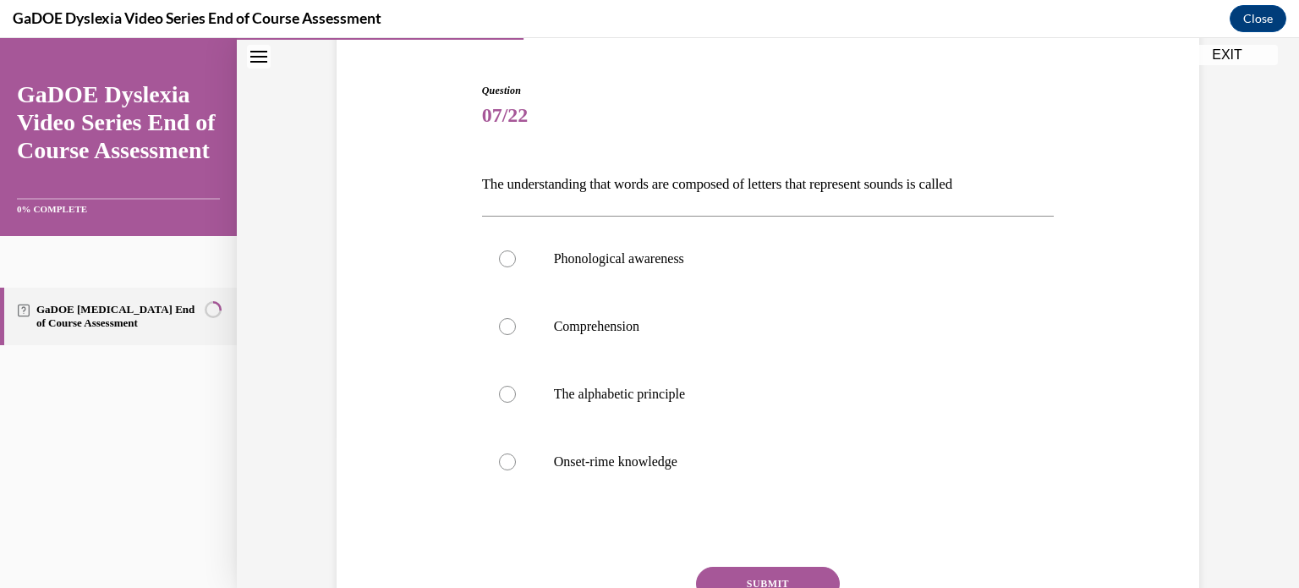
scroll to position [172, 0]
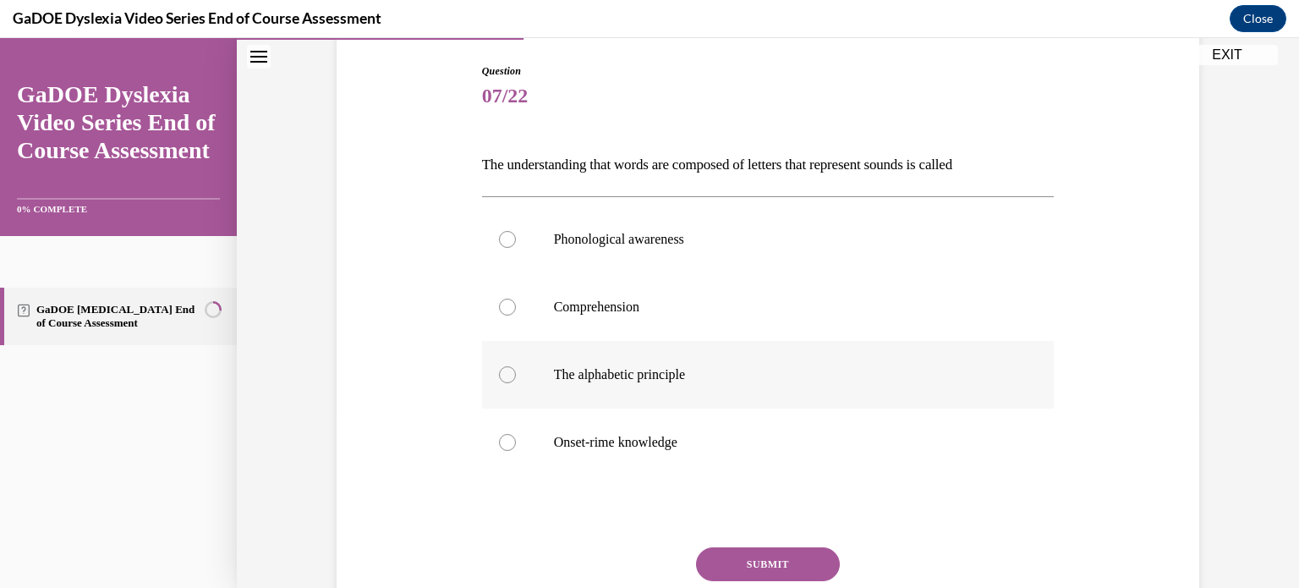
click at [502, 376] on div at bounding box center [507, 374] width 17 height 17
click at [502, 376] on input "The alphabetic principle" at bounding box center [507, 374] width 17 height 17
radio input "true"
click at [798, 557] on button "SUBMIT" at bounding box center [768, 564] width 144 height 34
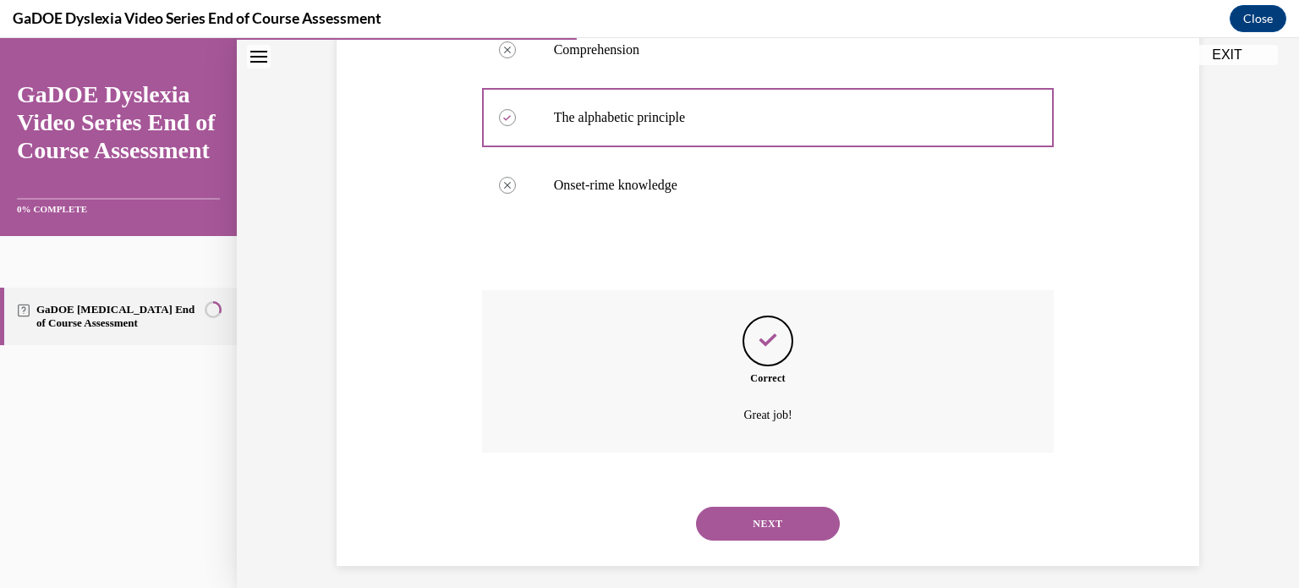
scroll to position [440, 0]
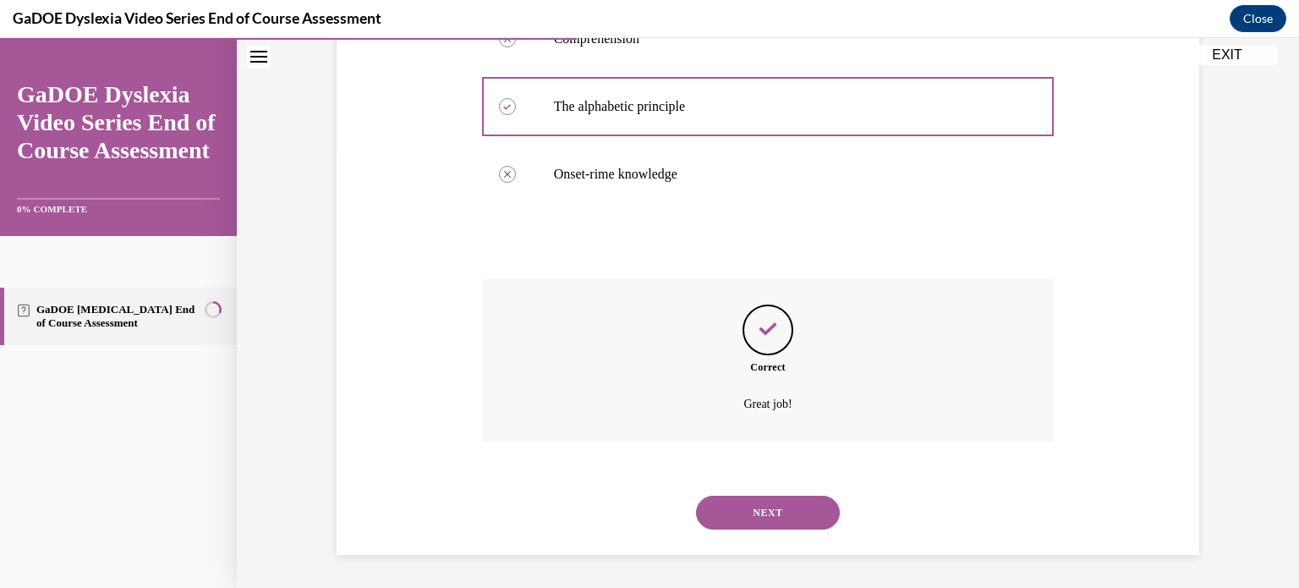
click at [792, 510] on button "NEXT" at bounding box center [768, 513] width 144 height 34
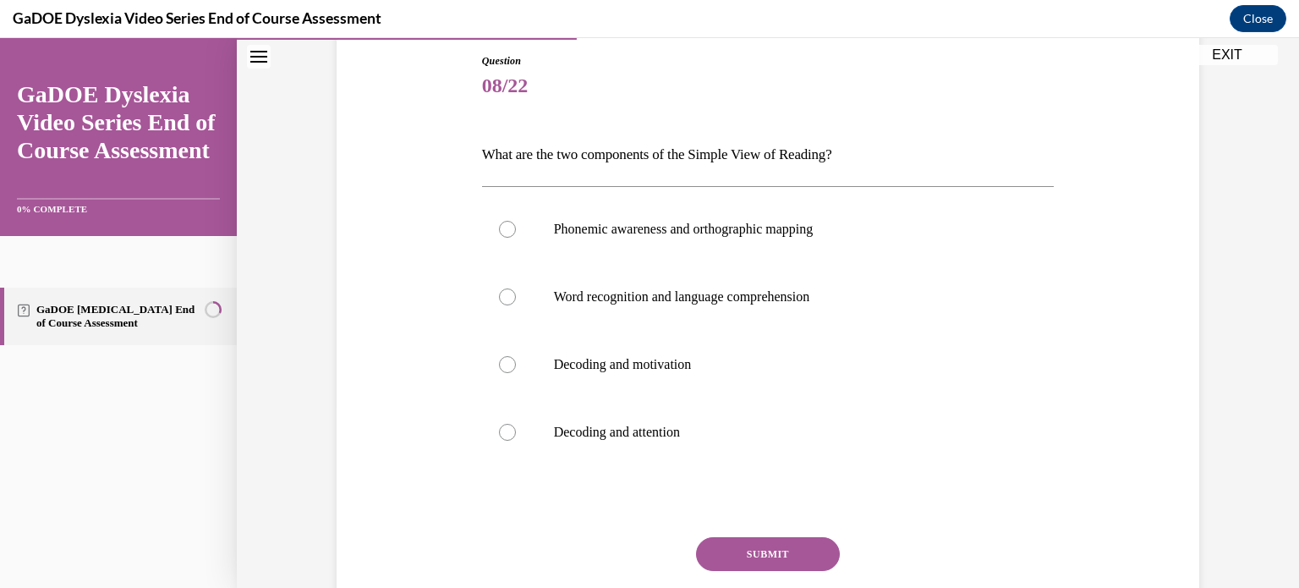
scroll to position [183, 0]
click at [506, 296] on div at bounding box center [507, 296] width 17 height 17
click at [506, 296] on input "Word recognition and language comprehension" at bounding box center [507, 296] width 17 height 17
radio input "true"
click at [800, 540] on button "SUBMIT" at bounding box center [768, 553] width 144 height 34
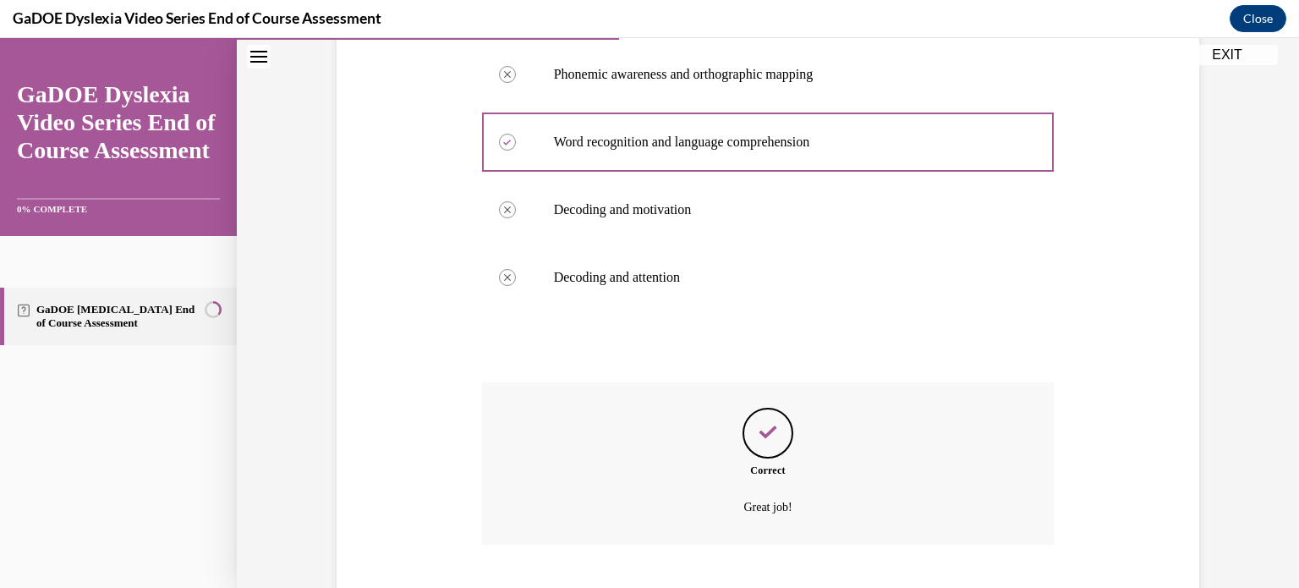
scroll to position [440, 0]
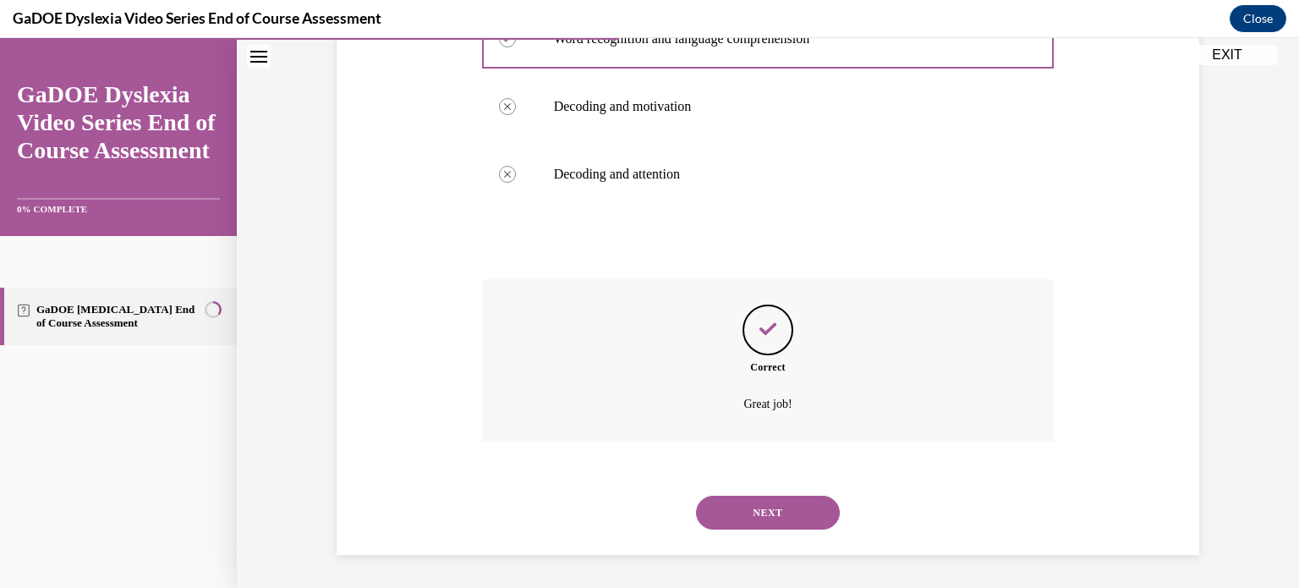
click at [798, 520] on button "NEXT" at bounding box center [768, 513] width 144 height 34
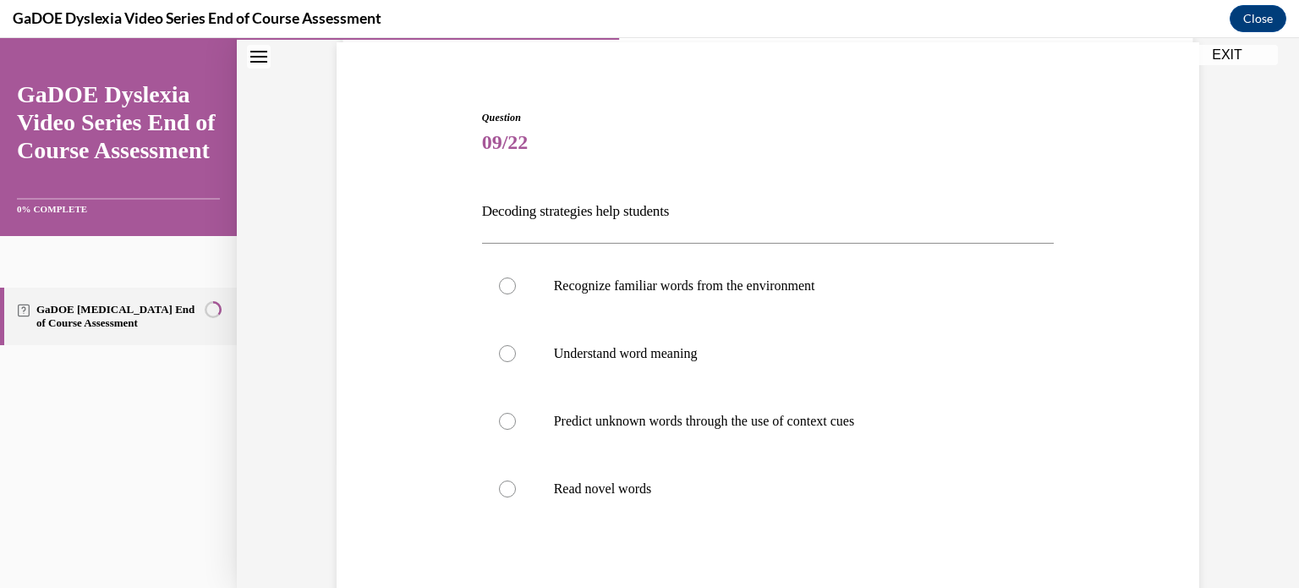
scroll to position [125, 0]
click at [502, 486] on div at bounding box center [507, 488] width 17 height 17
click at [502, 486] on input "Read novel words" at bounding box center [507, 488] width 17 height 17
radio input "true"
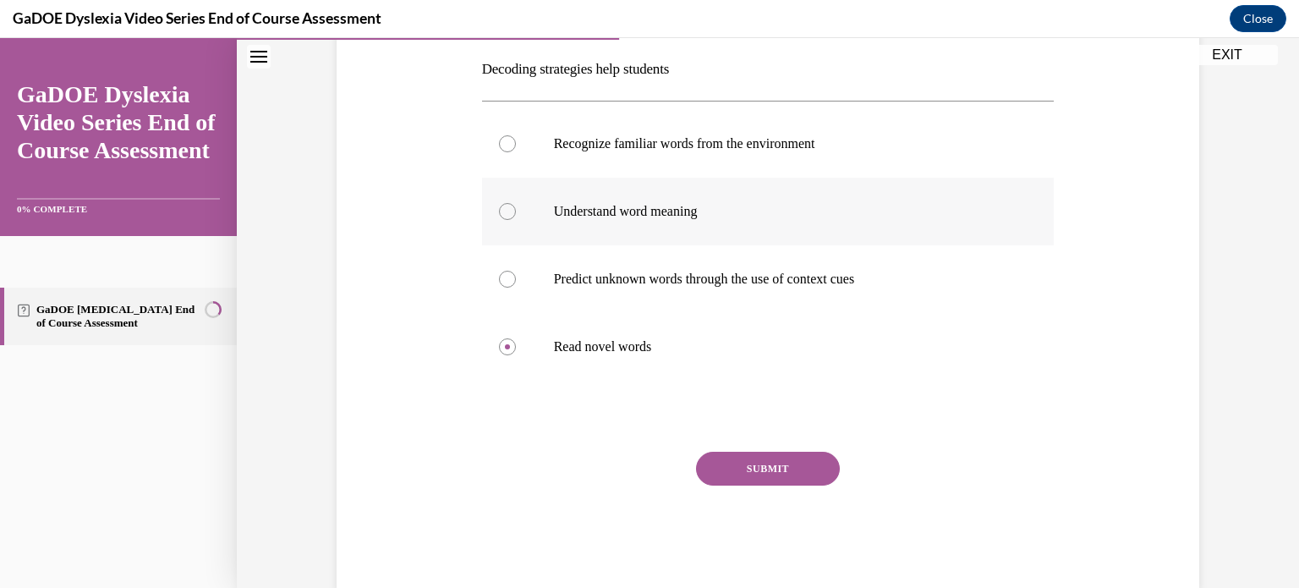
scroll to position [267, 0]
click at [757, 458] on button "SUBMIT" at bounding box center [768, 469] width 144 height 34
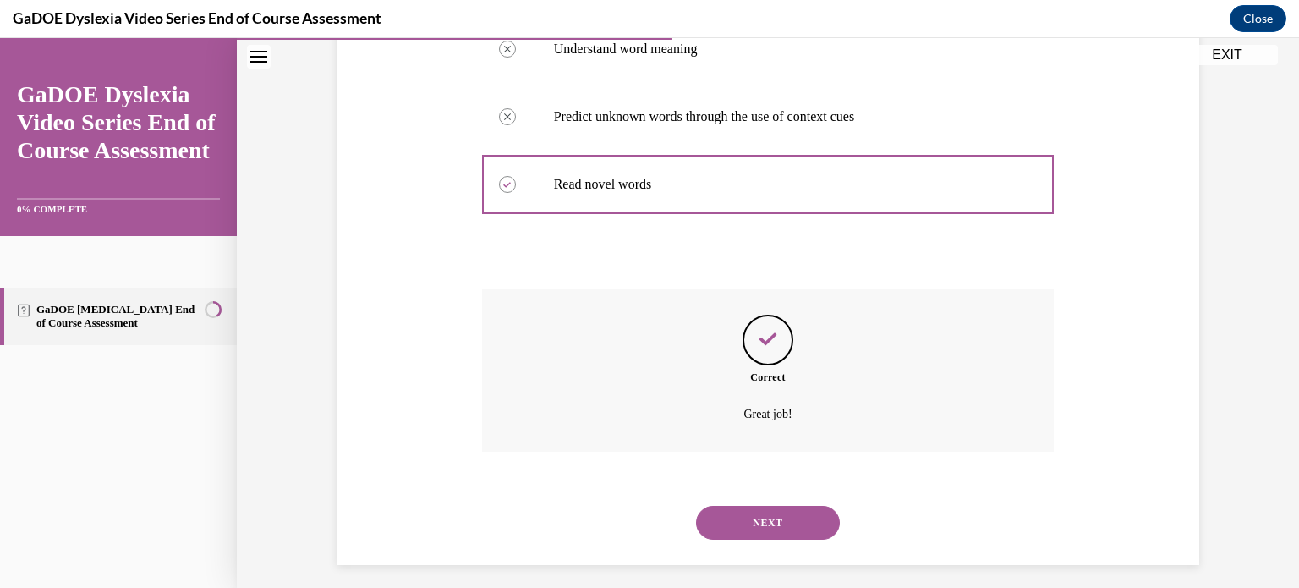
scroll to position [440, 0]
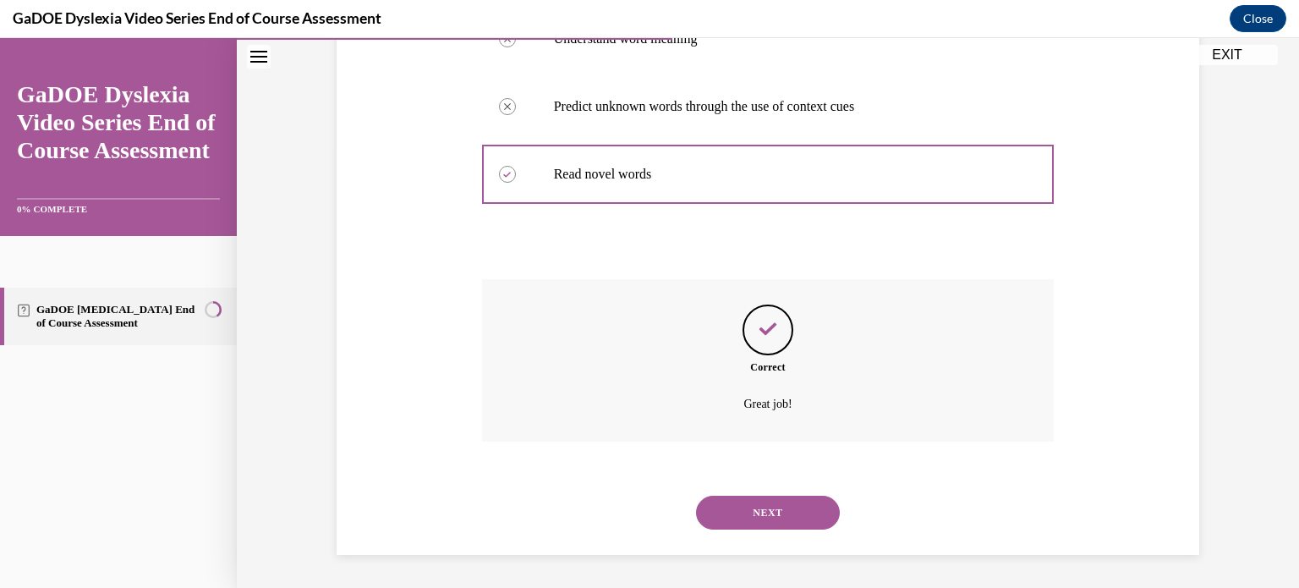
click at [766, 517] on button "NEXT" at bounding box center [768, 513] width 144 height 34
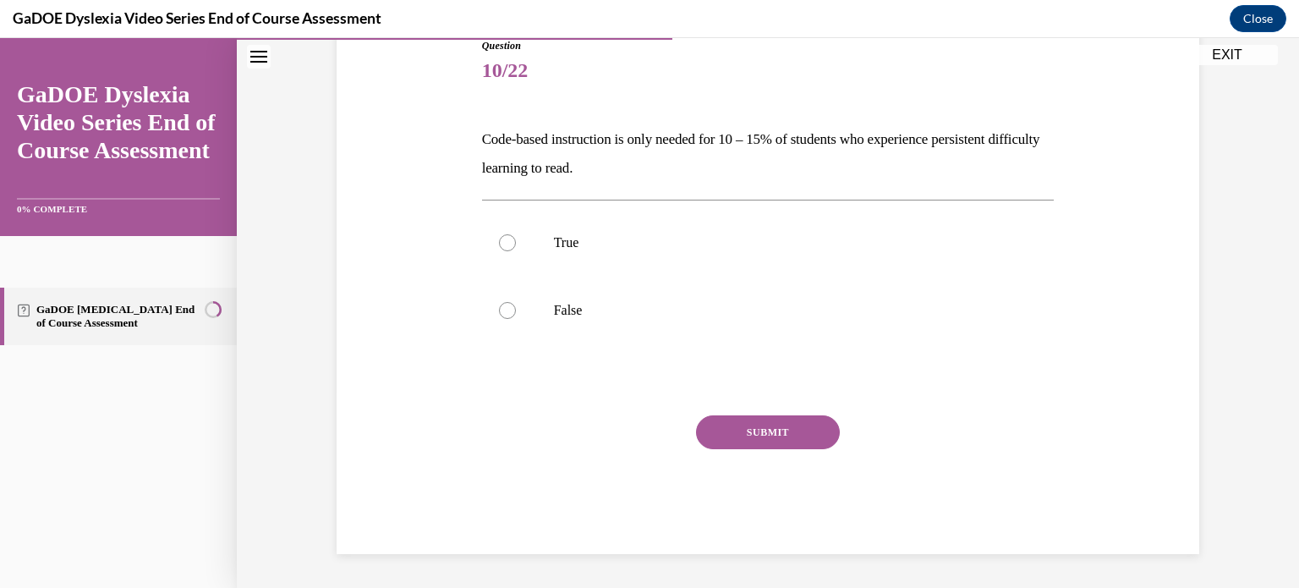
scroll to position [187, 0]
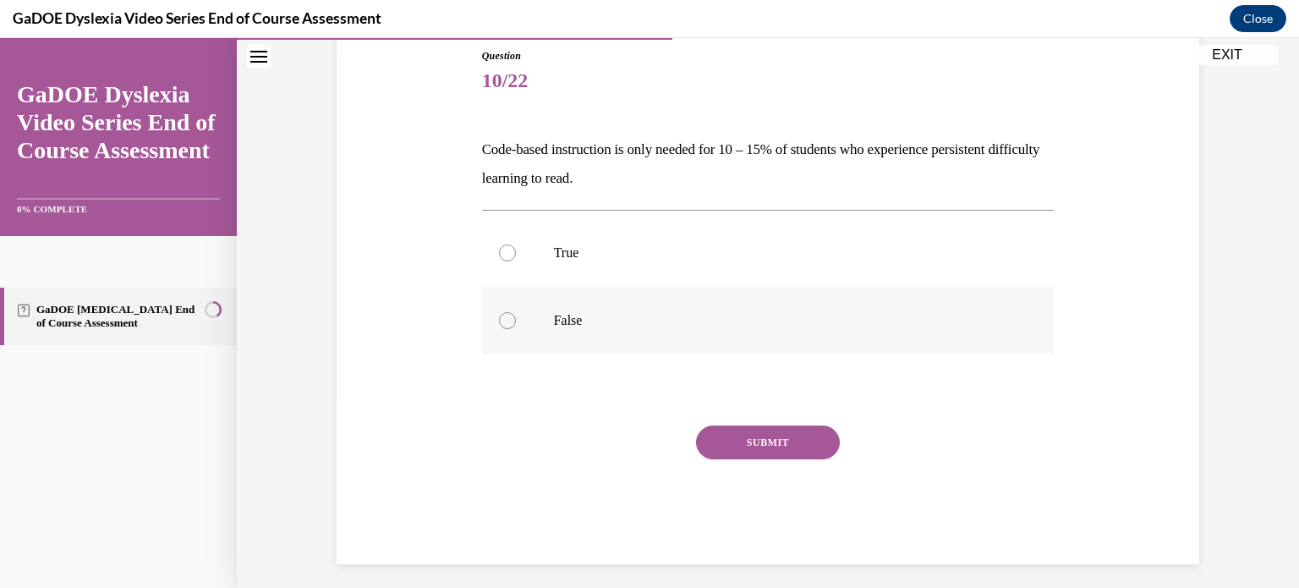
click at [499, 321] on div at bounding box center [507, 320] width 17 height 17
click at [499, 321] on input "False" at bounding box center [507, 320] width 17 height 17
radio input "true"
click at [778, 447] on button "SUBMIT" at bounding box center [768, 442] width 144 height 34
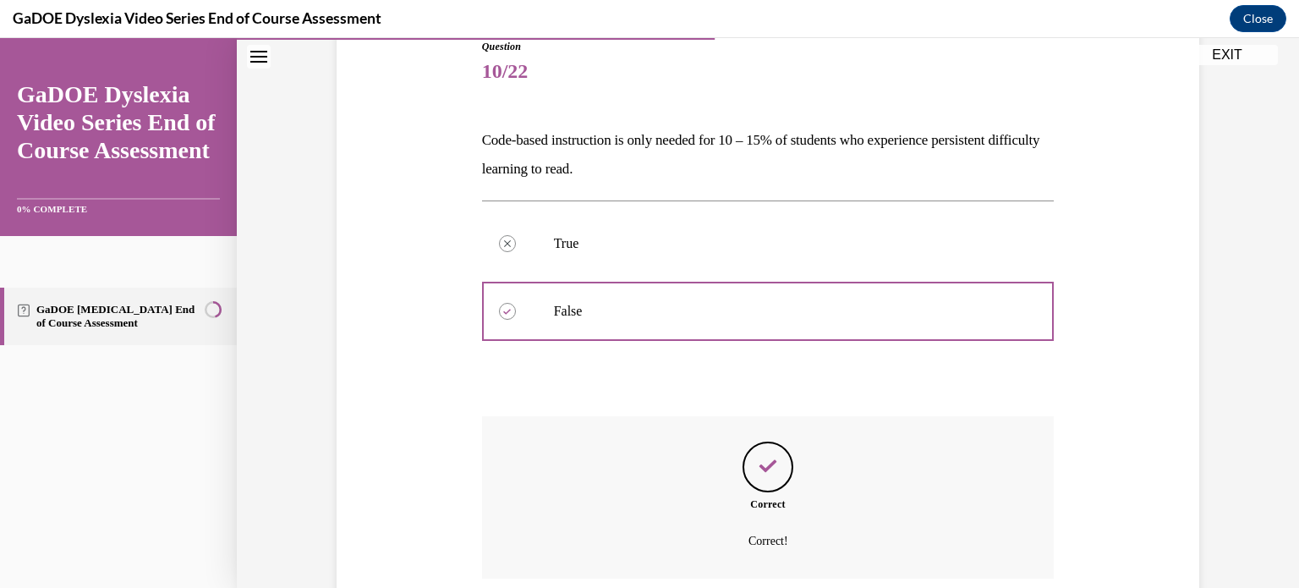
scroll to position [333, 0]
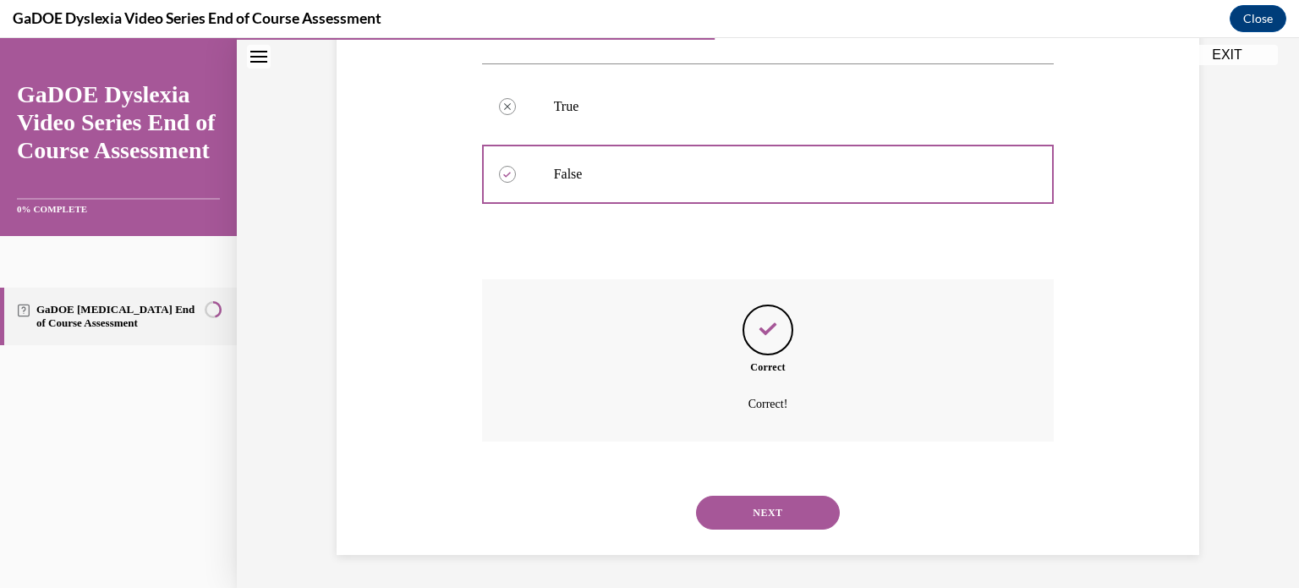
click at [766, 508] on button "NEXT" at bounding box center [768, 513] width 144 height 34
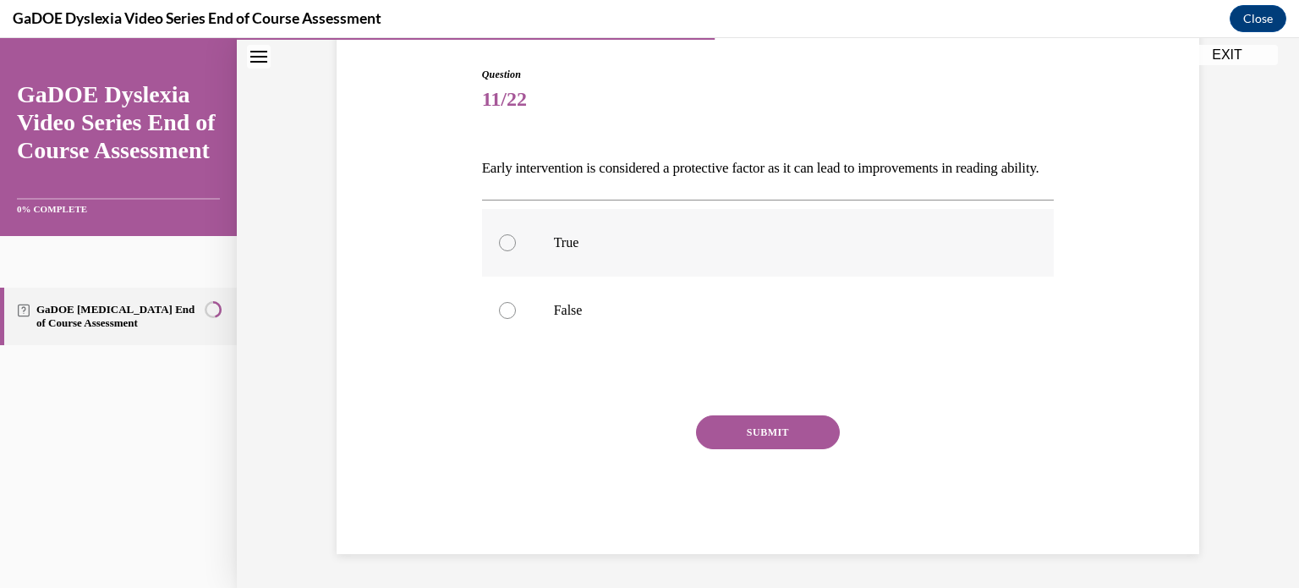
click at [501, 261] on label "True" at bounding box center [768, 243] width 573 height 68
click at [501, 251] on input "True" at bounding box center [507, 242] width 17 height 17
radio input "true"
click at [760, 431] on button "SUBMIT" at bounding box center [768, 432] width 144 height 34
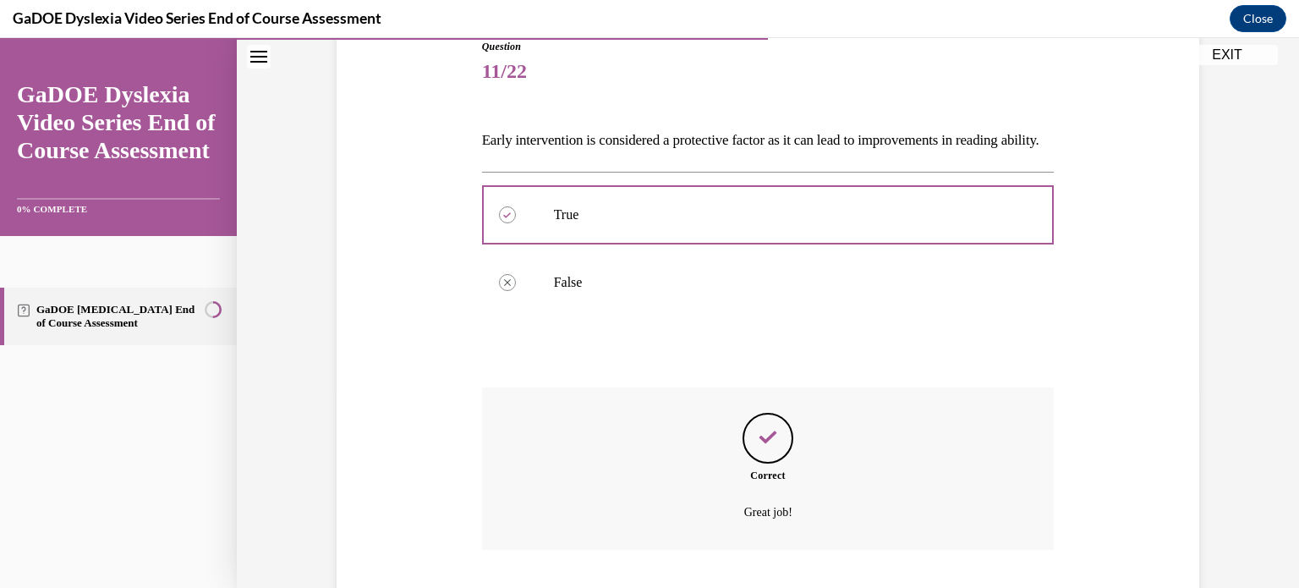
scroll to position [333, 0]
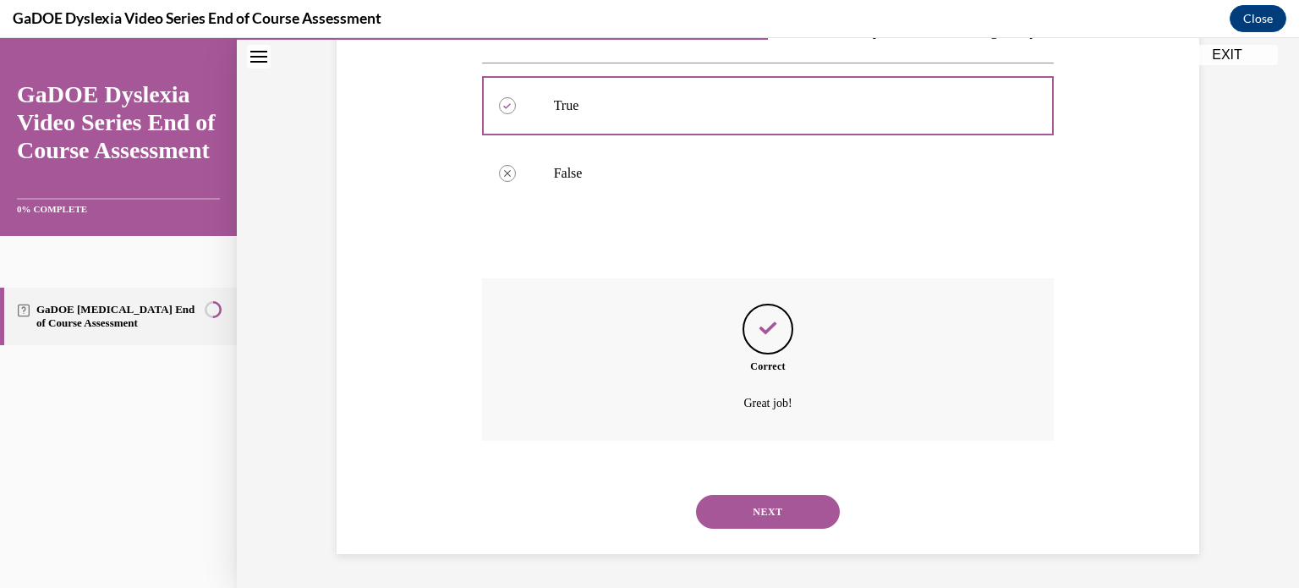
click at [754, 496] on button "NEXT" at bounding box center [768, 512] width 144 height 34
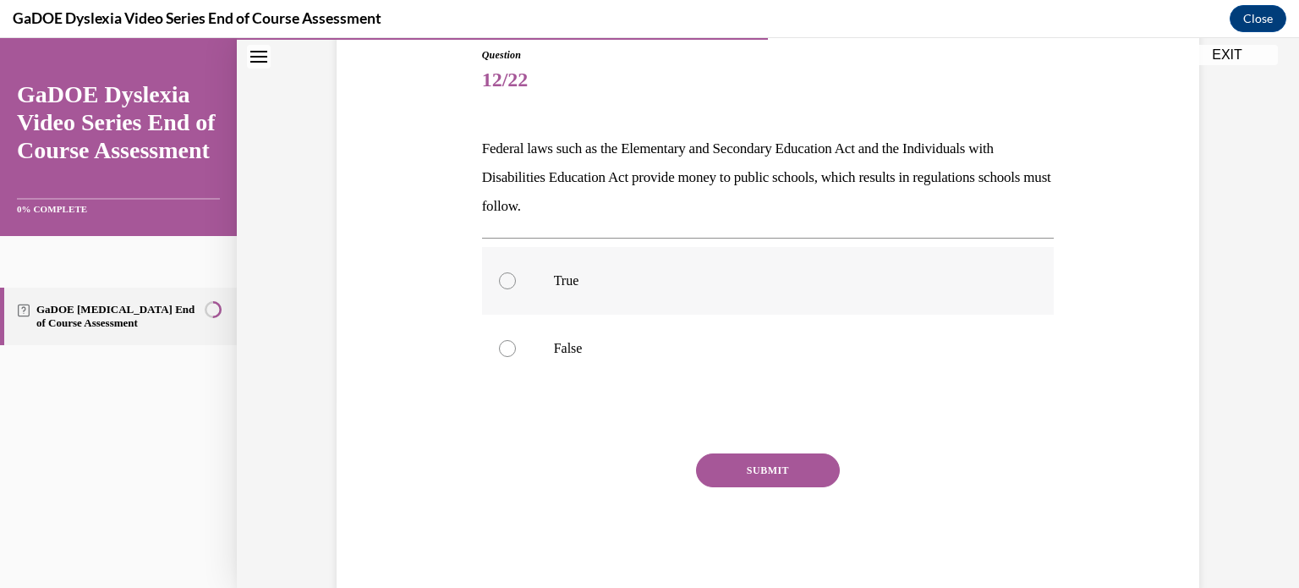
click at [503, 278] on div at bounding box center [507, 280] width 17 height 17
click at [503, 278] on input "True" at bounding box center [507, 280] width 17 height 17
radio input "true"
click at [828, 471] on button "SUBMIT" at bounding box center [768, 470] width 144 height 34
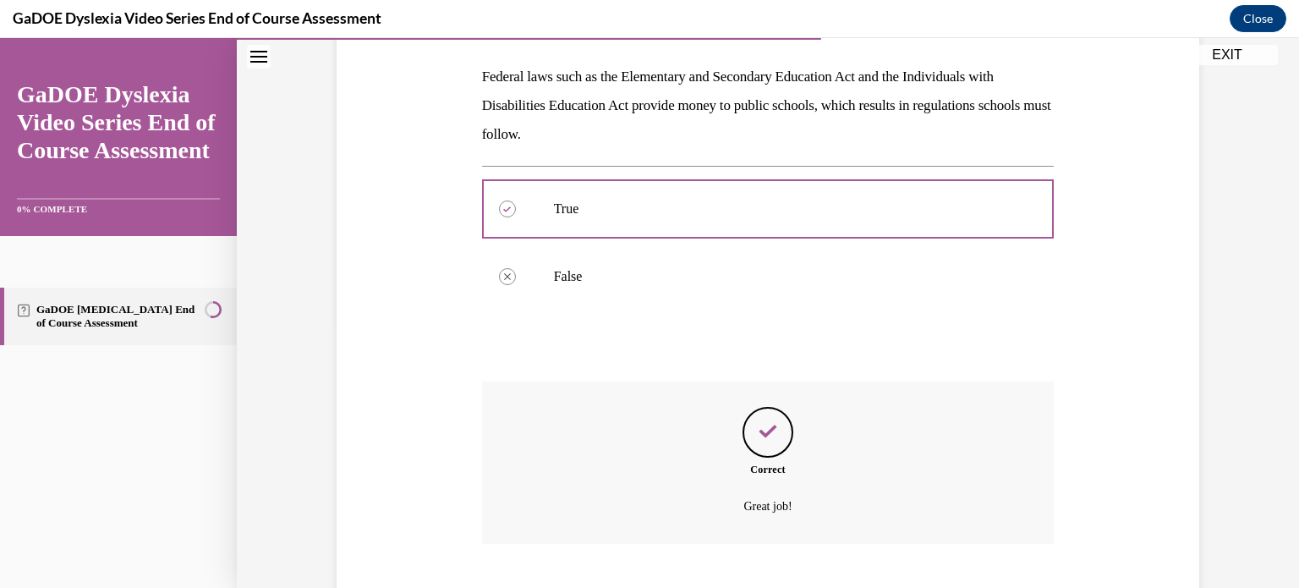
scroll to position [362, 0]
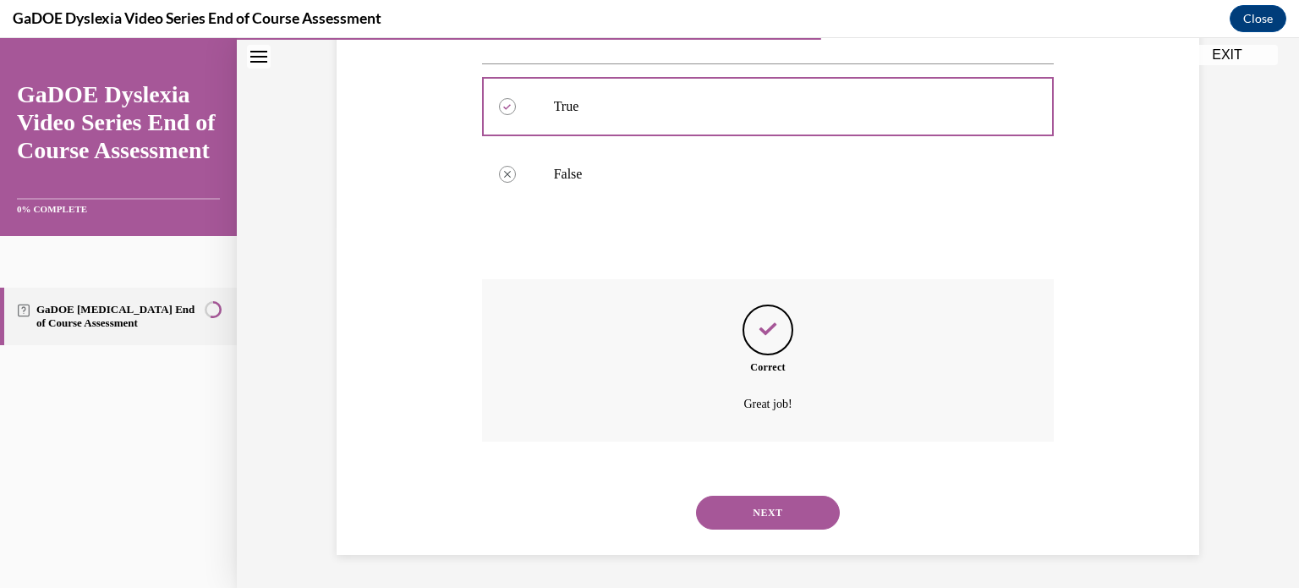
click at [777, 507] on button "NEXT" at bounding box center [768, 513] width 144 height 34
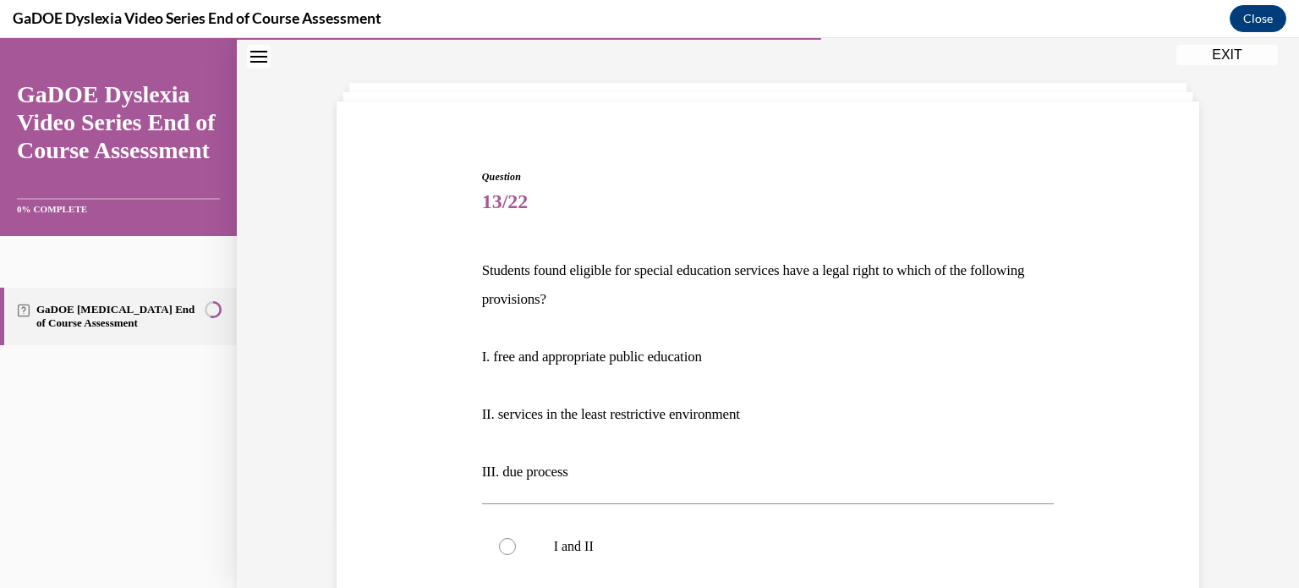
scroll to position [68, 0]
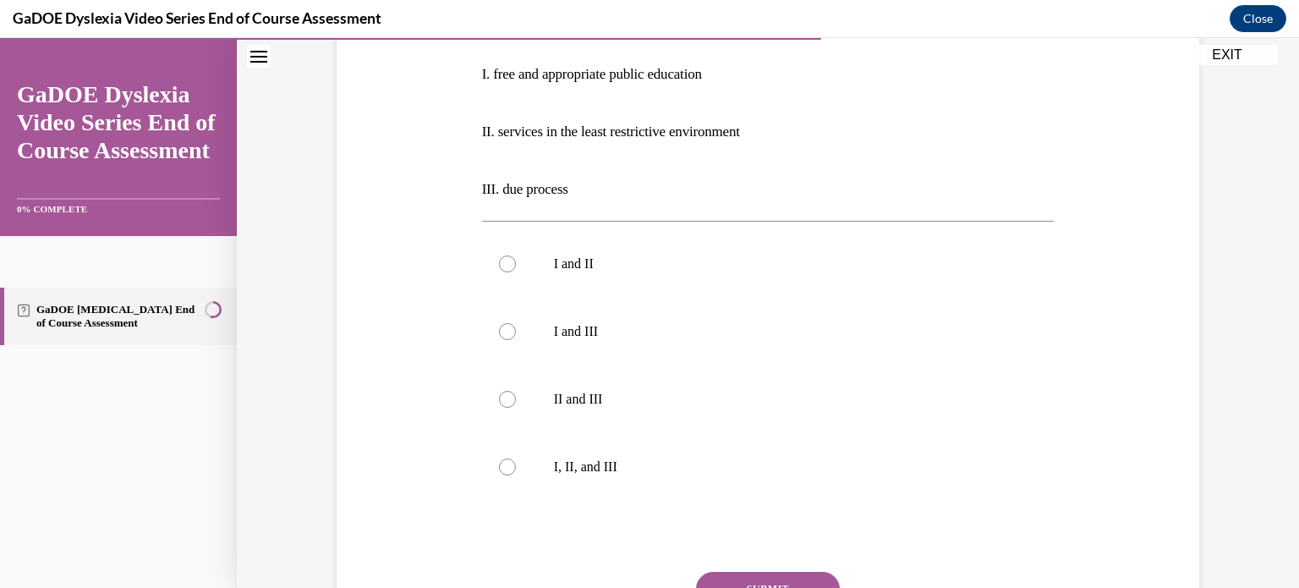
scroll to position [351, 0]
click at [505, 469] on div at bounding box center [507, 464] width 17 height 17
click at [505, 469] on input "I, II, and III" at bounding box center [507, 464] width 17 height 17
radio input "true"
click at [778, 572] on button "SUBMIT" at bounding box center [768, 586] width 144 height 34
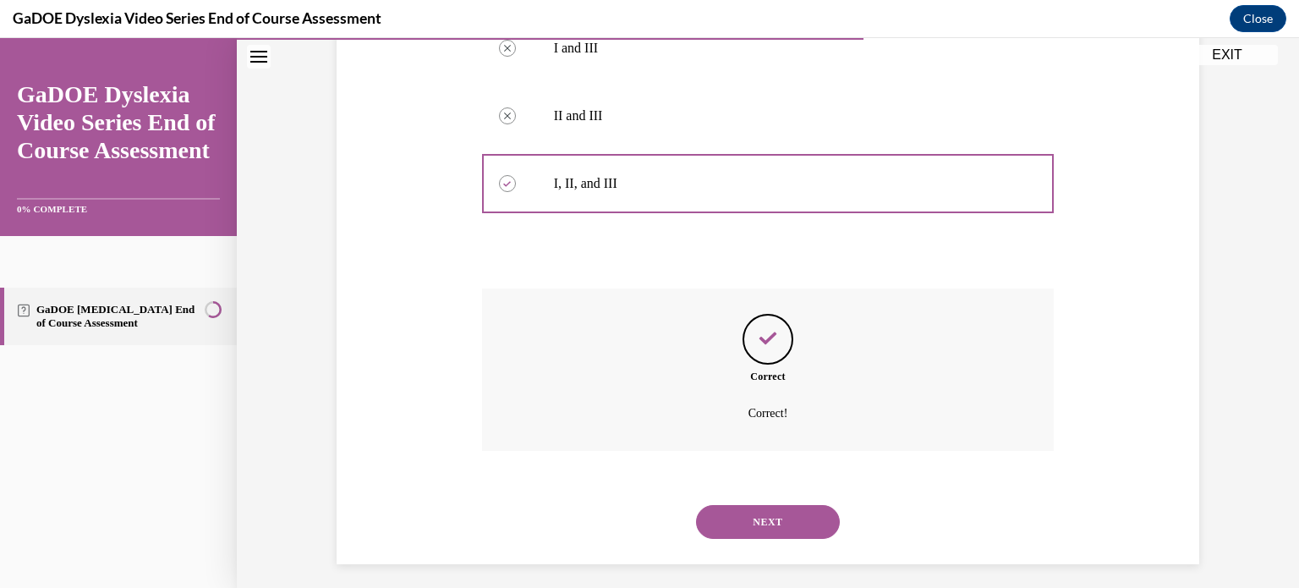
scroll to position [641, 0]
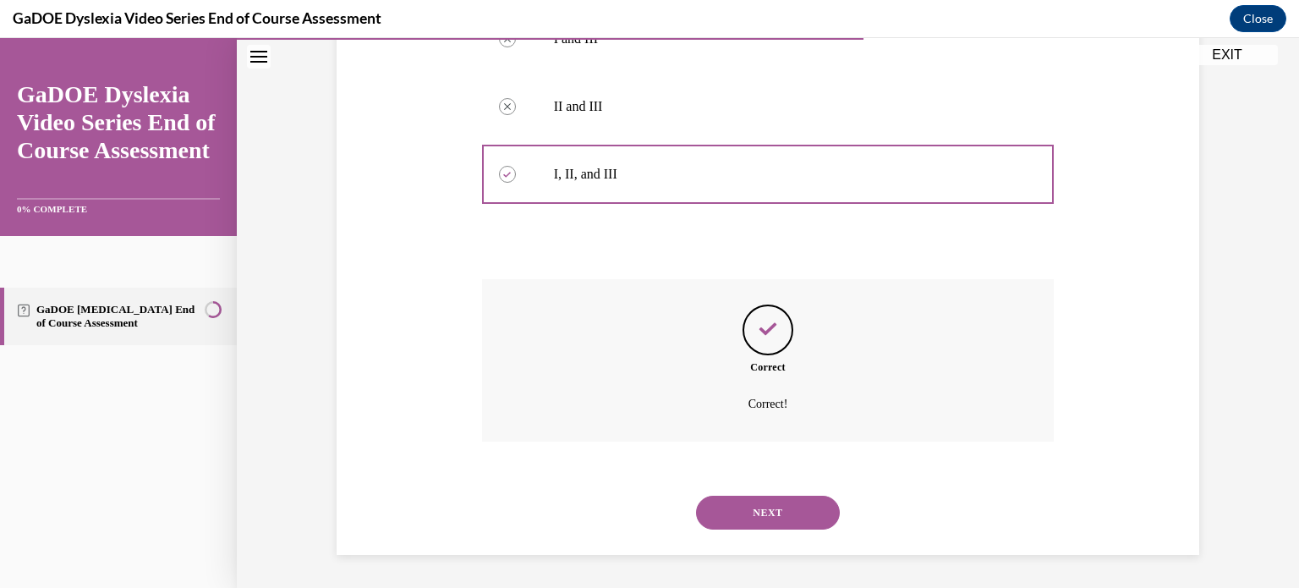
click at [771, 509] on button "NEXT" at bounding box center [768, 513] width 144 height 34
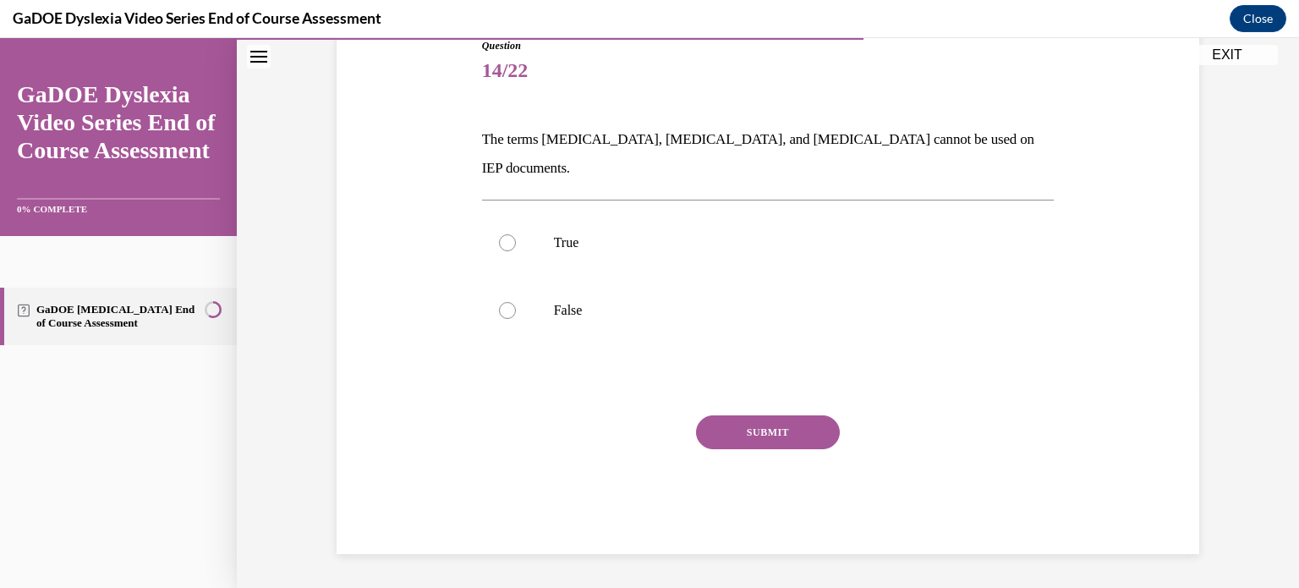
scroll to position [167, 0]
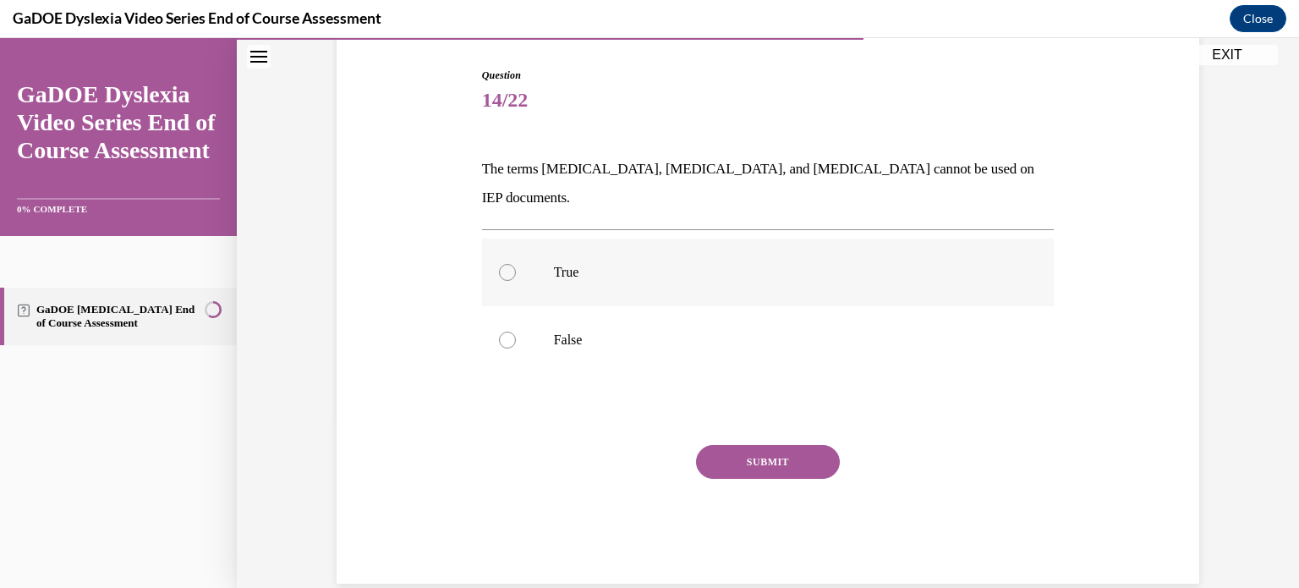
click at [502, 264] on div at bounding box center [507, 272] width 17 height 17
click at [502, 264] on input "True" at bounding box center [507, 272] width 17 height 17
radio input "true"
click at [760, 445] on button "SUBMIT" at bounding box center [768, 462] width 144 height 34
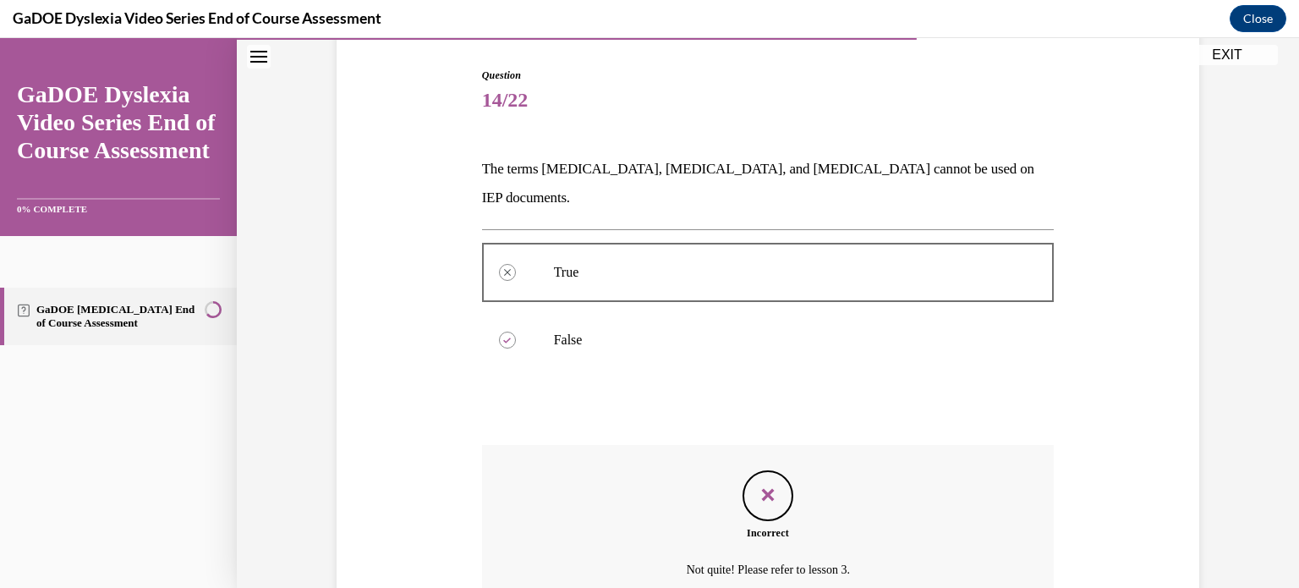
scroll to position [305, 0]
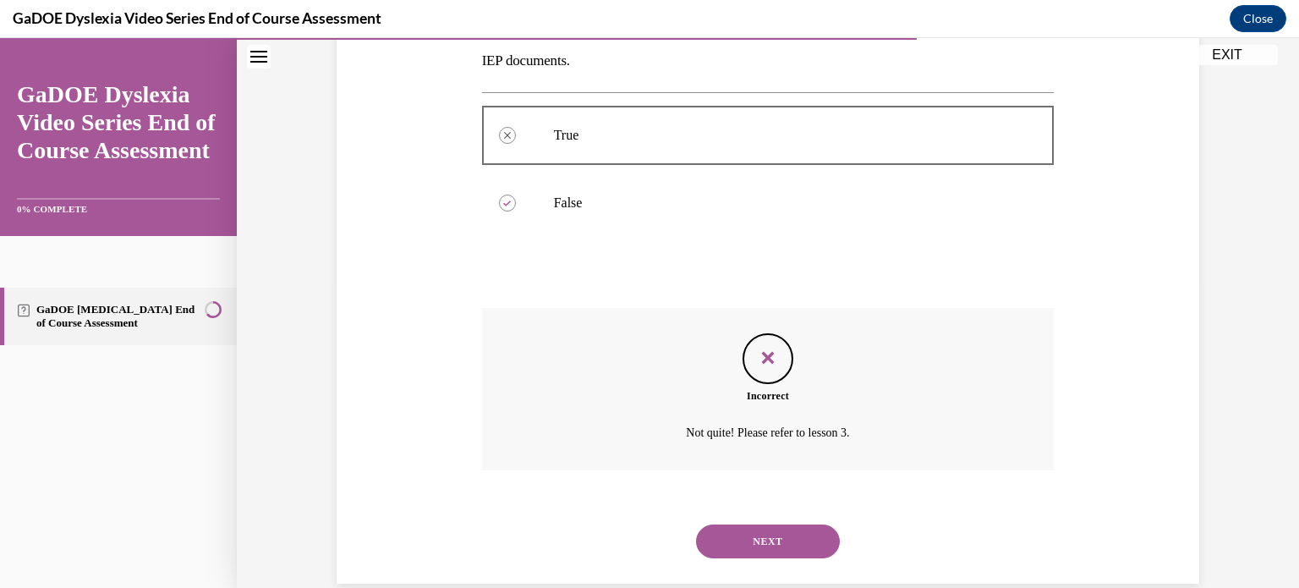
click at [779, 524] on button "NEXT" at bounding box center [768, 541] width 144 height 34
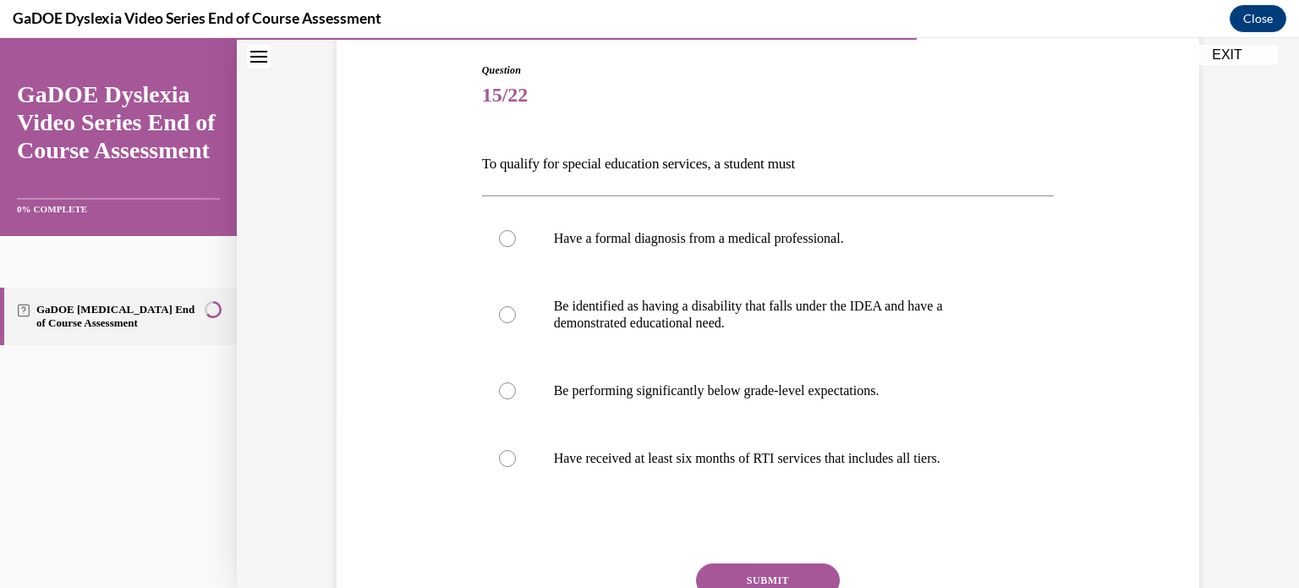
scroll to position [189, 0]
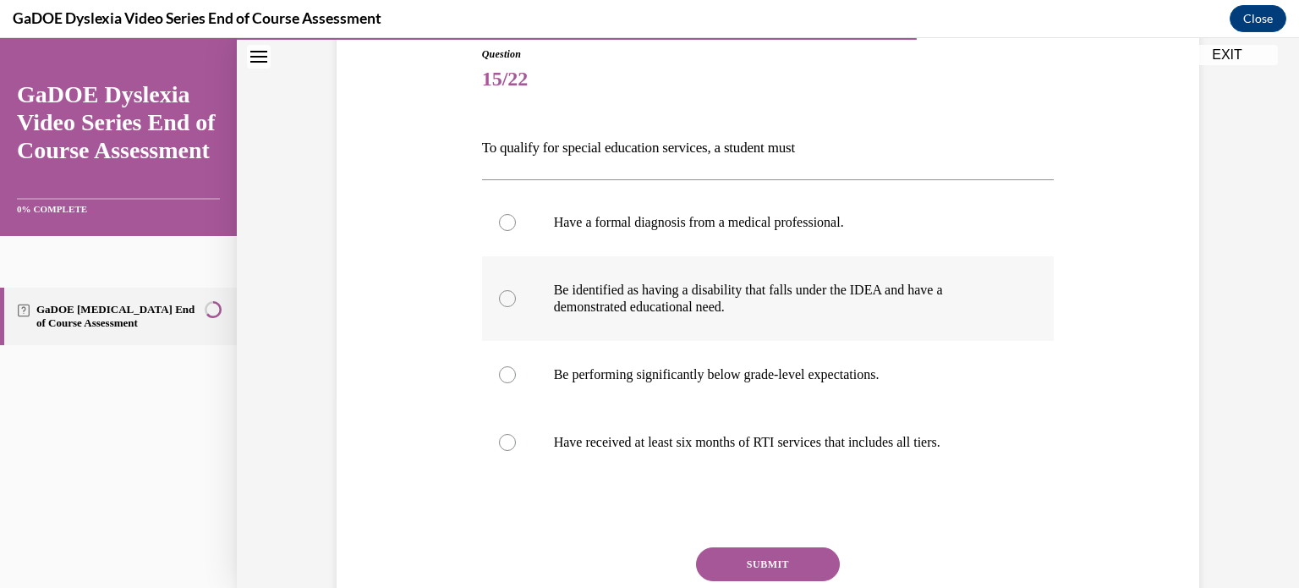
click at [499, 297] on div at bounding box center [507, 298] width 17 height 17
click at [499, 297] on input "Be identified as having a disability that falls under the IDEA and have a demon…" at bounding box center [507, 298] width 17 height 17
radio input "true"
click at [792, 551] on button "SUBMIT" at bounding box center [768, 564] width 144 height 34
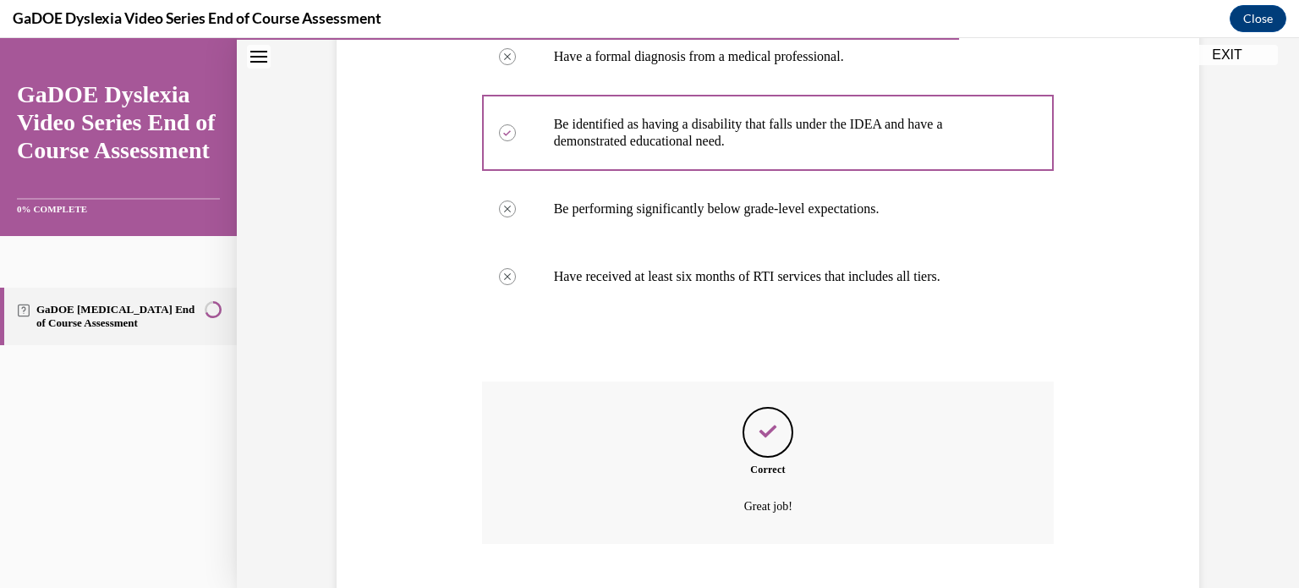
scroll to position [457, 0]
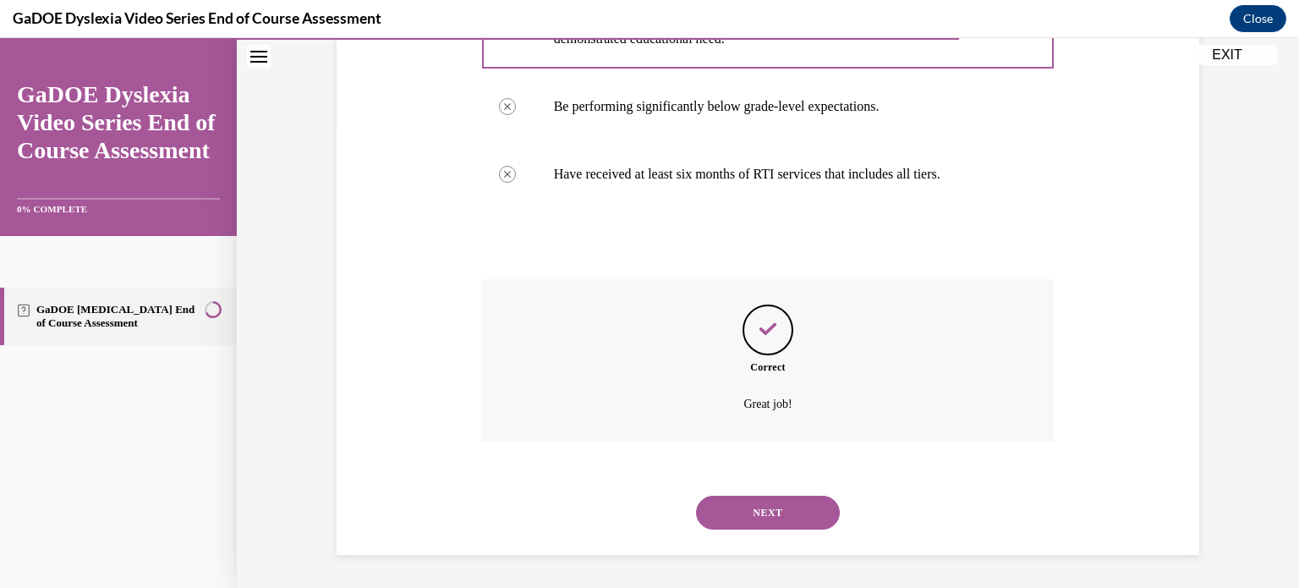
click at [775, 510] on button "NEXT" at bounding box center [768, 513] width 144 height 34
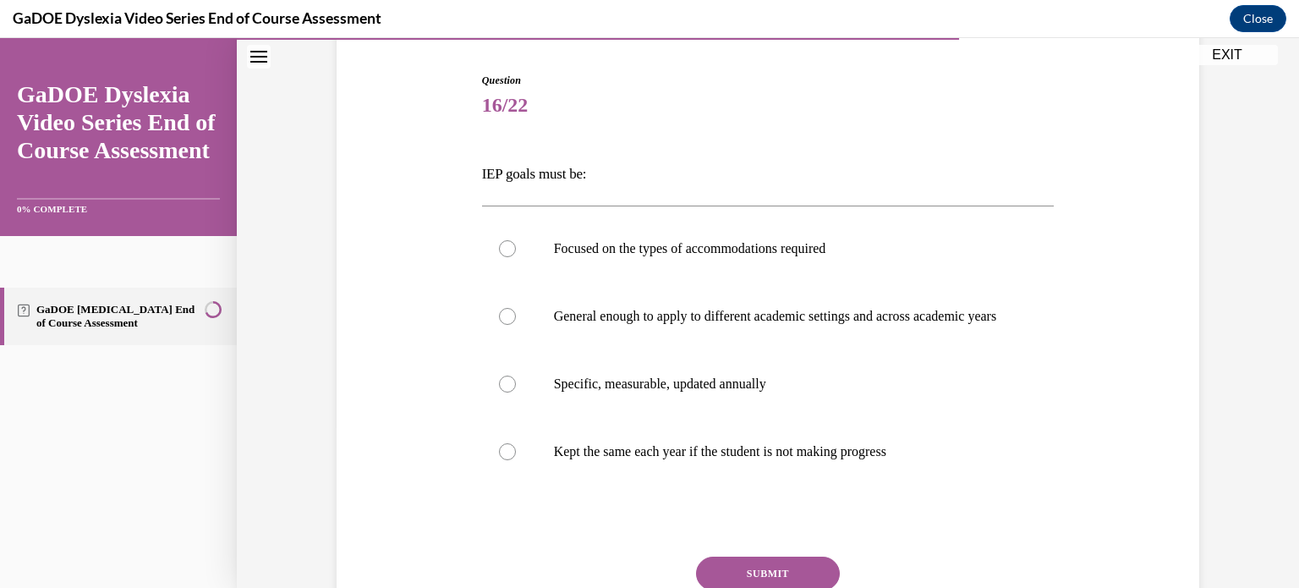
scroll to position [164, 0]
click at [501, 391] on div at bounding box center [507, 382] width 17 height 17
click at [501, 391] on input "Specific, measurable, updated annually" at bounding box center [507, 382] width 17 height 17
radio input "true"
click at [734, 582] on button "SUBMIT" at bounding box center [768, 572] width 144 height 34
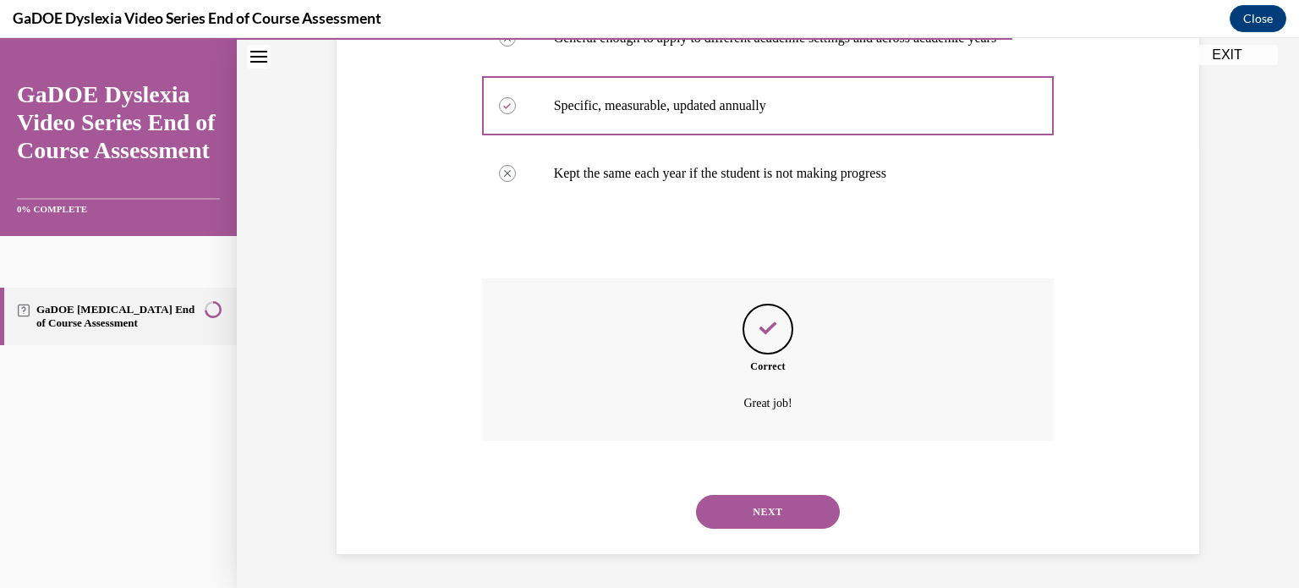
scroll to position [457, 0]
click at [783, 502] on button "NEXT" at bounding box center [768, 512] width 144 height 34
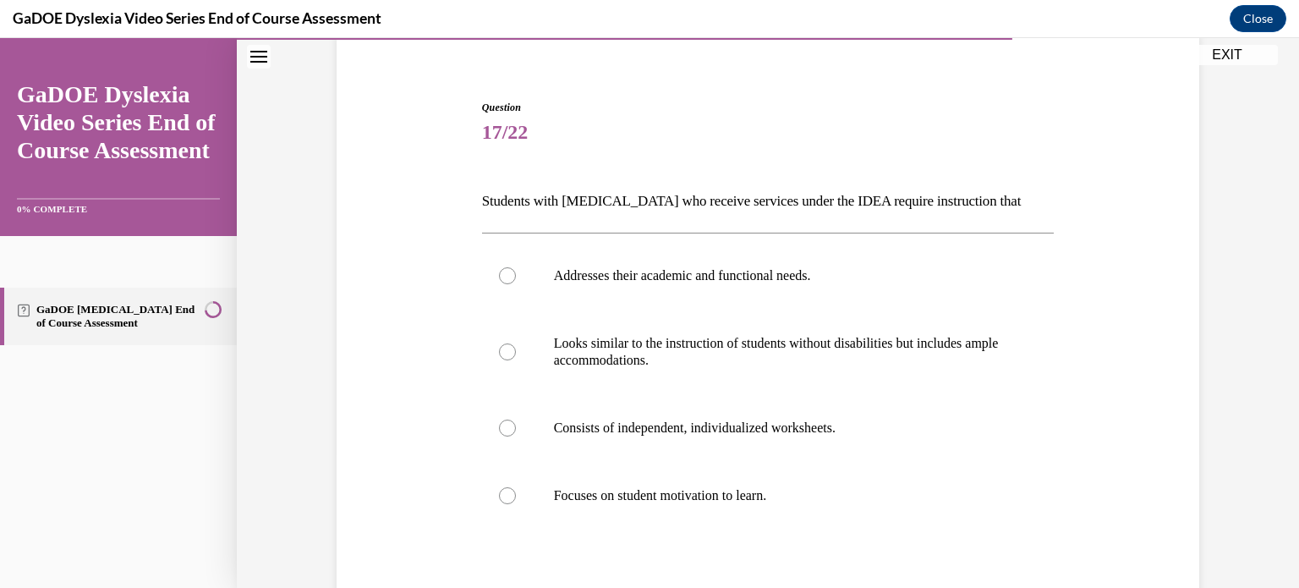
scroll to position [140, 0]
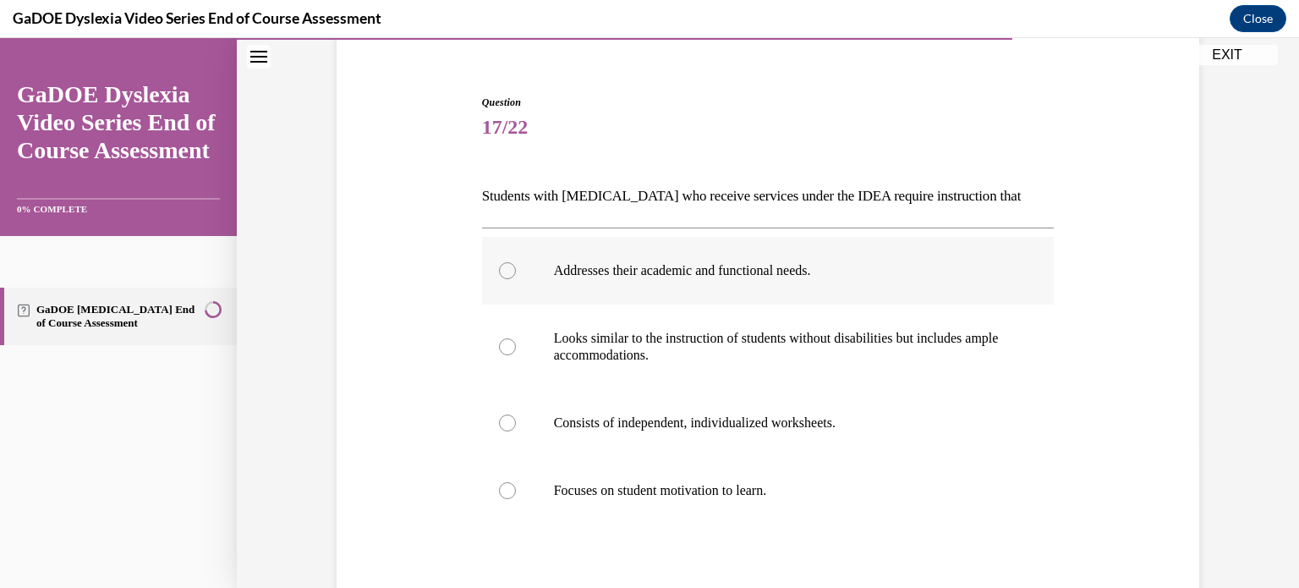
click at [499, 267] on div at bounding box center [507, 270] width 17 height 17
click at [499, 267] on input "Addresses their academic and functional needs." at bounding box center [507, 270] width 17 height 17
radio input "true"
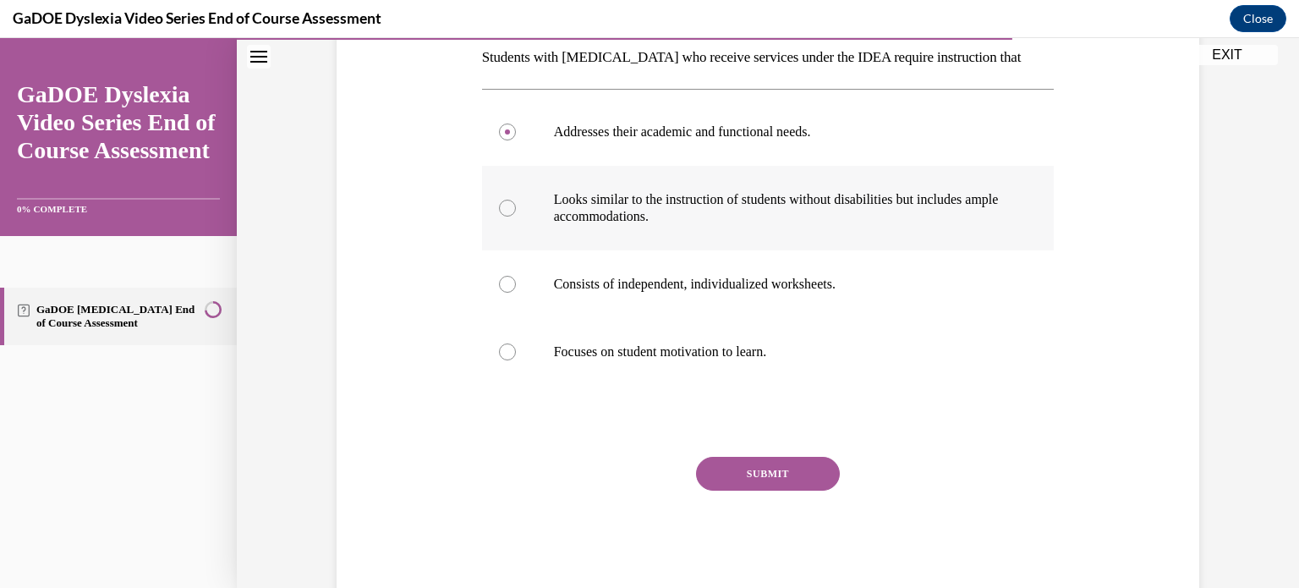
scroll to position [288, 0]
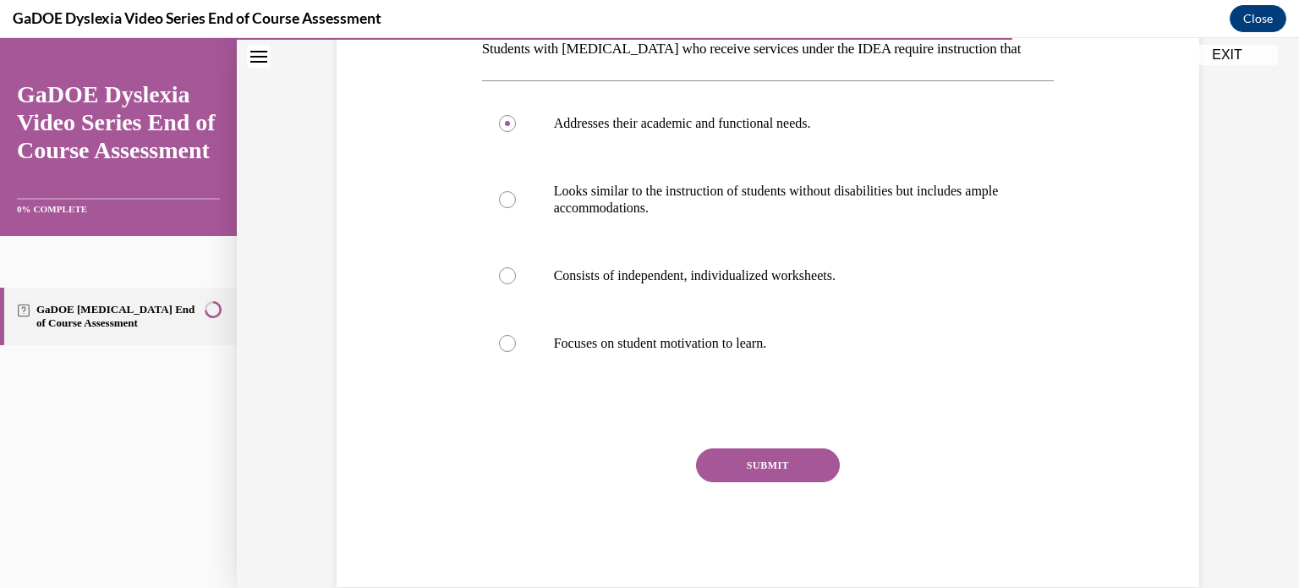
click at [738, 456] on button "SUBMIT" at bounding box center [768, 465] width 144 height 34
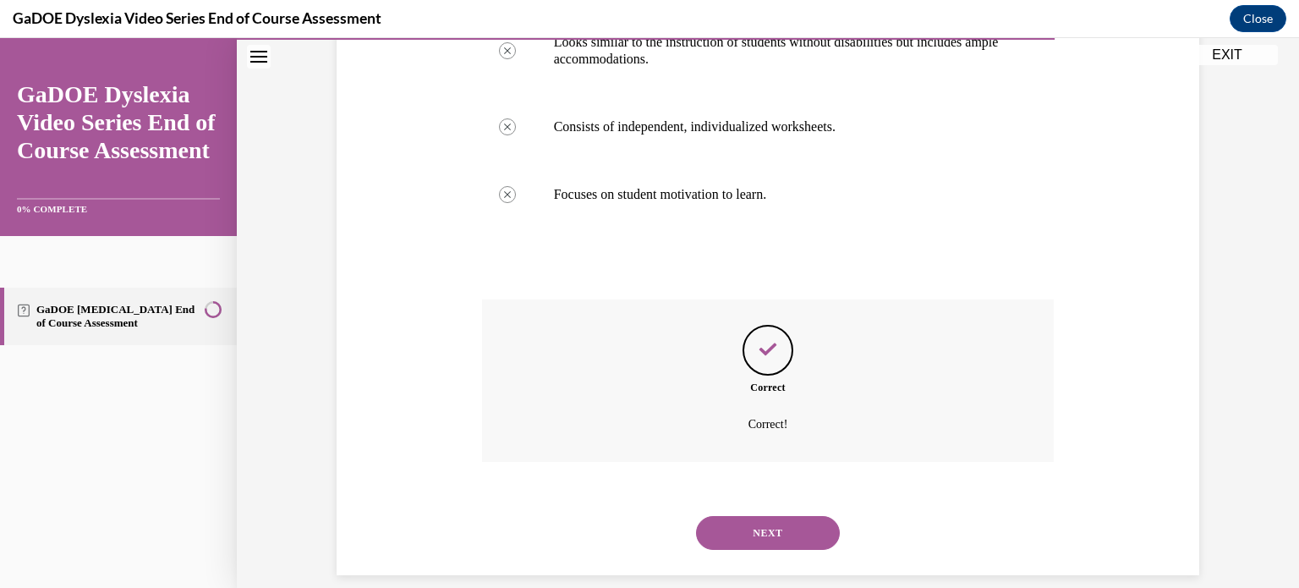
scroll to position [457, 0]
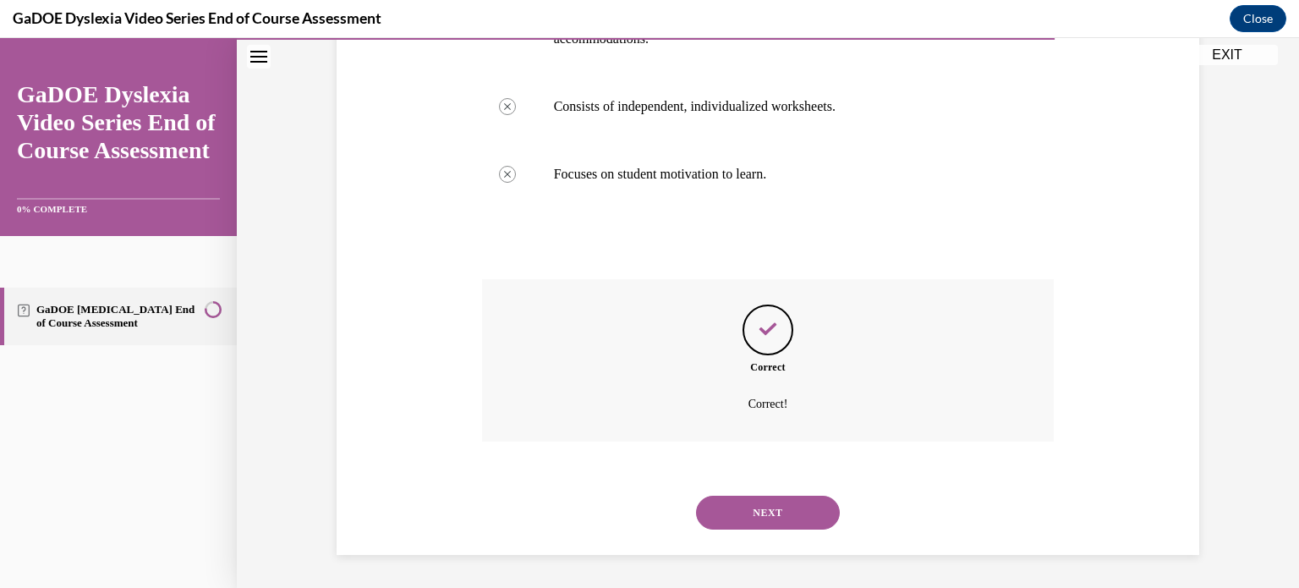
click at [748, 505] on button "NEXT" at bounding box center [768, 513] width 144 height 34
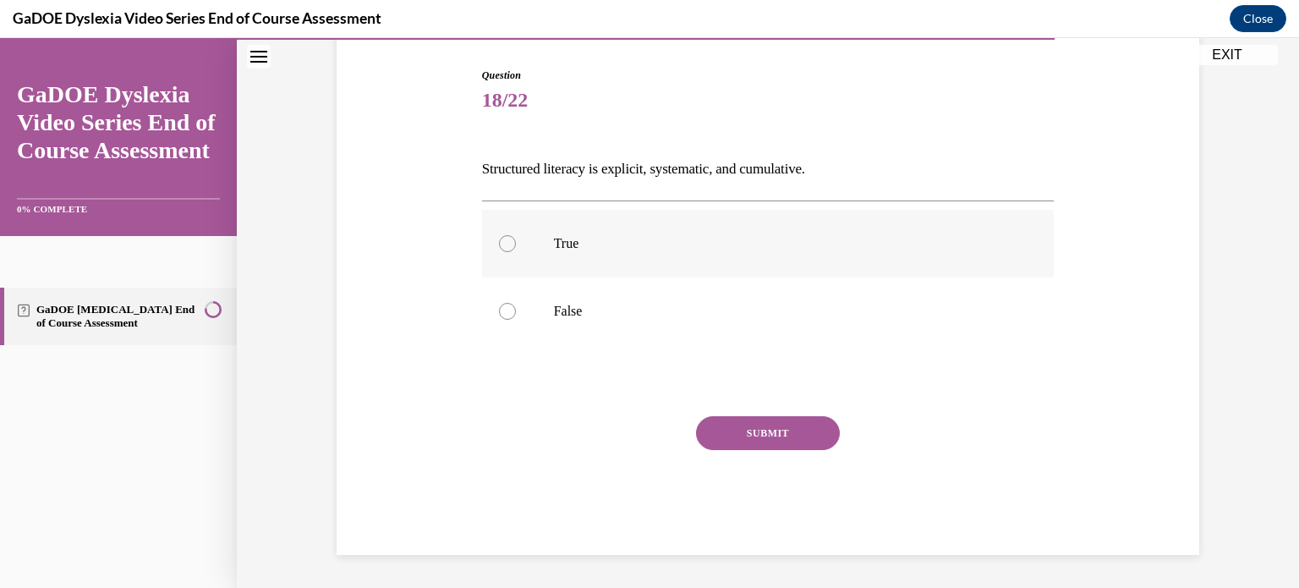
click at [499, 244] on div at bounding box center [507, 243] width 17 height 17
click at [499, 244] on input "True" at bounding box center [507, 243] width 17 height 17
radio input "true"
click at [795, 443] on button "SUBMIT" at bounding box center [768, 433] width 144 height 34
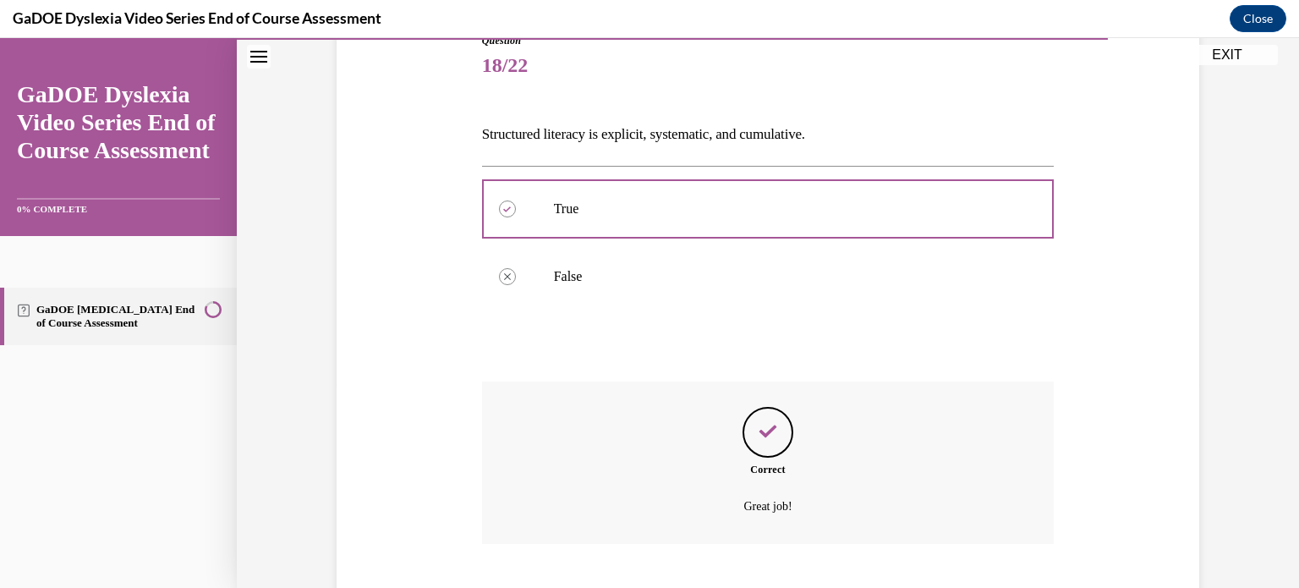
scroll to position [305, 0]
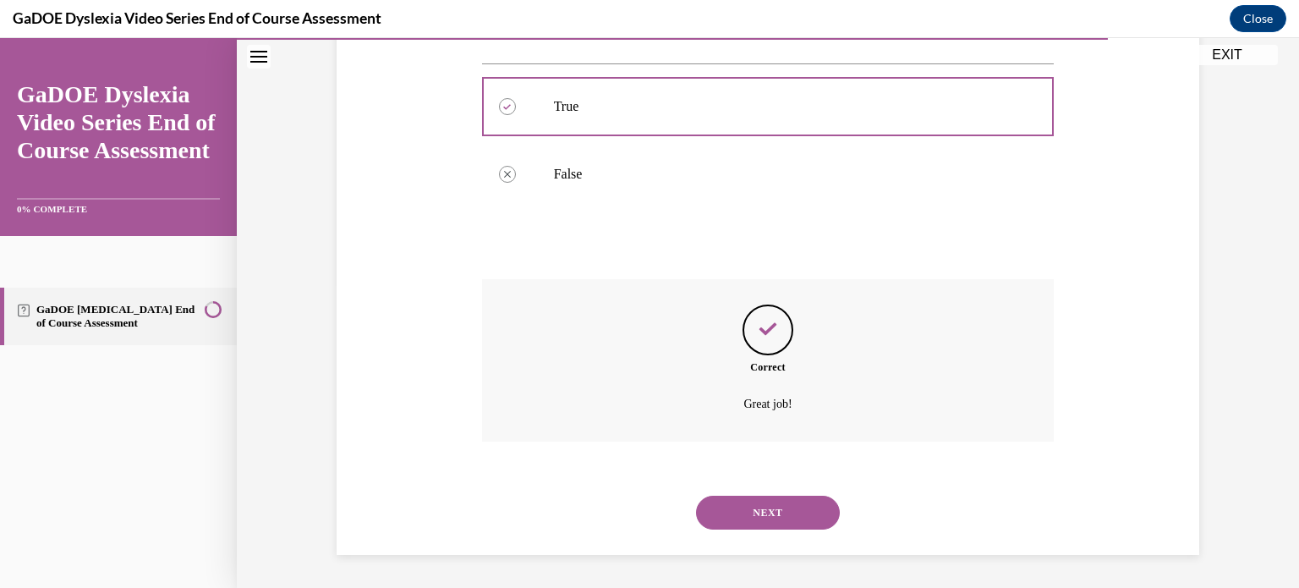
click at [759, 514] on button "NEXT" at bounding box center [768, 513] width 144 height 34
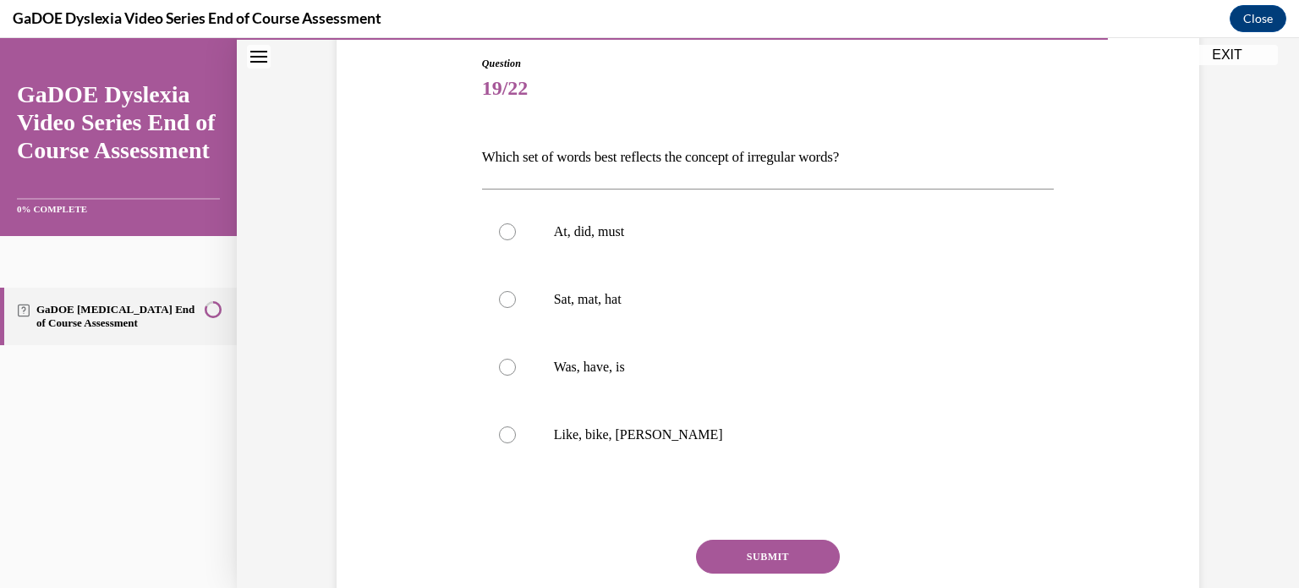
scroll to position [195, 0]
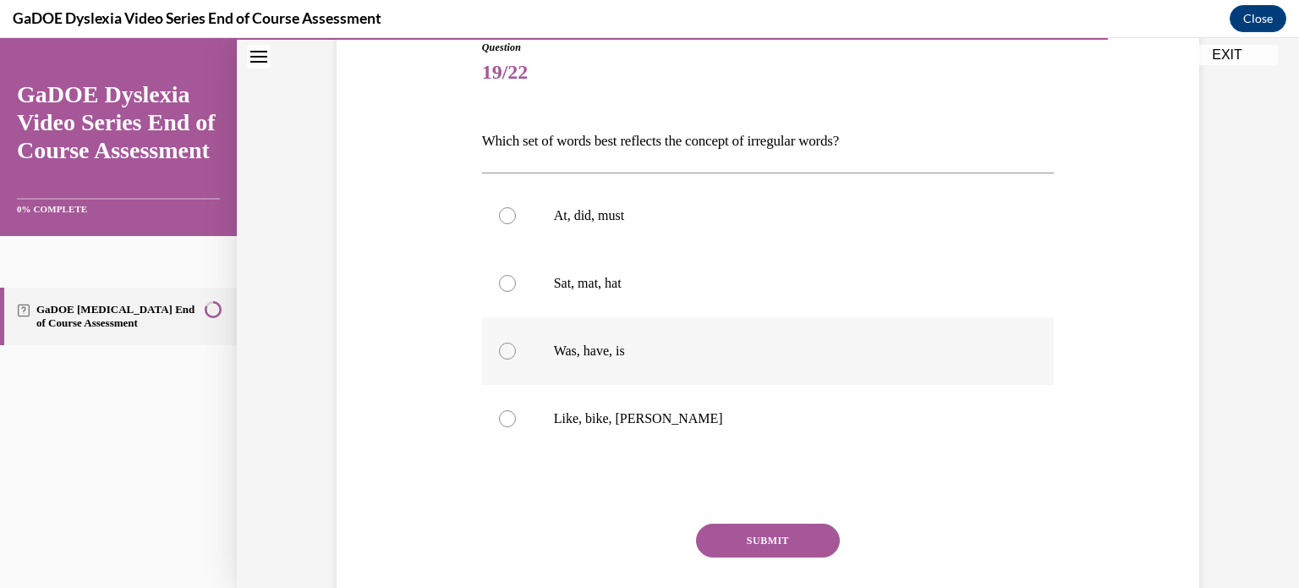
click at [499, 350] on div at bounding box center [507, 351] width 17 height 17
click at [499, 350] on input "Was, have, is" at bounding box center [507, 351] width 17 height 17
radio input "true"
click at [787, 534] on button "SUBMIT" at bounding box center [768, 541] width 144 height 34
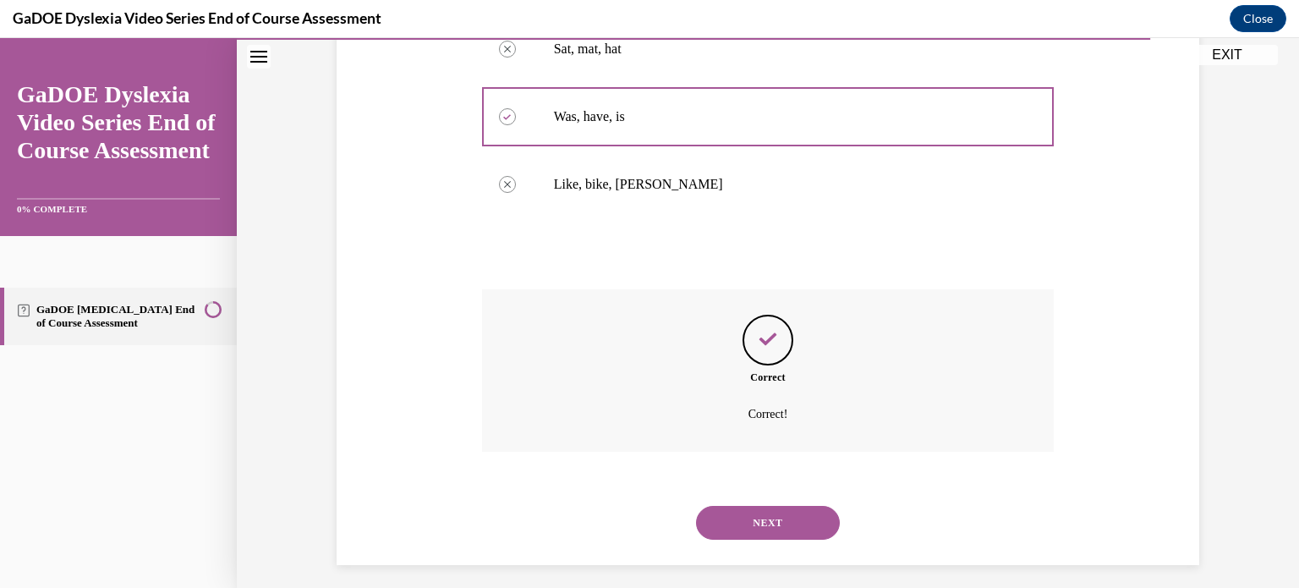
scroll to position [440, 0]
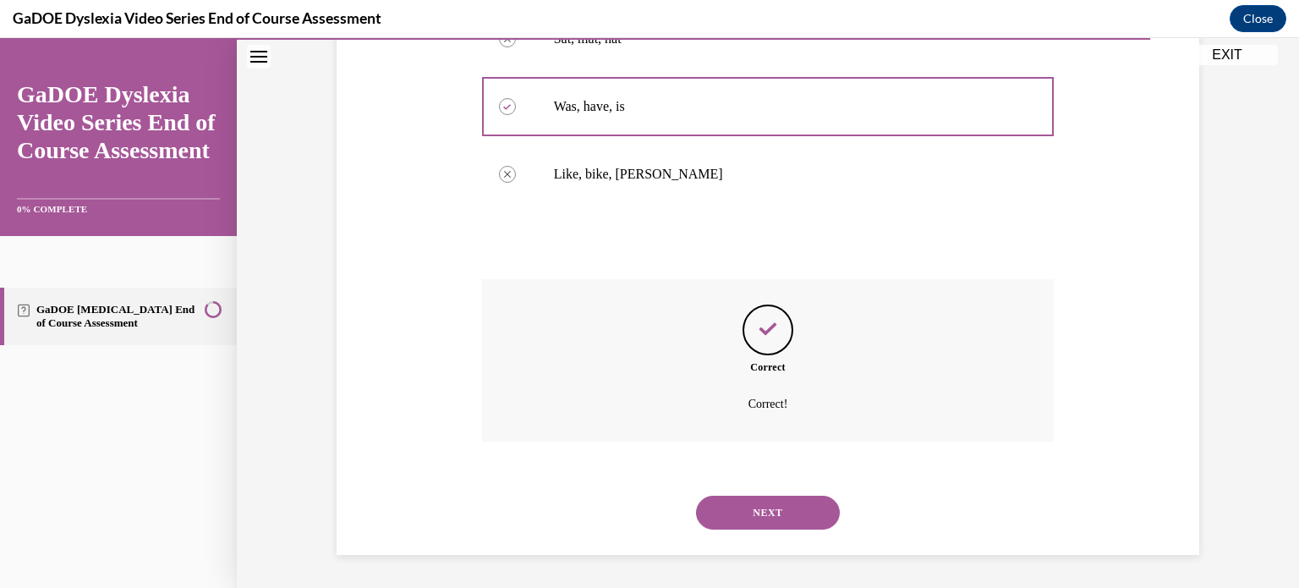
click at [771, 510] on button "NEXT" at bounding box center [768, 513] width 144 height 34
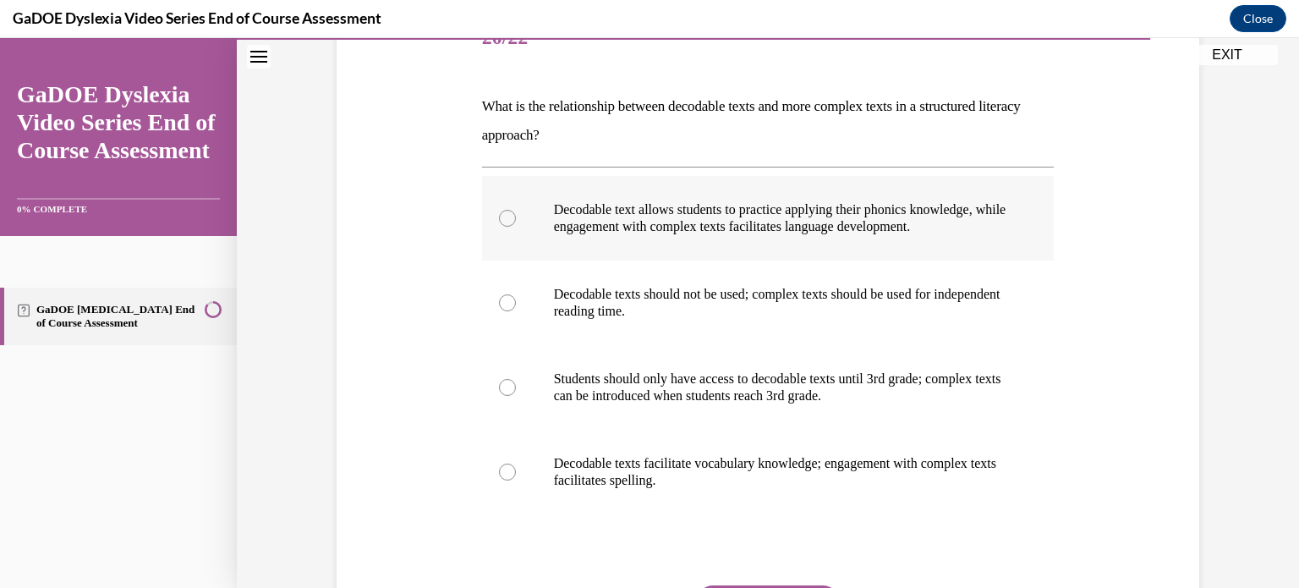
scroll to position [161, 0]
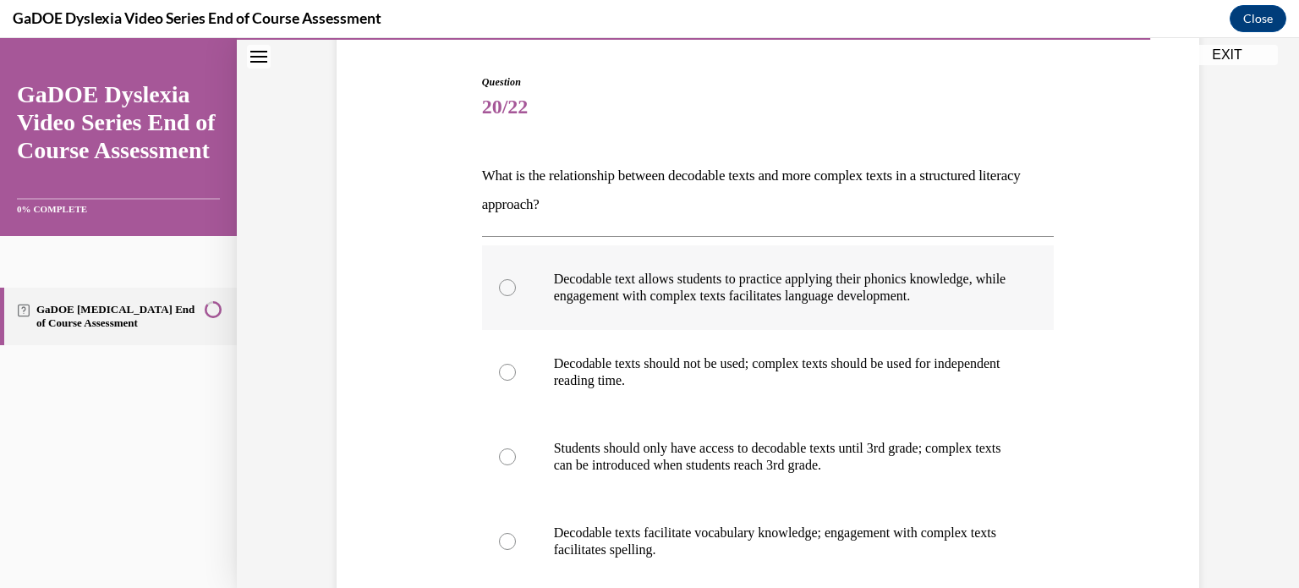
click at [502, 283] on div at bounding box center [507, 287] width 17 height 17
click at [502, 283] on input "Decodable text allows students to practice applying their phonics knowledge, wh…" at bounding box center [507, 287] width 17 height 17
radio input "true"
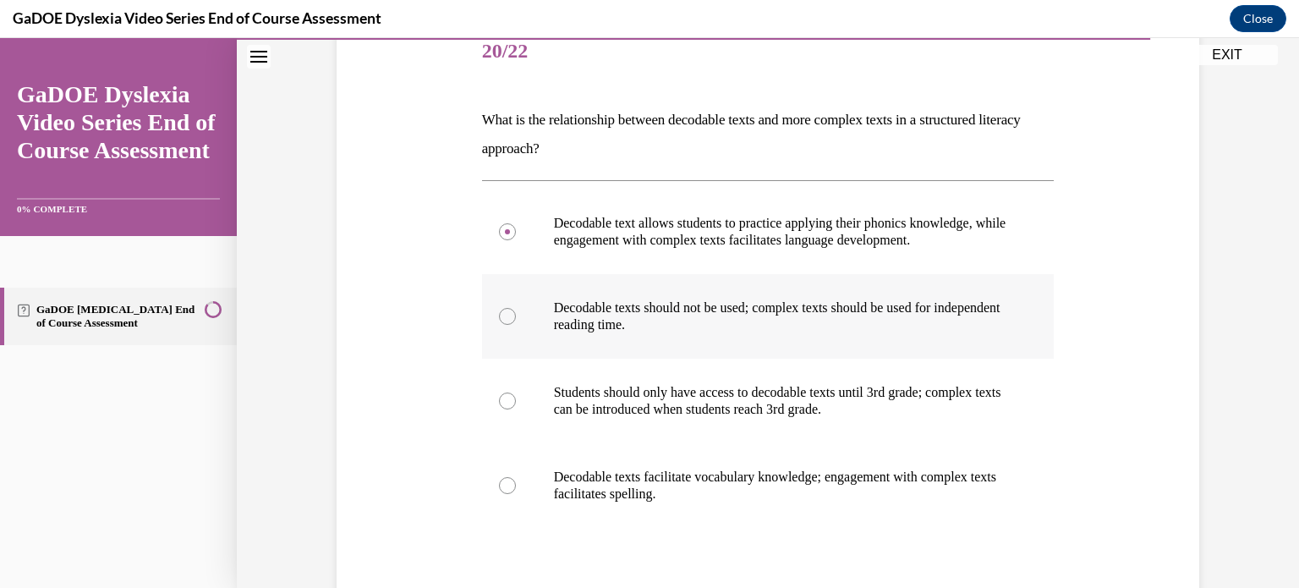
scroll to position [218, 0]
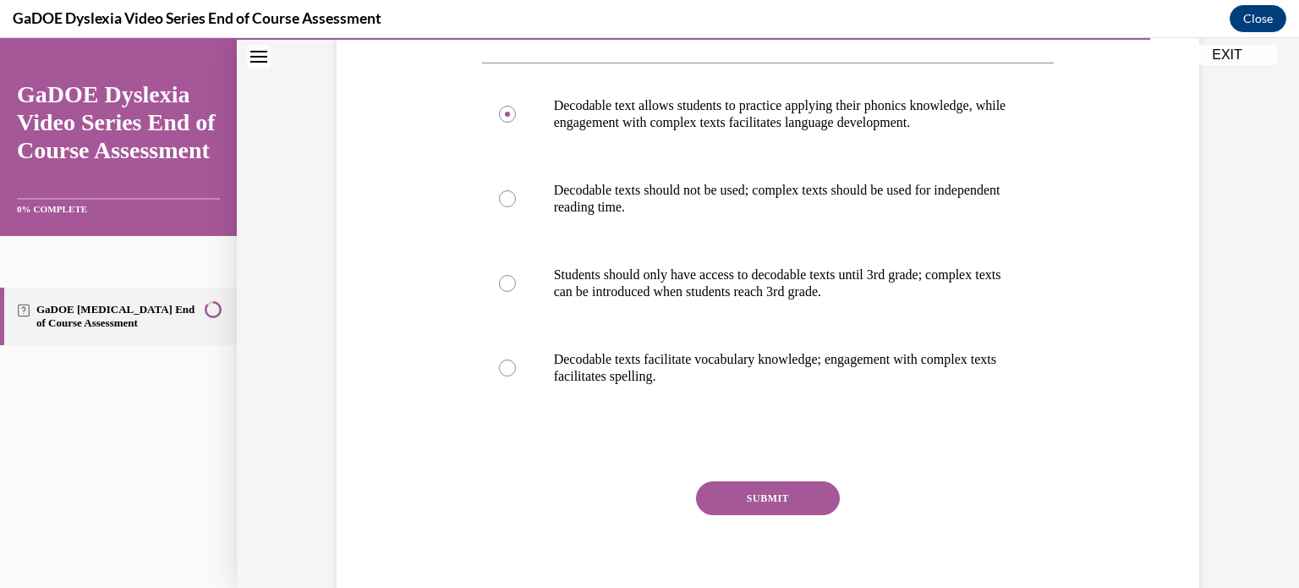
click at [761, 489] on button "SUBMIT" at bounding box center [768, 498] width 144 height 34
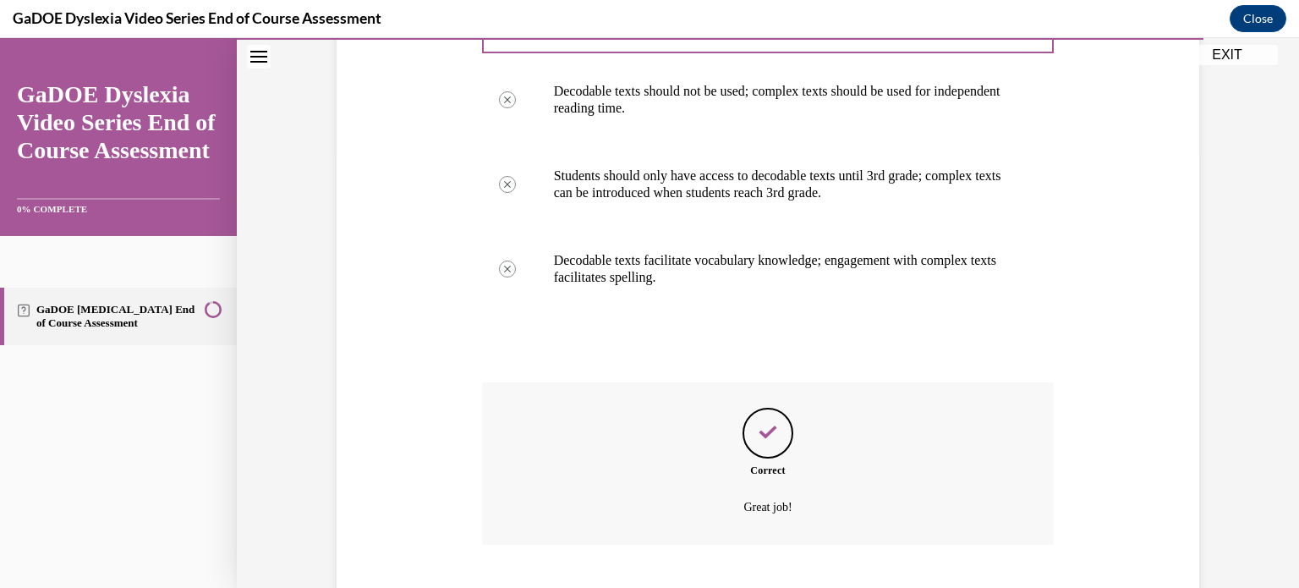
scroll to position [536, 0]
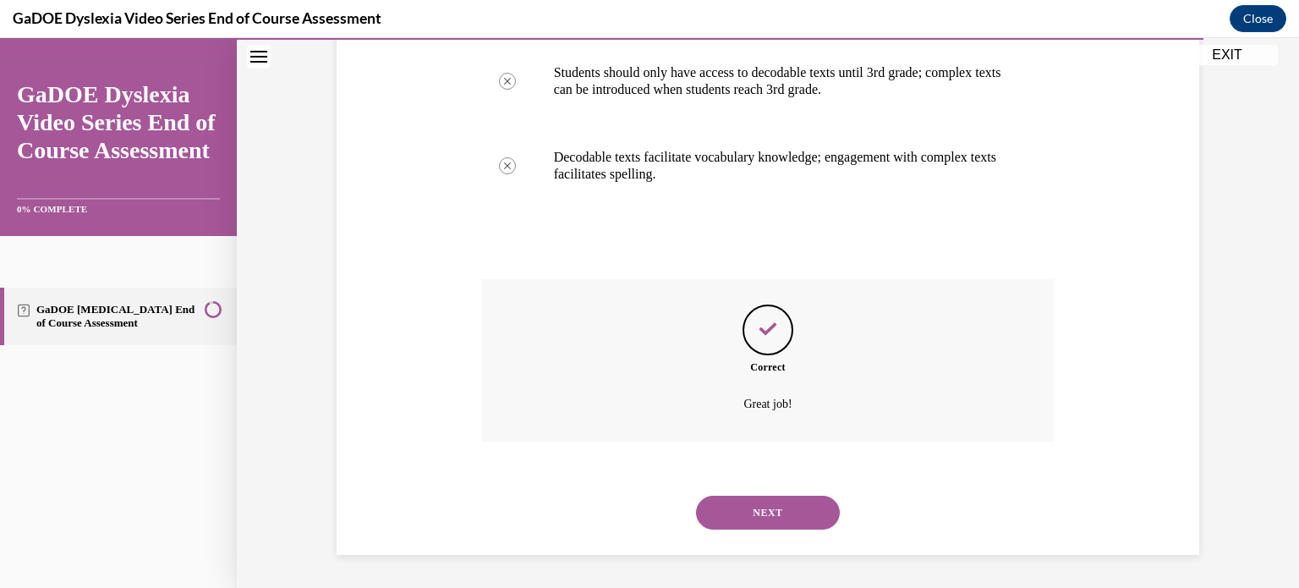
click at [764, 509] on button "NEXT" at bounding box center [768, 513] width 144 height 34
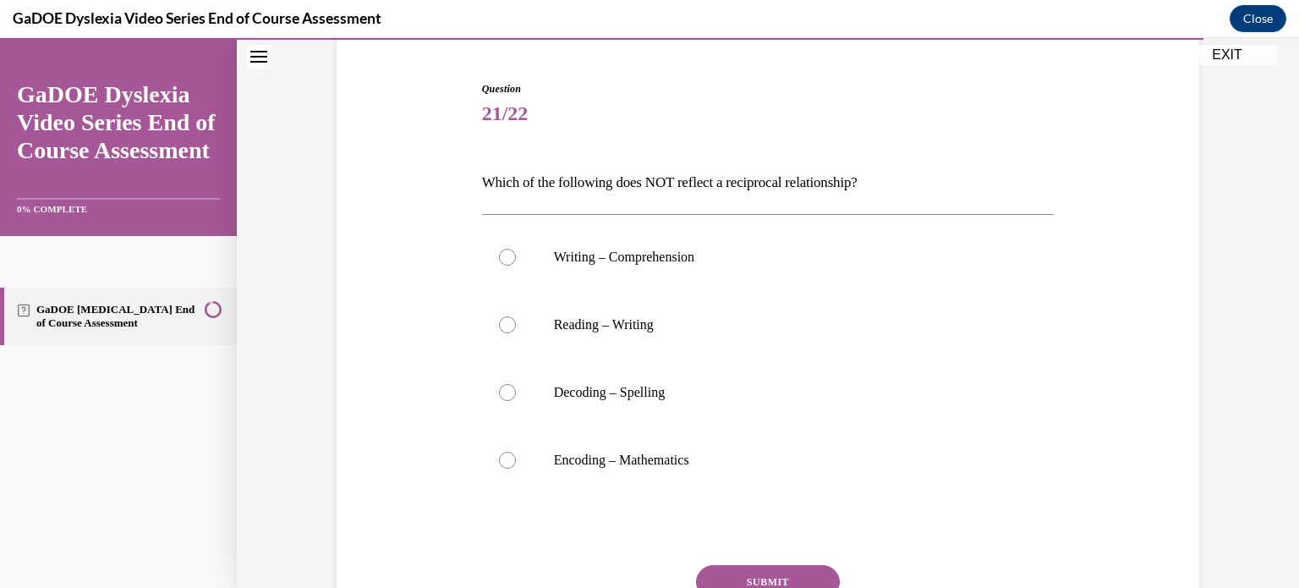
scroll to position [159, 0]
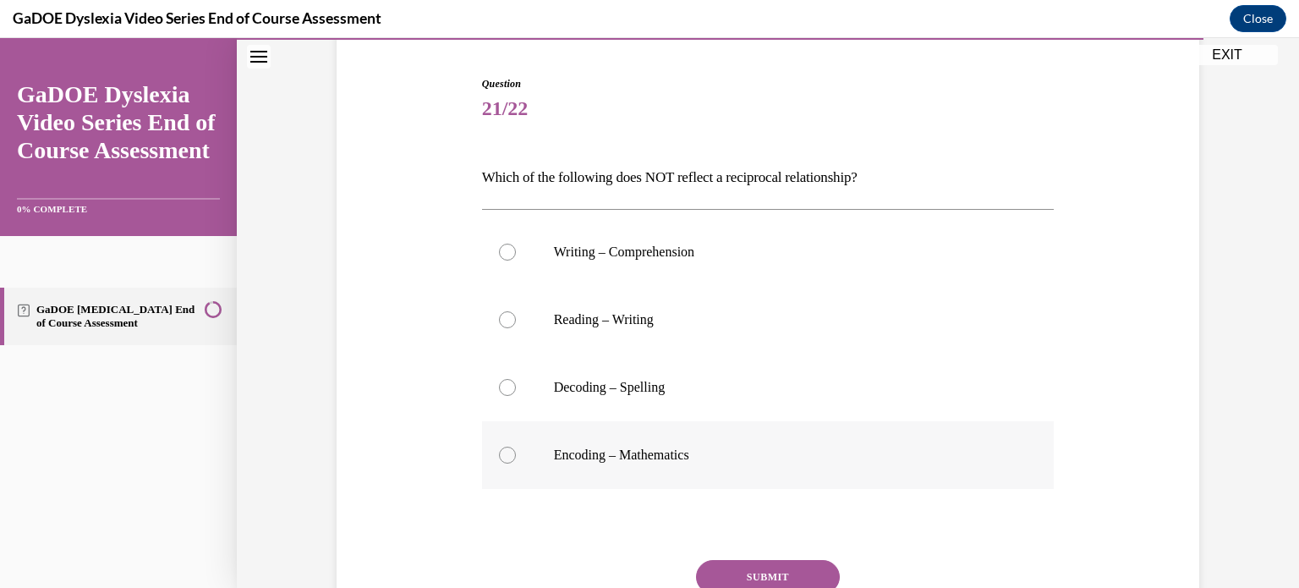
click at [499, 455] on div at bounding box center [507, 455] width 17 height 17
click at [499, 455] on input "Encoding – Mathematics" at bounding box center [507, 455] width 17 height 17
radio input "true"
click at [752, 574] on button "SUBMIT" at bounding box center [768, 577] width 144 height 34
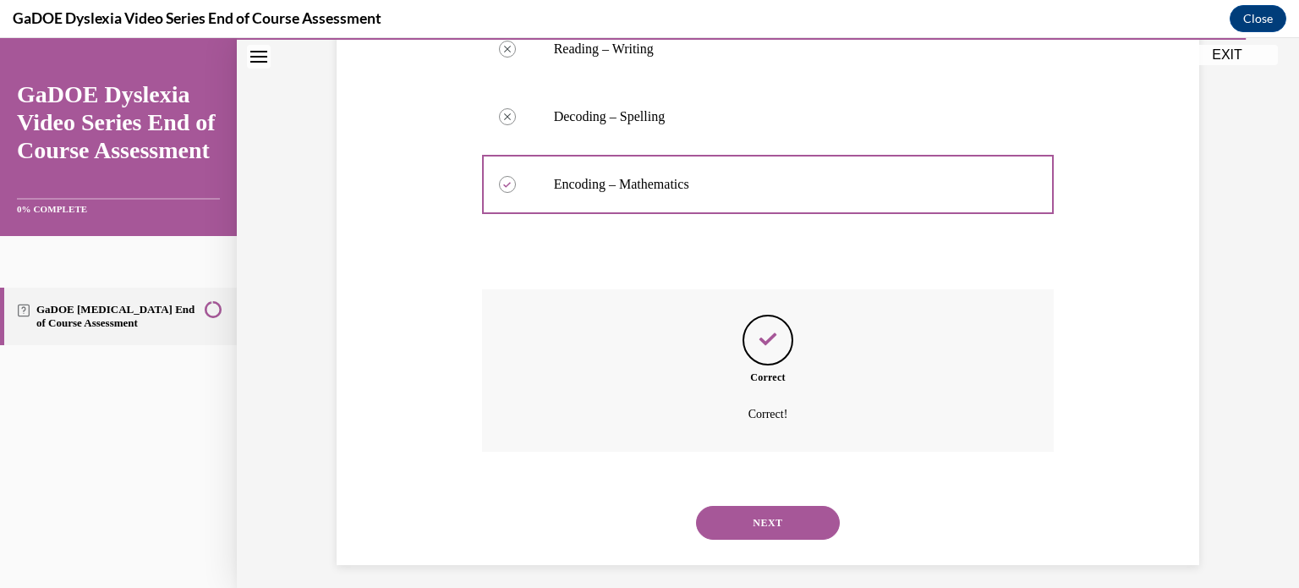
scroll to position [440, 0]
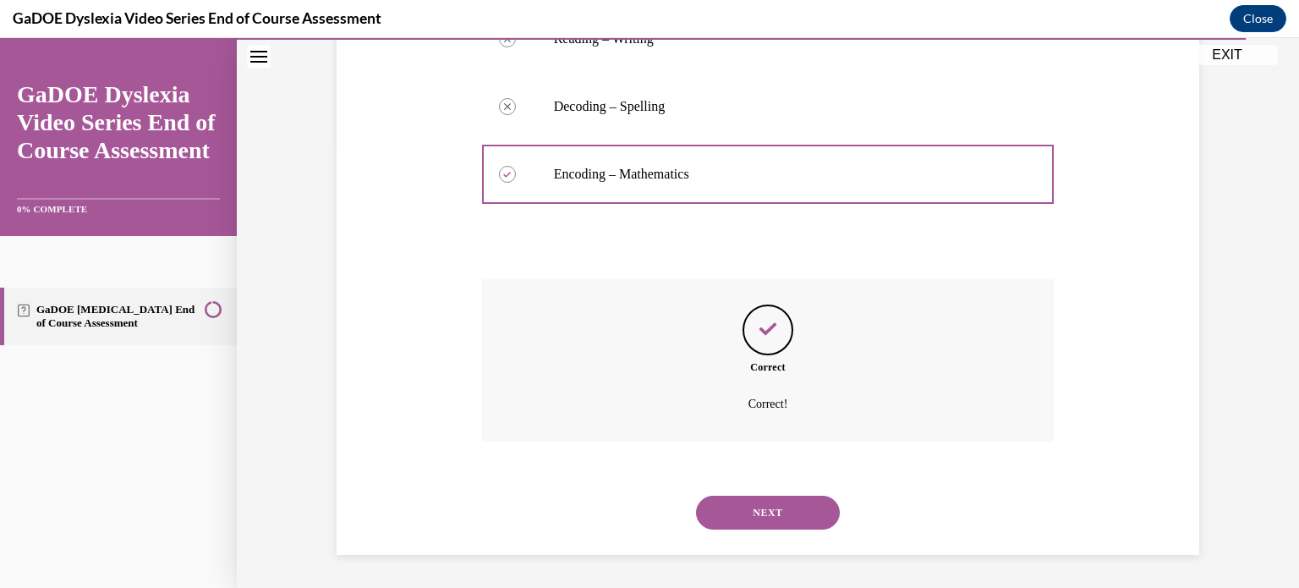
click at [754, 520] on button "NEXT" at bounding box center [768, 513] width 144 height 34
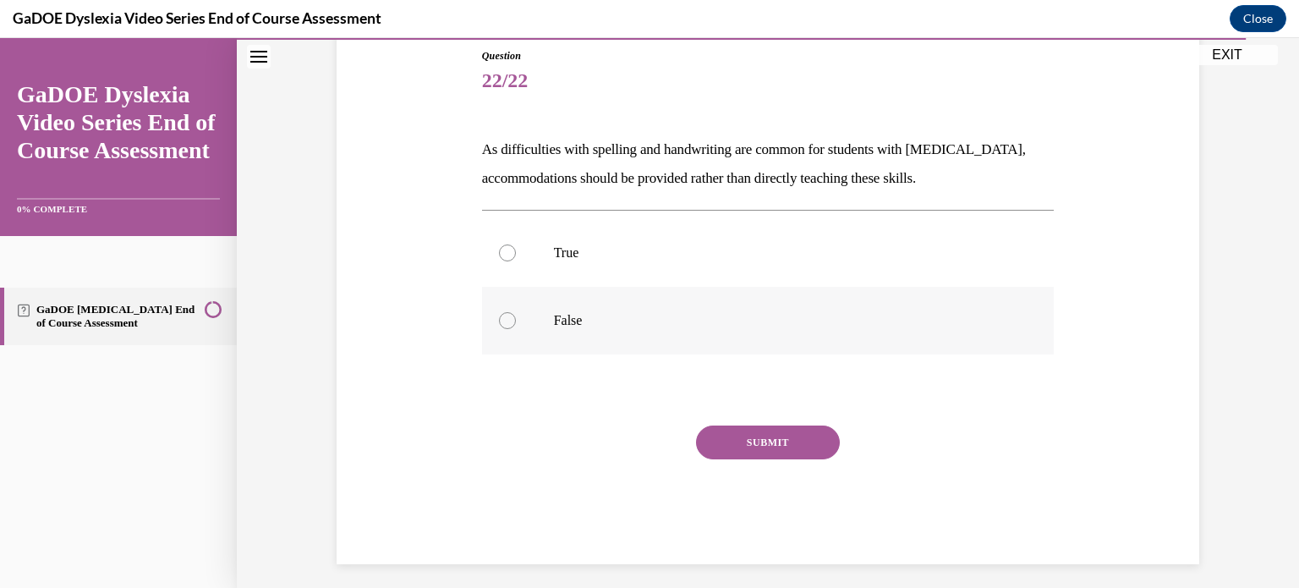
click at [499, 324] on div at bounding box center [507, 320] width 17 height 17
click at [499, 324] on input "False" at bounding box center [507, 320] width 17 height 17
radio input "true"
click at [813, 453] on button "SUBMIT" at bounding box center [768, 442] width 144 height 34
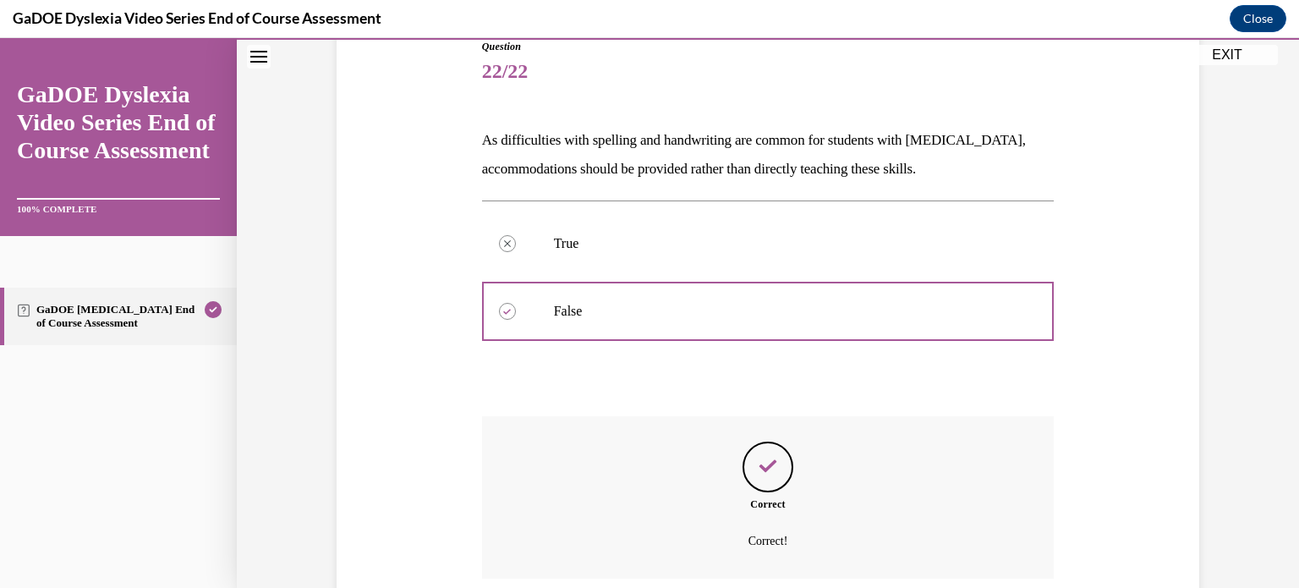
scroll to position [333, 0]
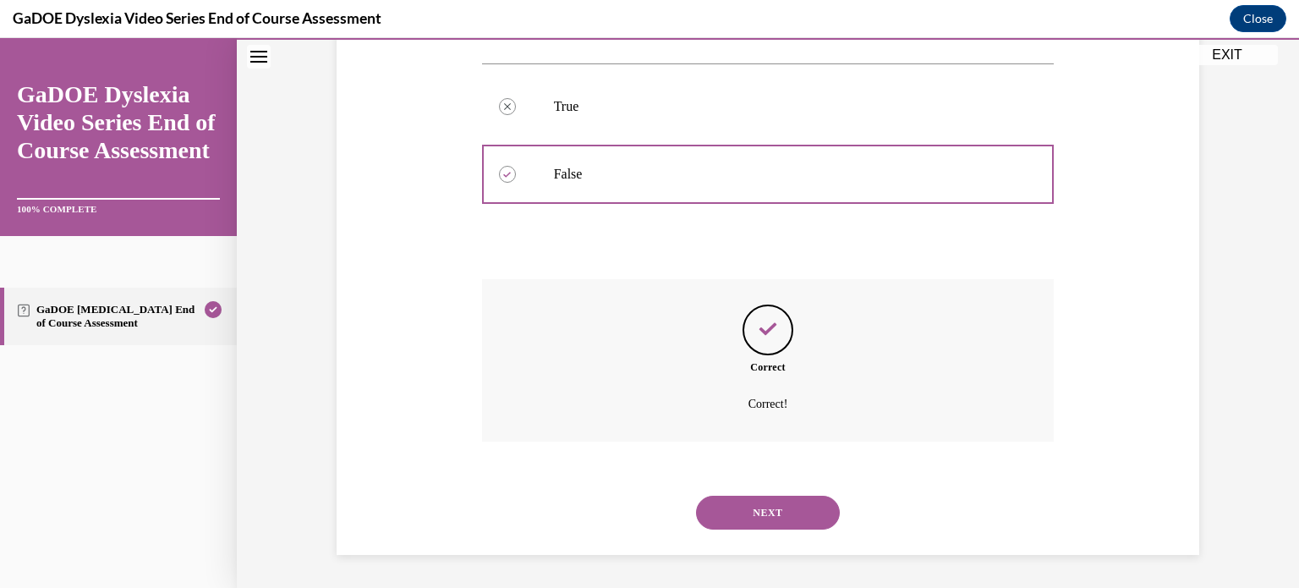
click at [802, 510] on button "NEXT" at bounding box center [768, 513] width 144 height 34
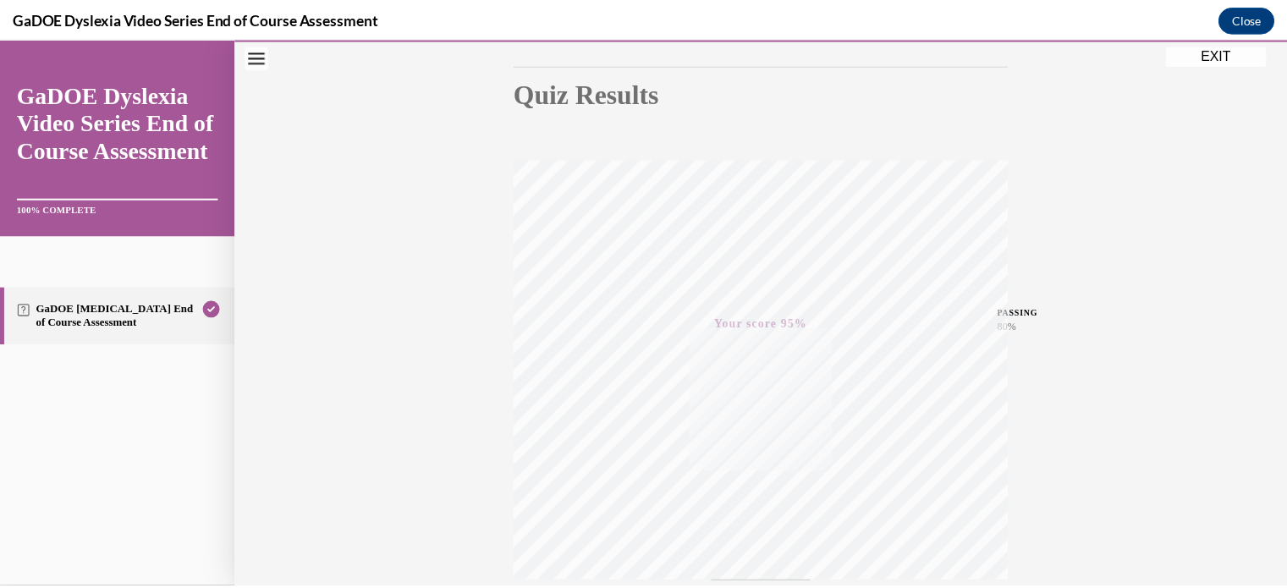
scroll to position [172, 0]
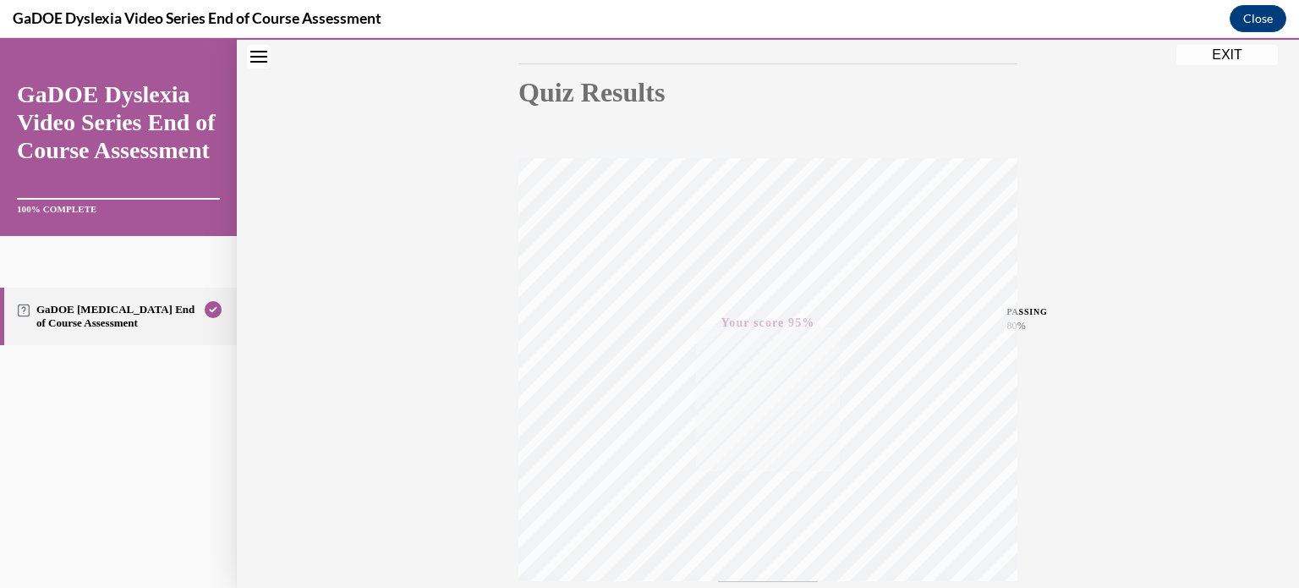
click at [1243, 47] on button "EXIT" at bounding box center [1228, 55] width 102 height 20
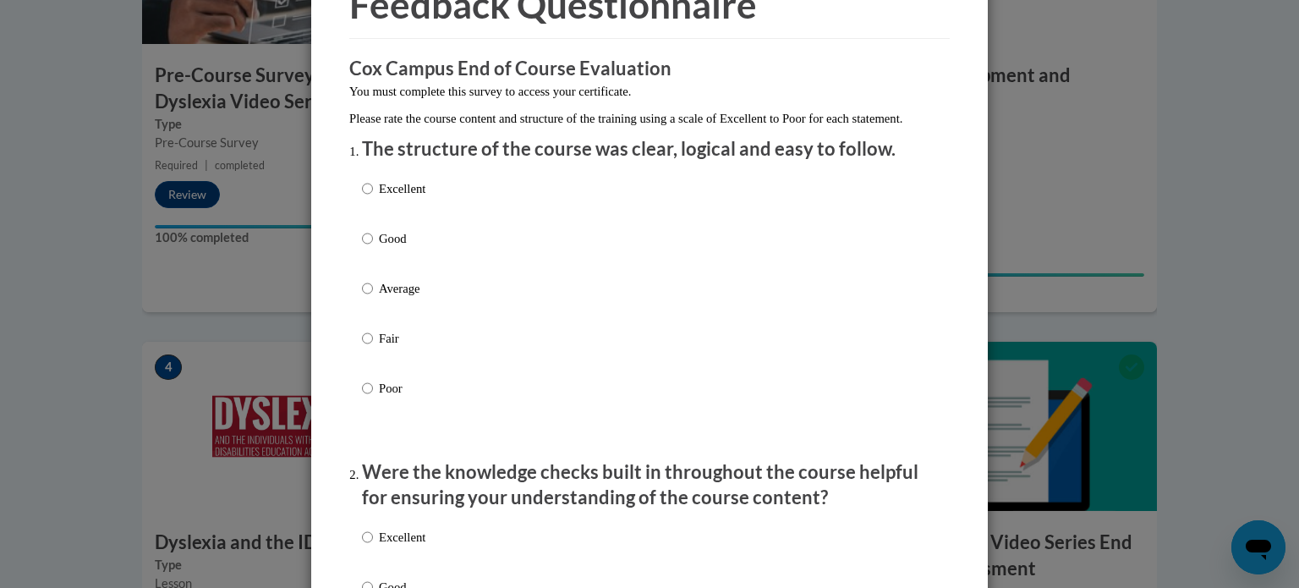
scroll to position [101, 0]
click at [362, 197] on input "Excellent" at bounding box center [367, 187] width 11 height 19
radio input "true"
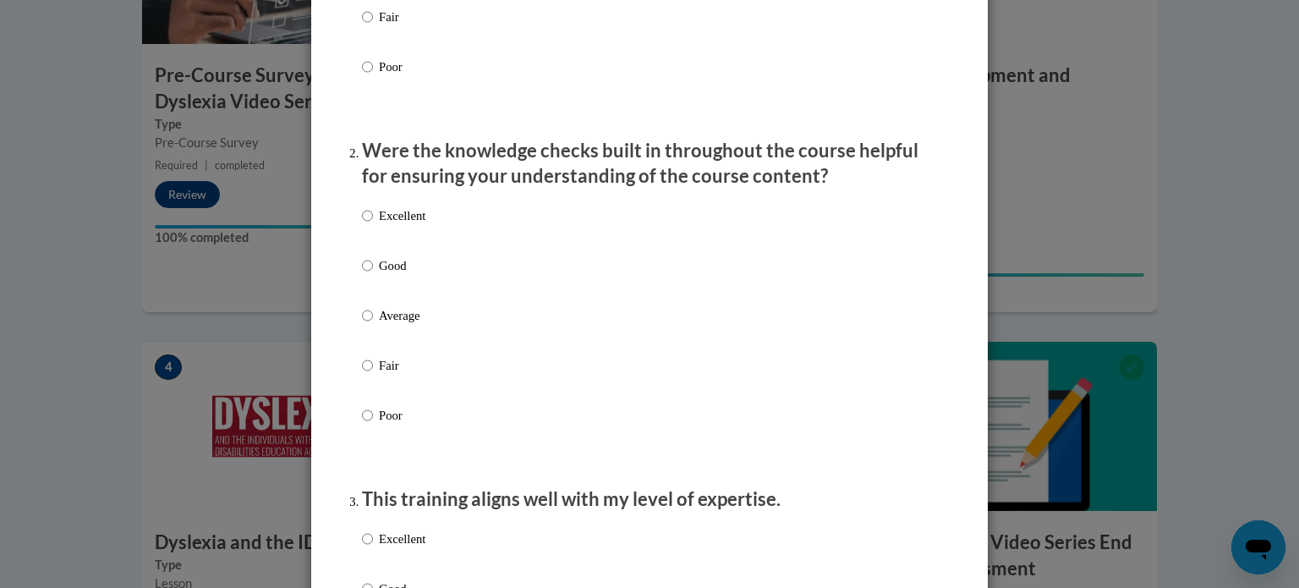
scroll to position [423, 0]
click at [362, 223] on input "Excellent" at bounding box center [367, 214] width 11 height 19
radio input "true"
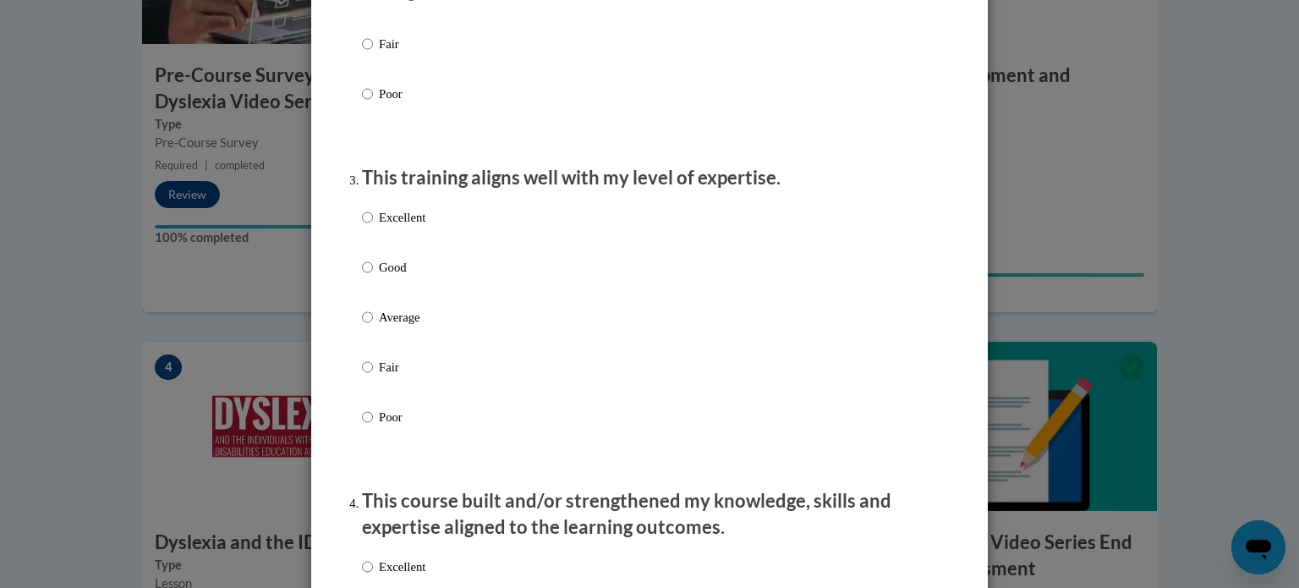
scroll to position [744, 0]
click at [362, 226] on input "Excellent" at bounding box center [367, 216] width 11 height 19
radio input "true"
click at [362, 226] on input "Excellent" at bounding box center [367, 216] width 11 height 19
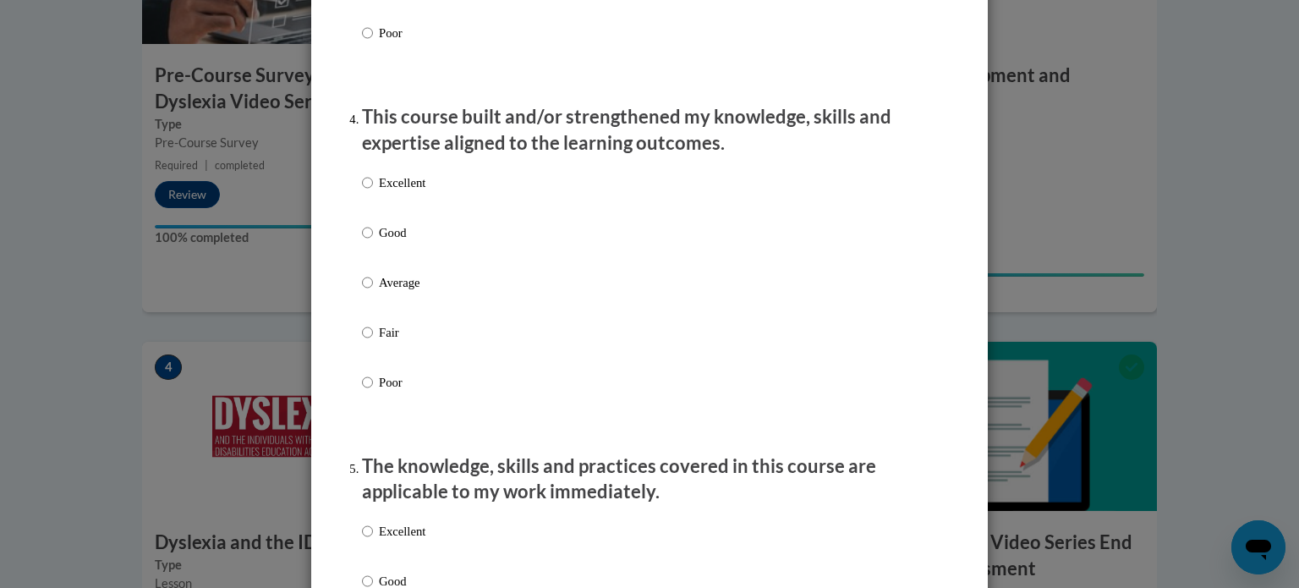
scroll to position [1132, 0]
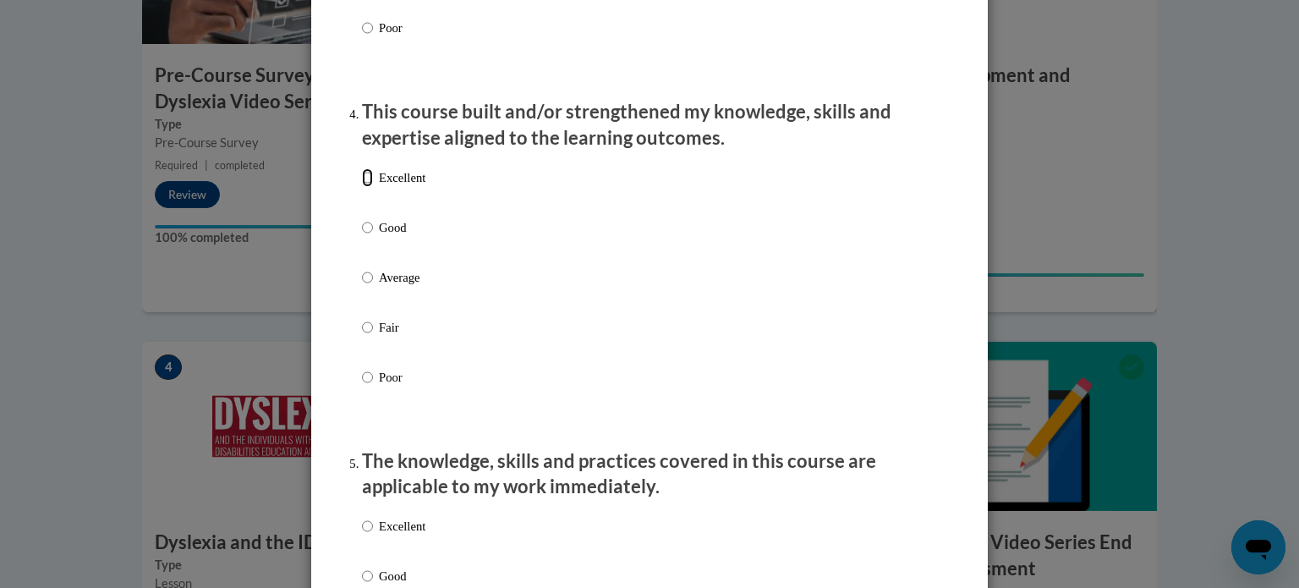
click at [362, 187] on input "Excellent" at bounding box center [367, 177] width 11 height 19
radio input "true"
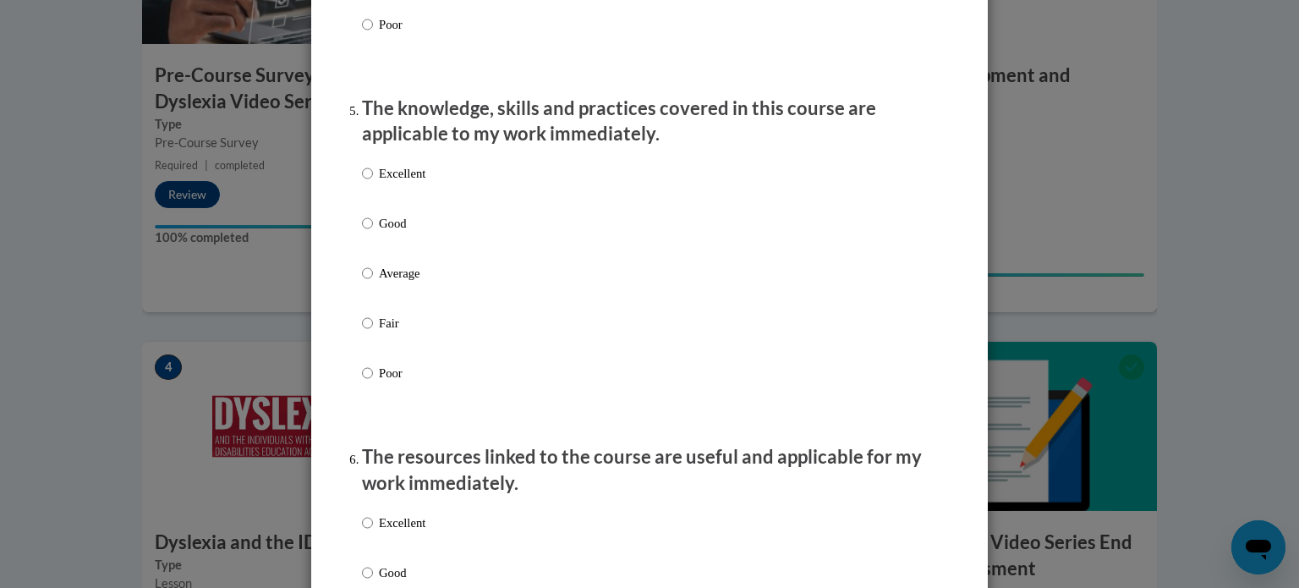
scroll to position [1505, 0]
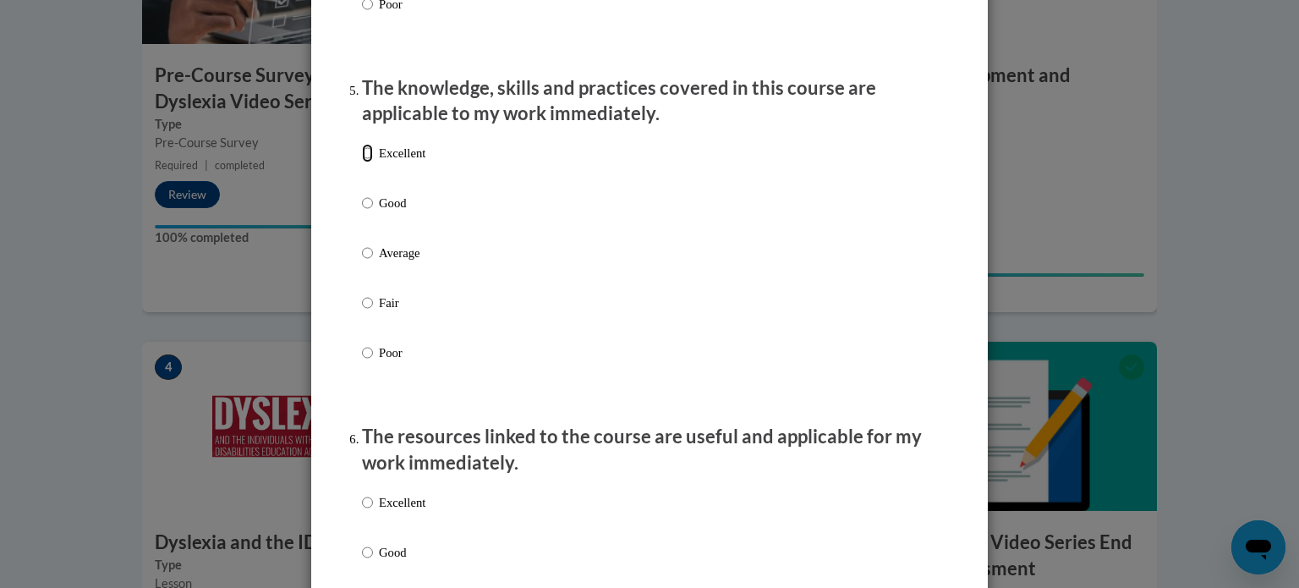
click at [364, 162] on input "Excellent" at bounding box center [367, 153] width 11 height 19
radio input "true"
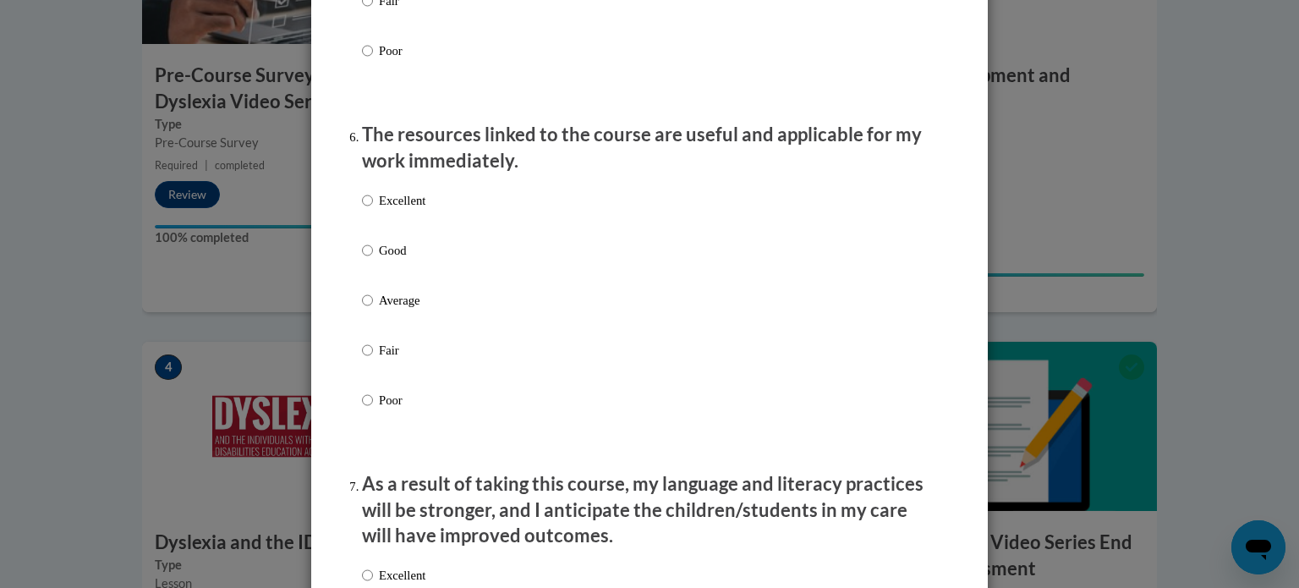
scroll to position [1843, 0]
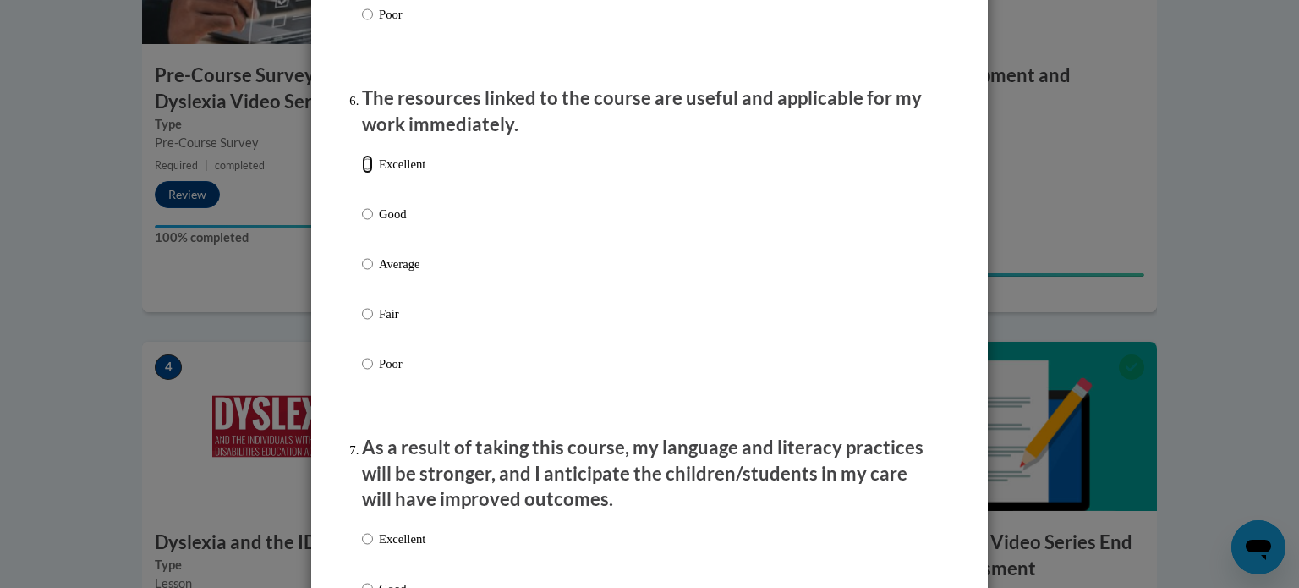
click at [364, 173] on input "Excellent" at bounding box center [367, 164] width 11 height 19
radio input "true"
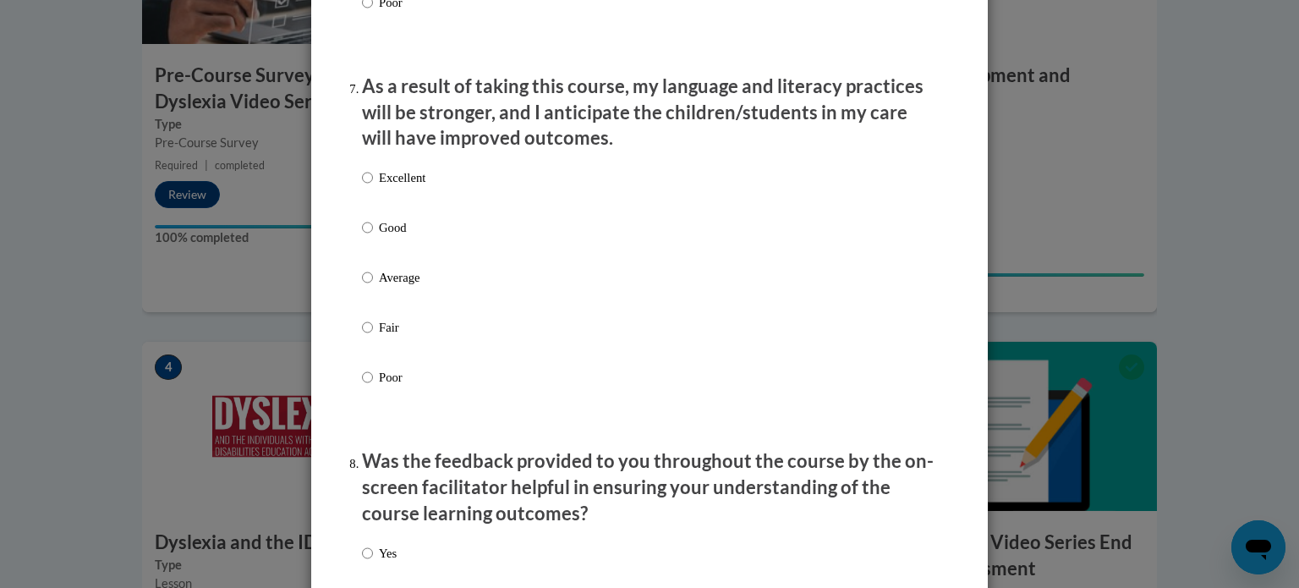
scroll to position [2223, 0]
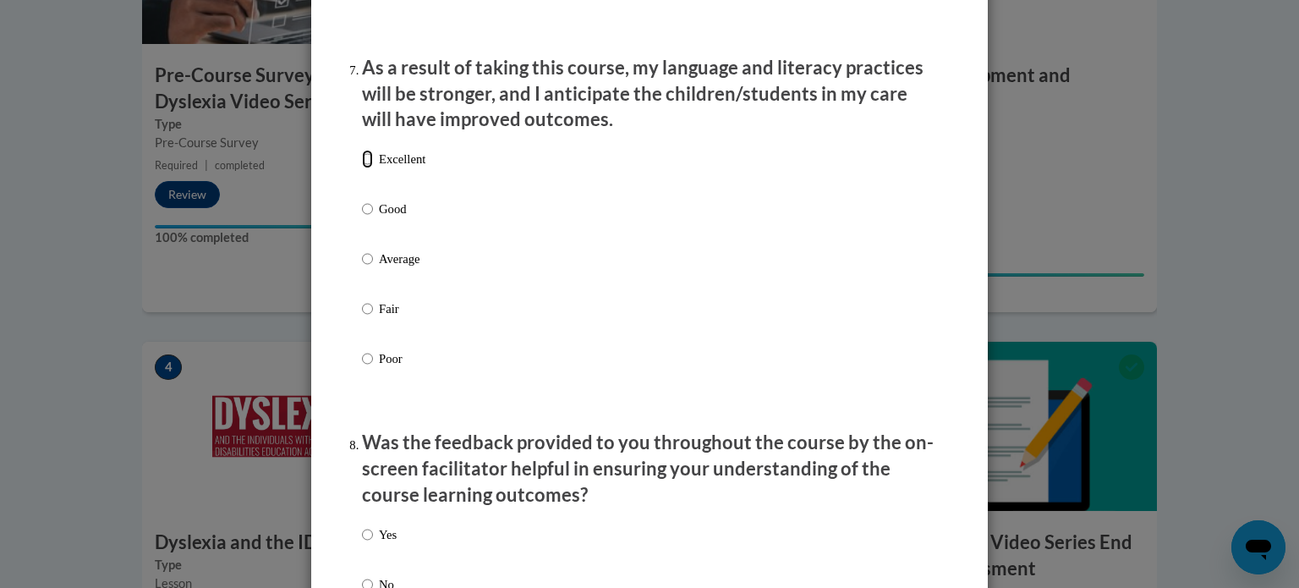
click at [362, 168] on input "Excellent" at bounding box center [367, 159] width 11 height 19
radio input "true"
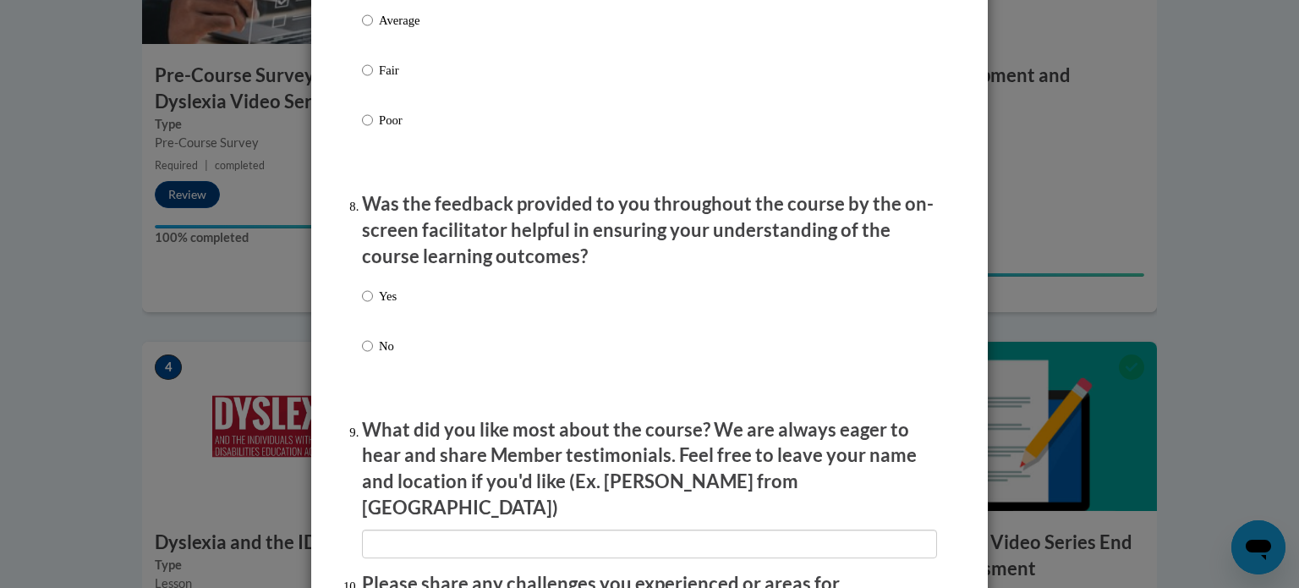
scroll to position [2463, 0]
click at [362, 304] on input "Yes" at bounding box center [367, 294] width 11 height 19
radio input "true"
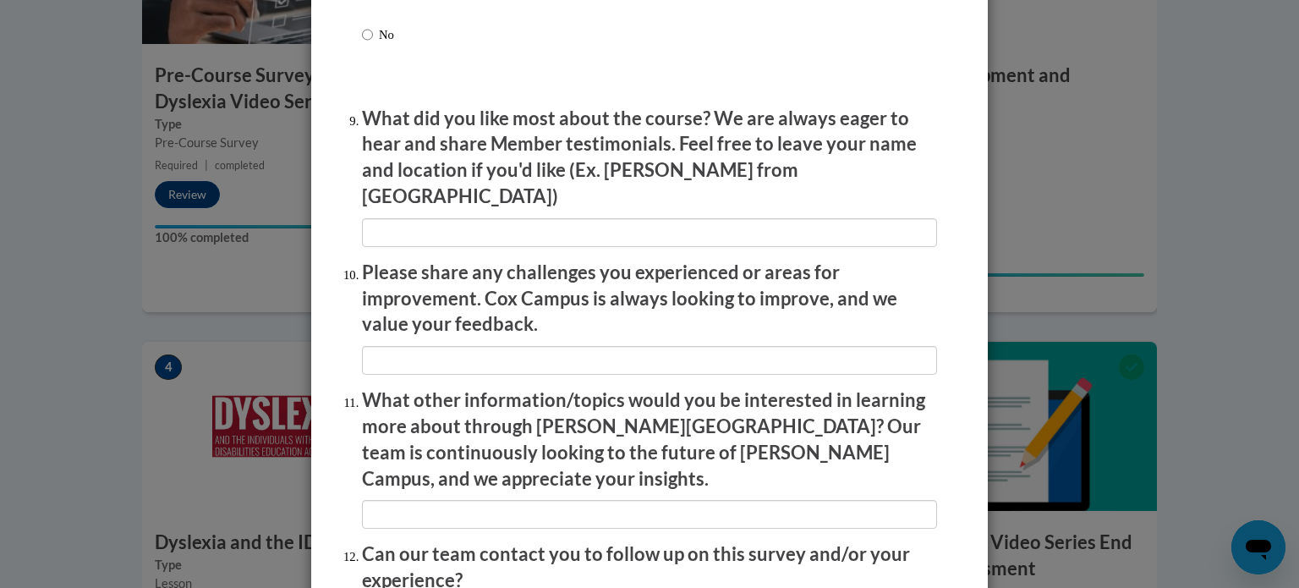
scroll to position [2774, 0]
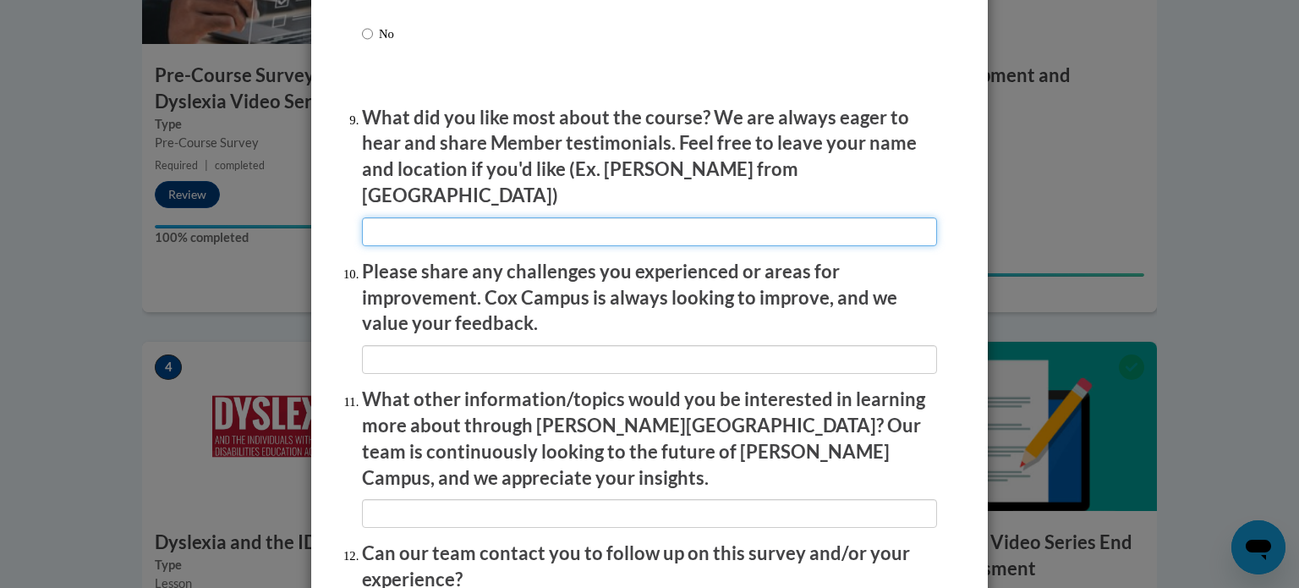
click at [499, 222] on input "textbox" at bounding box center [649, 231] width 575 height 29
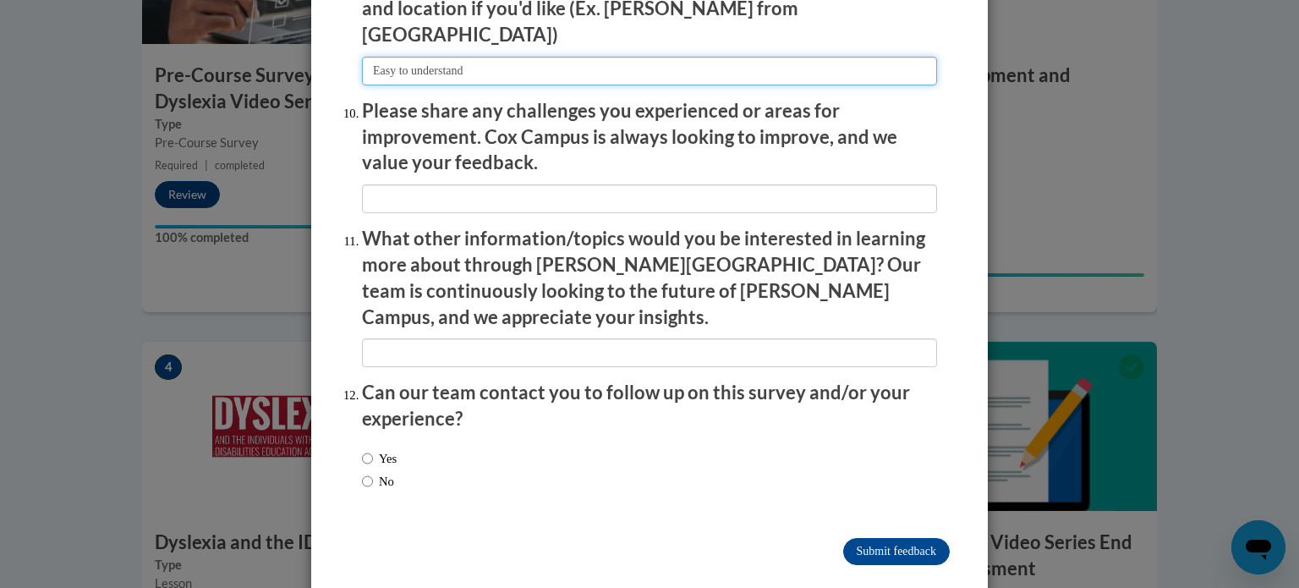
type input "Easy to understand"
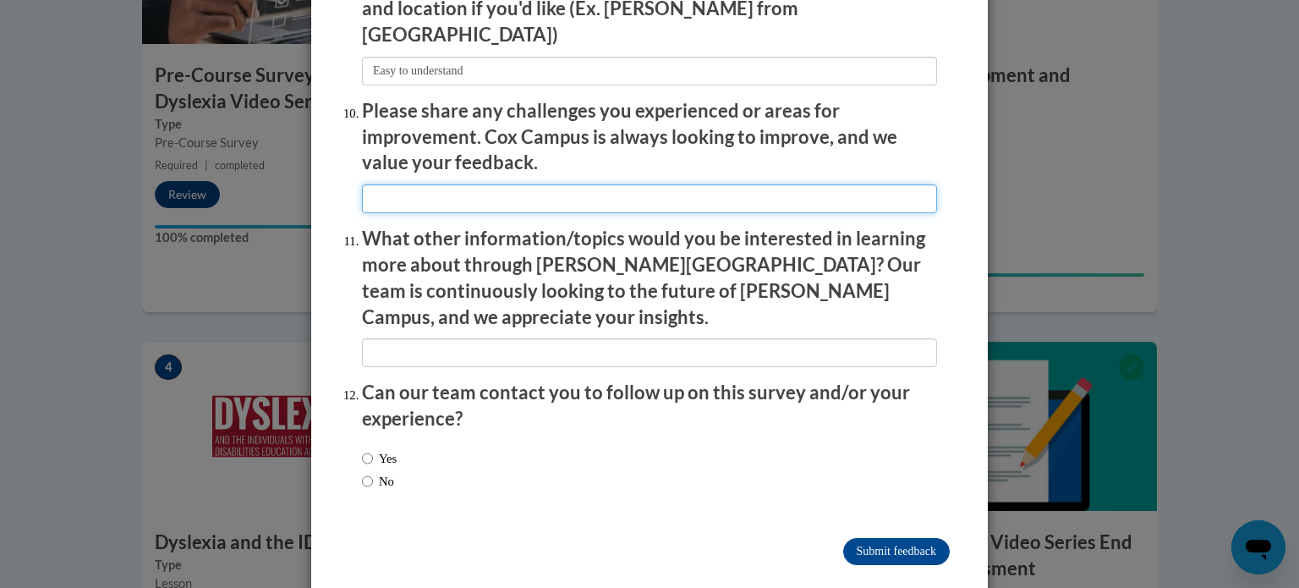
click at [479, 194] on input "textbox" at bounding box center [649, 198] width 575 height 29
type input "none"
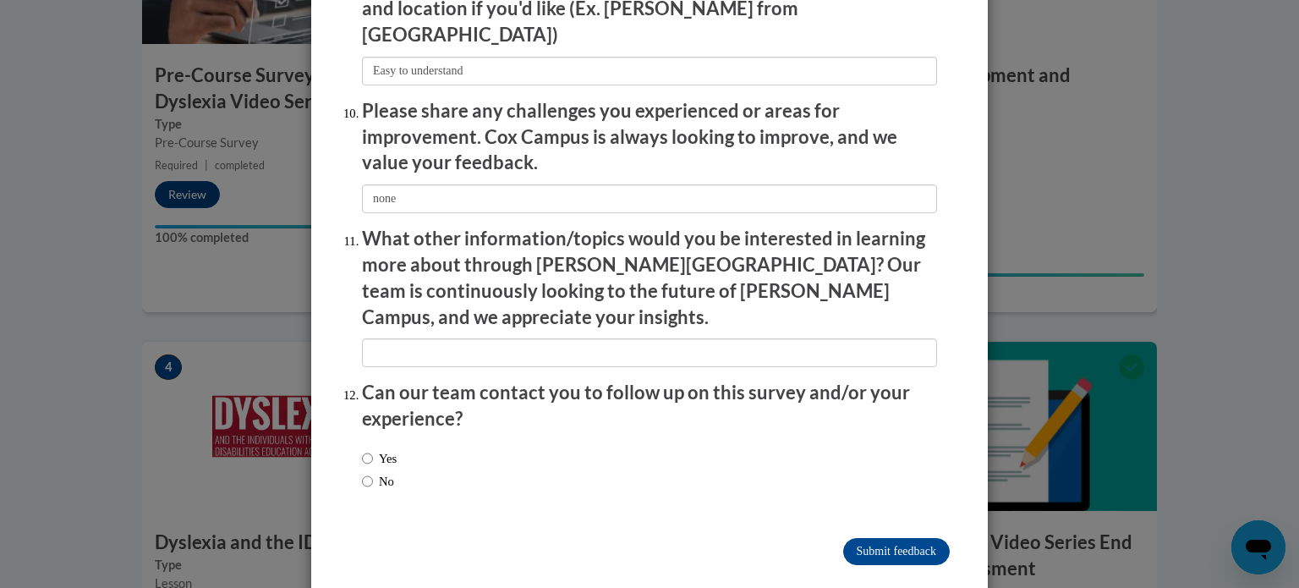
click at [475, 380] on p "Can our team contact you to follow up on this survey and/or your experience?" at bounding box center [649, 406] width 575 height 52
click at [484, 338] on input "textbox" at bounding box center [649, 352] width 575 height 29
click at [362, 472] on input "No" at bounding box center [367, 481] width 11 height 19
radio input "true"
click at [874, 538] on input "Submit feedback" at bounding box center [896, 551] width 107 height 27
